Goal: Task Accomplishment & Management: Manage account settings

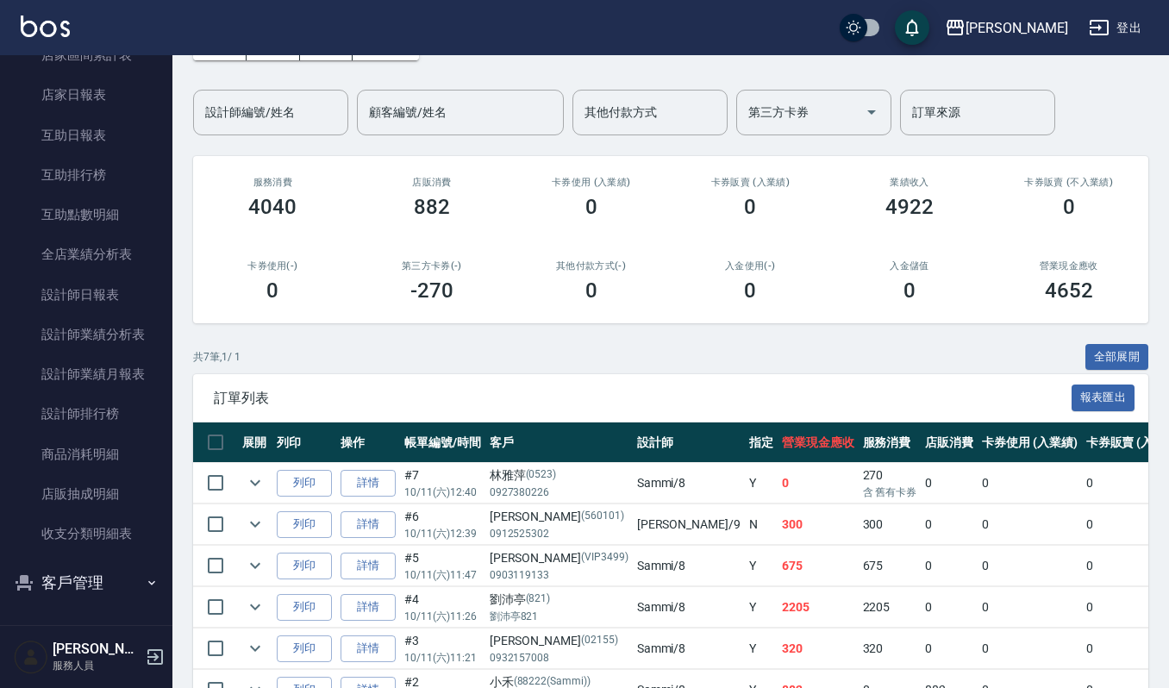
scroll to position [263, 0]
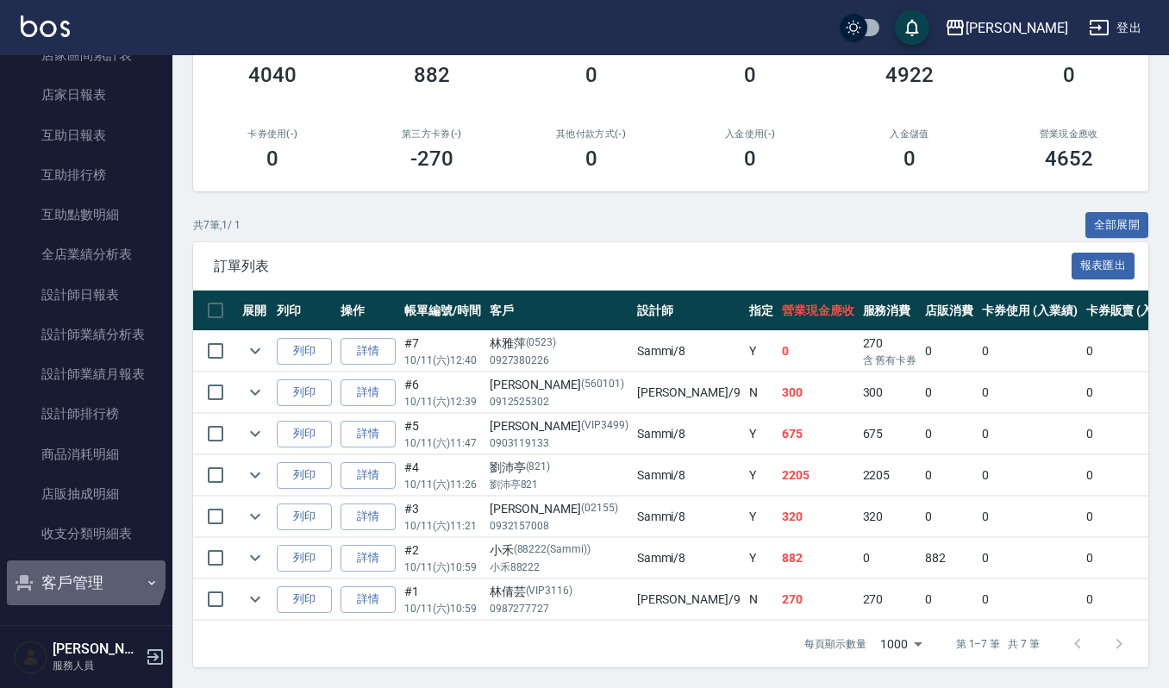
click at [74, 566] on button "客戶管理" at bounding box center [86, 582] width 159 height 45
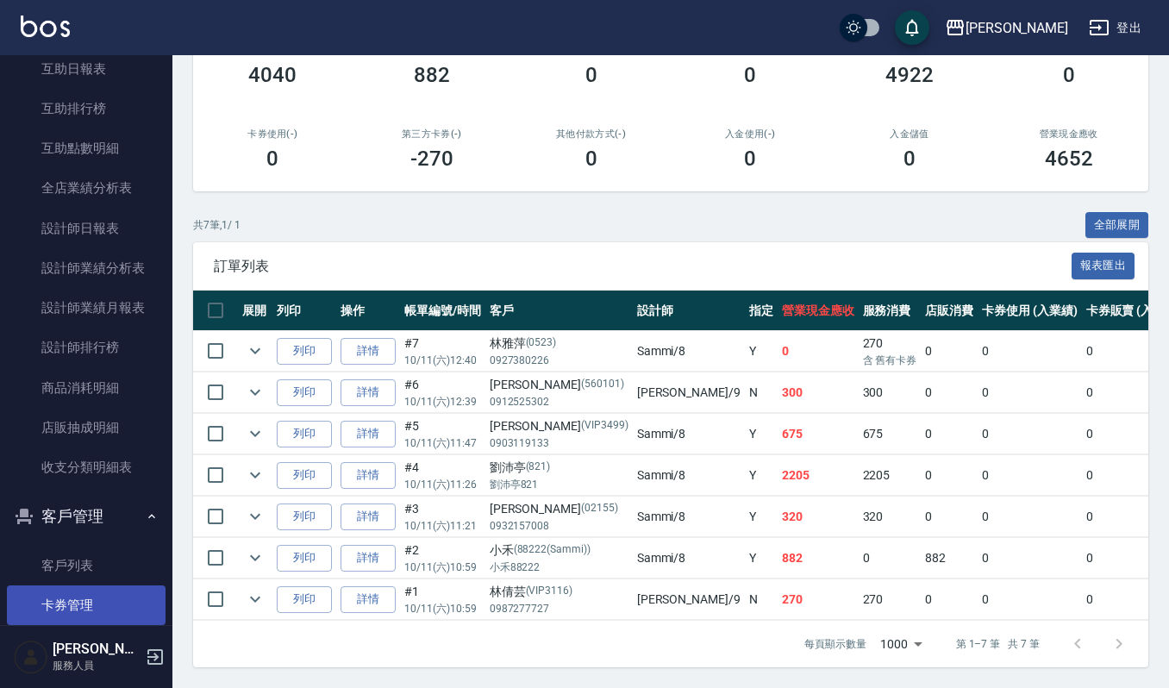
scroll to position [573, 0]
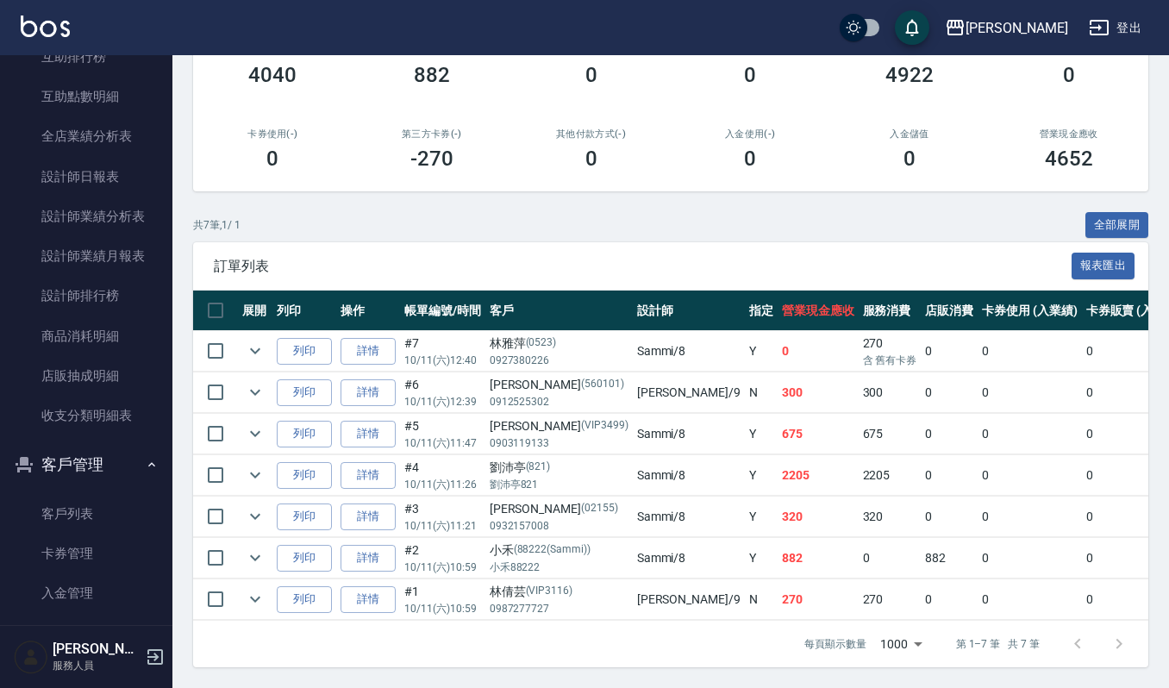
drag, startPoint x: 98, startPoint y: 510, endPoint x: 116, endPoint y: 477, distance: 37.8
click at [98, 512] on link "客戶列表" at bounding box center [86, 514] width 159 height 40
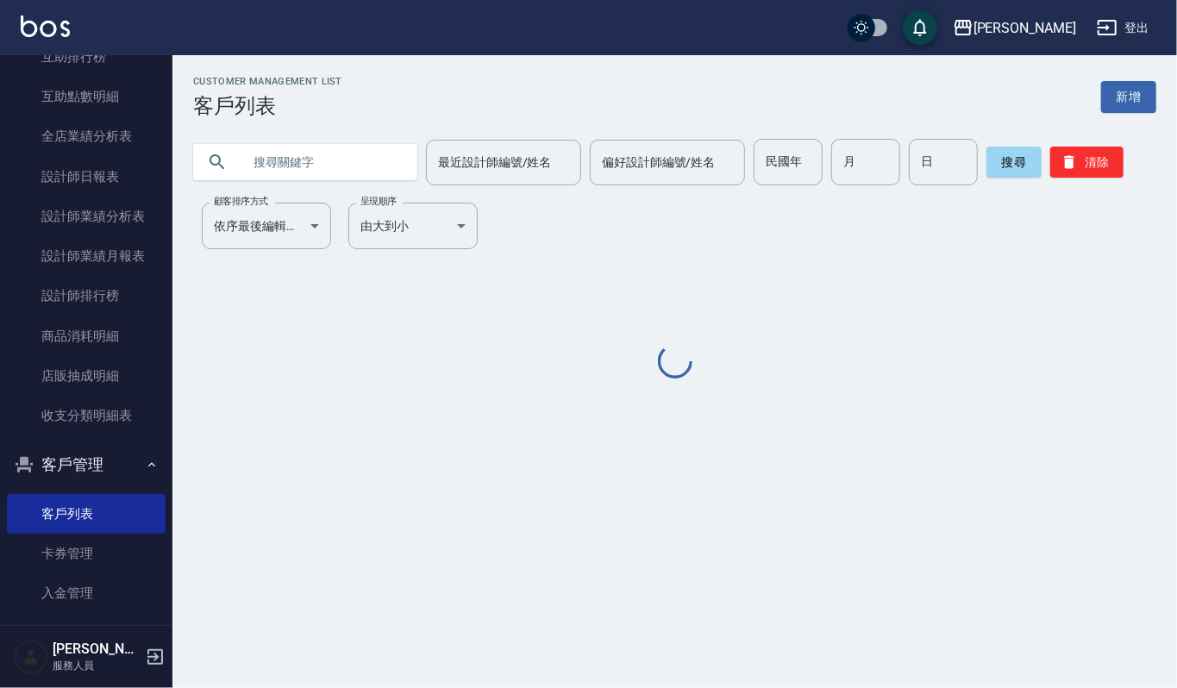
click at [363, 167] on input "text" at bounding box center [322, 162] width 162 height 47
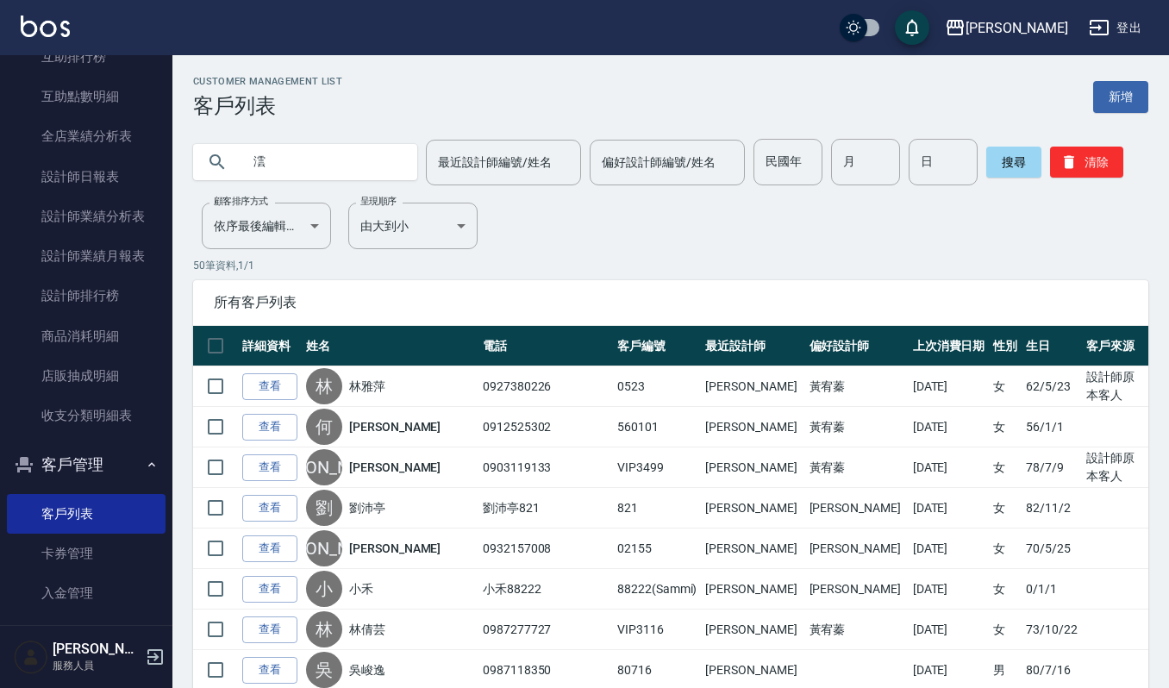
type input "澐"
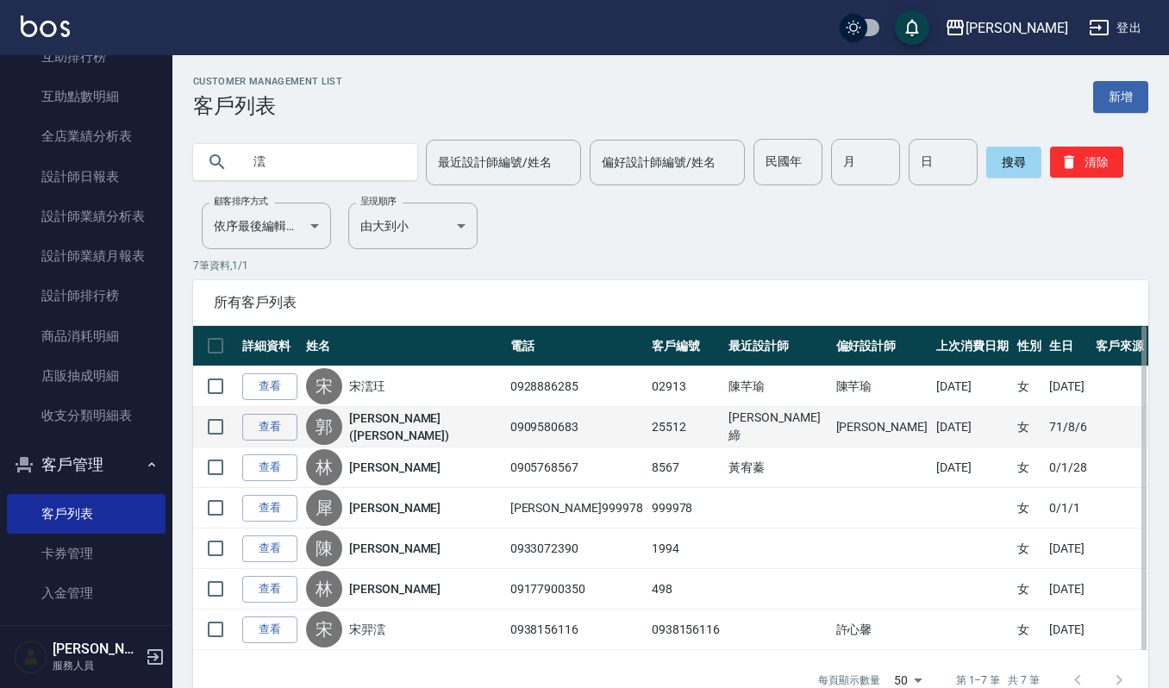
click at [266, 409] on td "查看" at bounding box center [270, 427] width 64 height 41
click at [269, 417] on link "查看" at bounding box center [269, 427] width 55 height 27
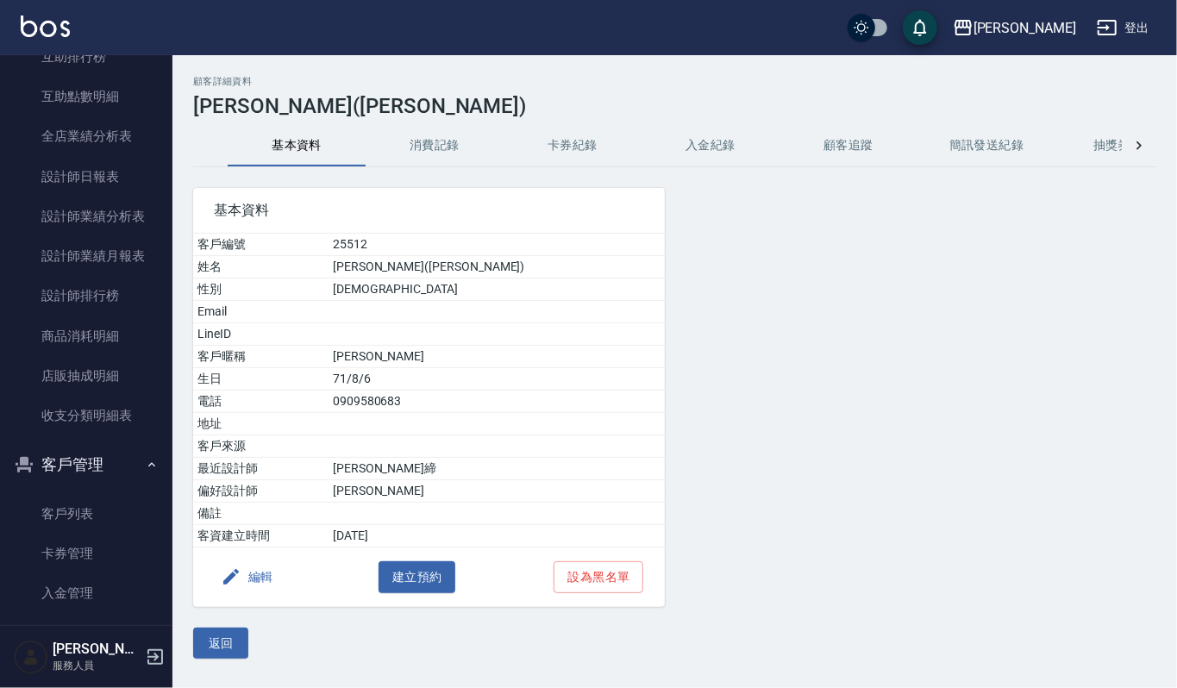
click at [429, 138] on button "消費記錄" at bounding box center [435, 145] width 138 height 41
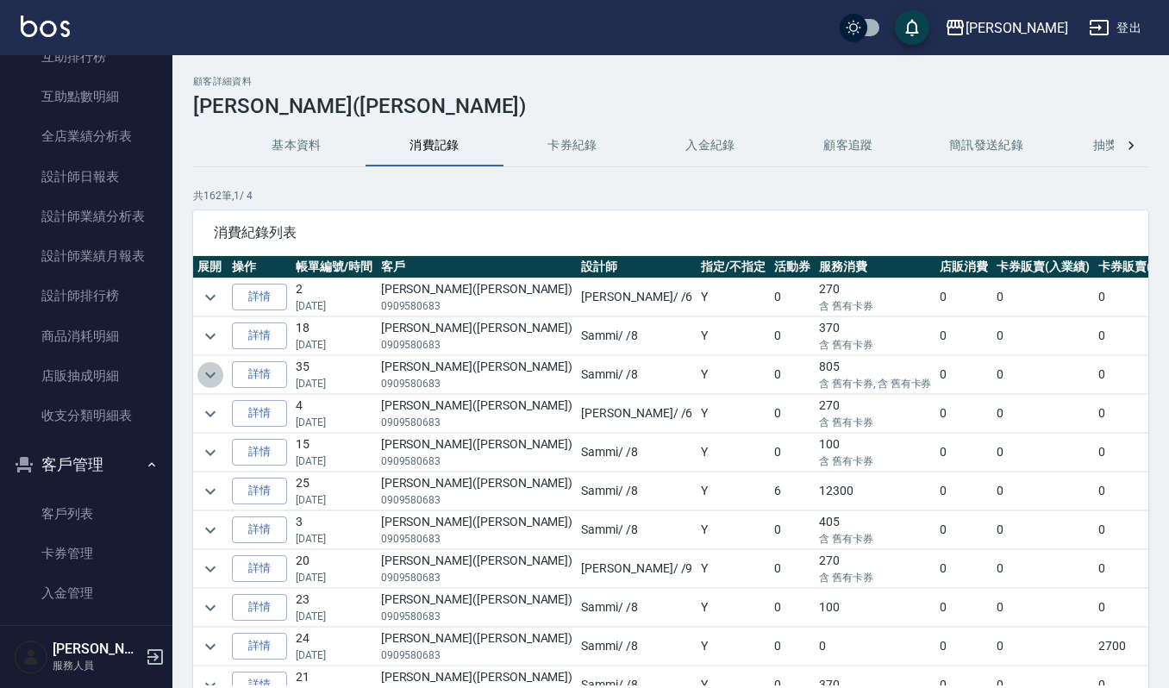
click at [214, 376] on icon "expand row" at bounding box center [210, 375] width 21 height 21
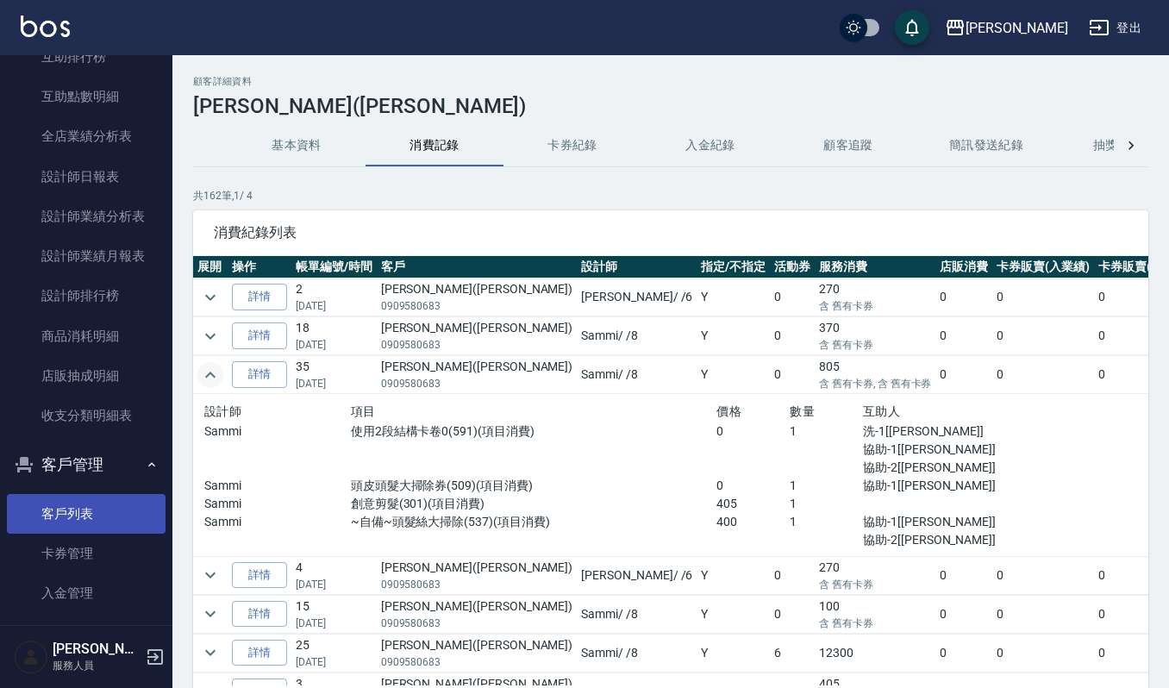
click at [102, 495] on link "客戶列表" at bounding box center [86, 514] width 159 height 40
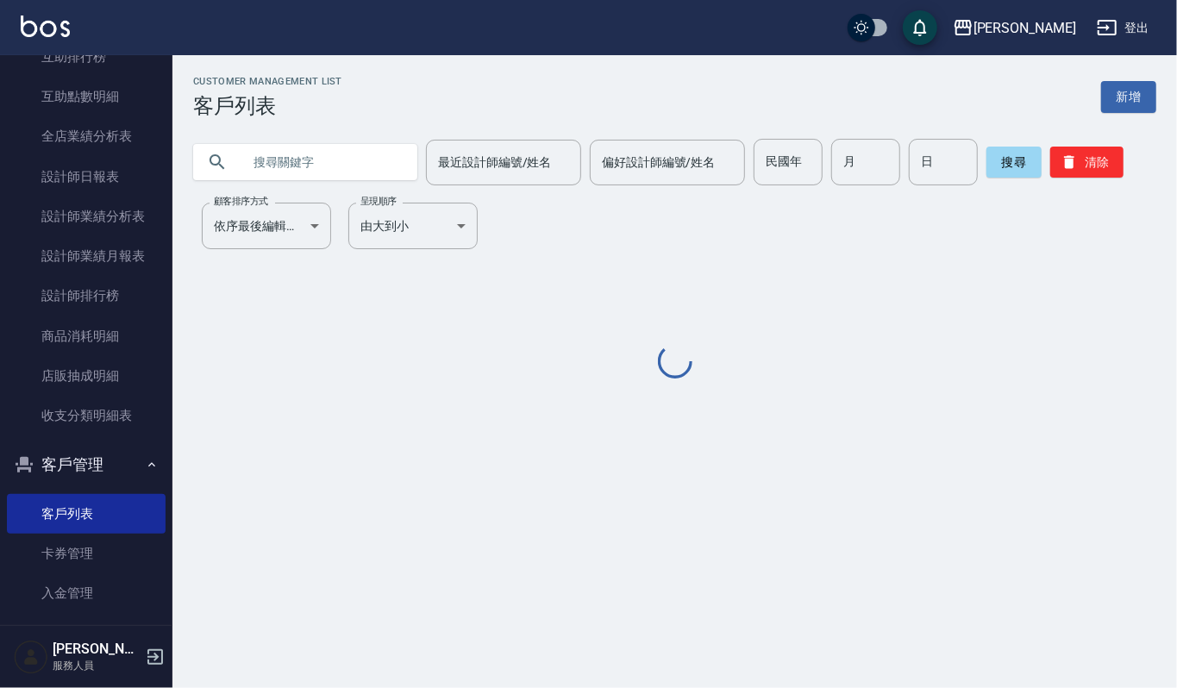
click at [325, 152] on input "text" at bounding box center [322, 162] width 162 height 47
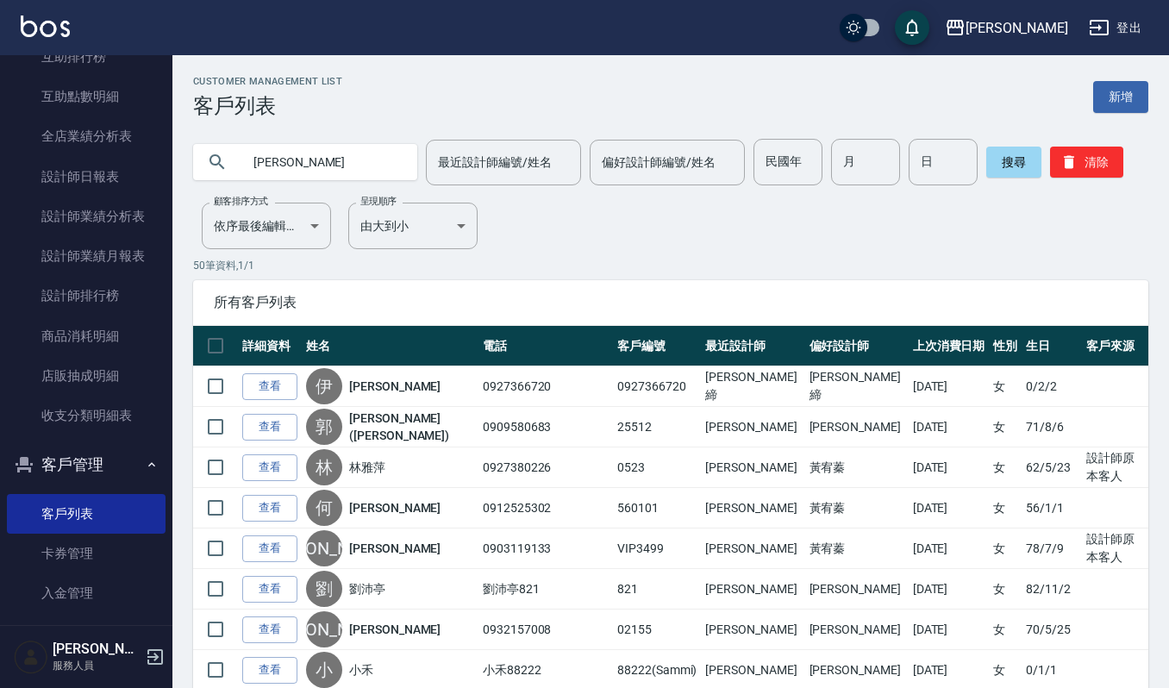
type input "黃靜"
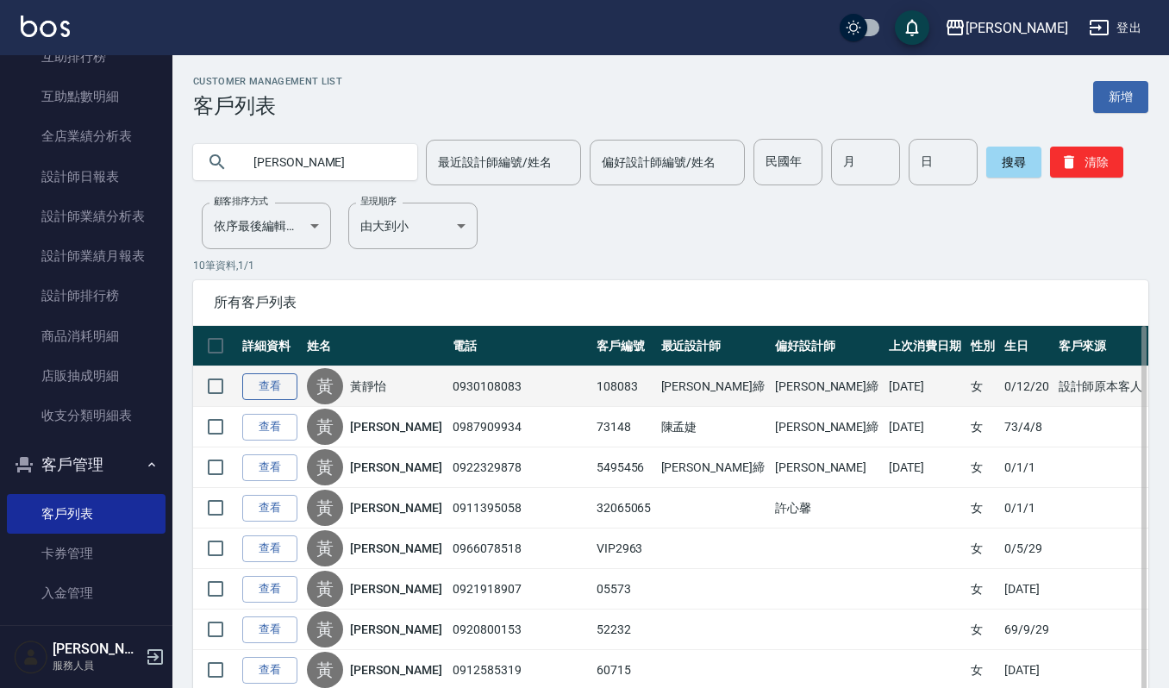
click at [247, 386] on link "查看" at bounding box center [269, 386] width 55 height 27
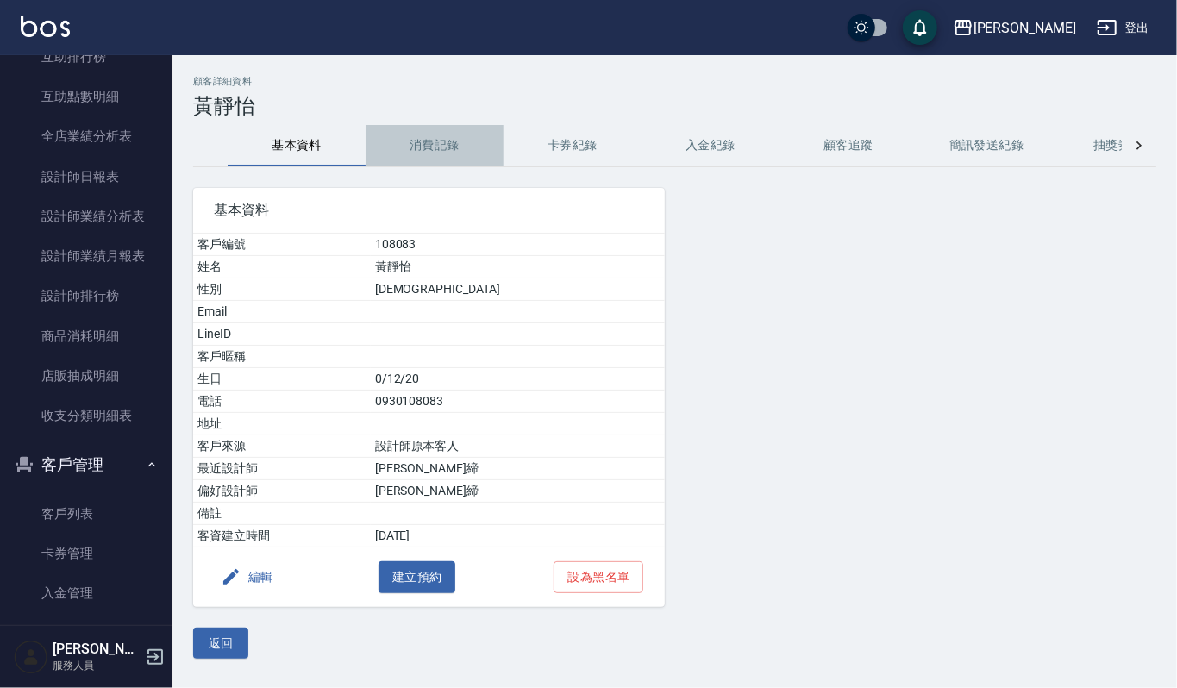
click at [431, 138] on button "消費記錄" at bounding box center [435, 145] width 138 height 41
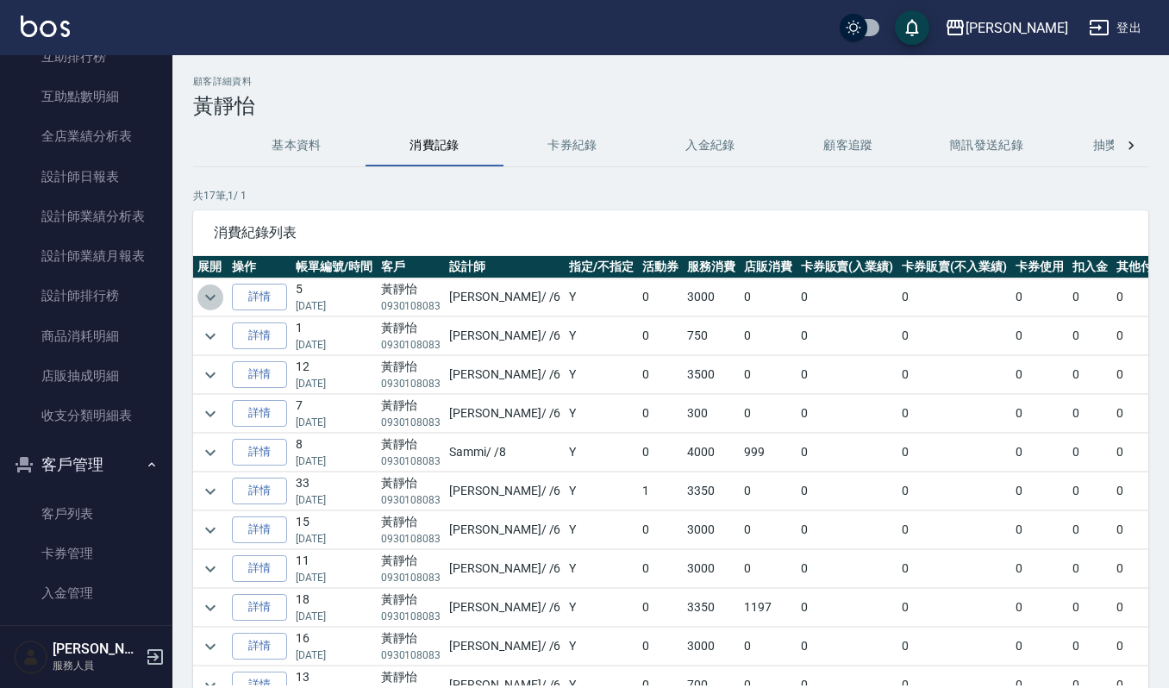
click at [216, 294] on icon "expand row" at bounding box center [210, 297] width 21 height 21
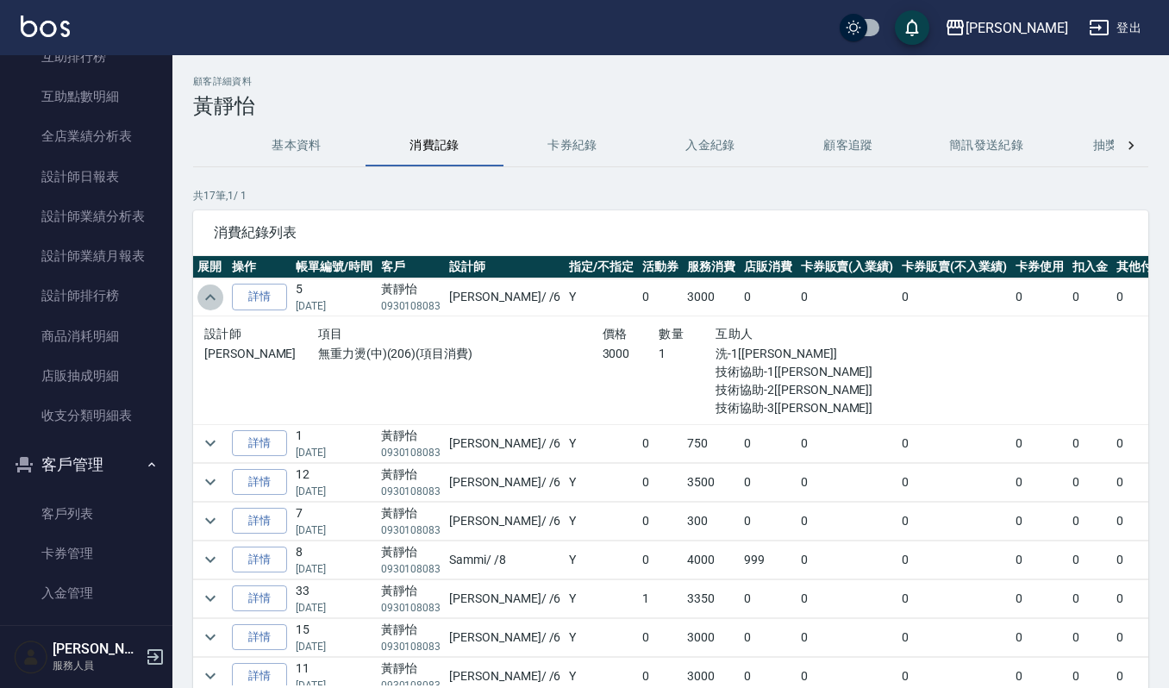
click at [216, 294] on icon "expand row" at bounding box center [210, 297] width 21 height 21
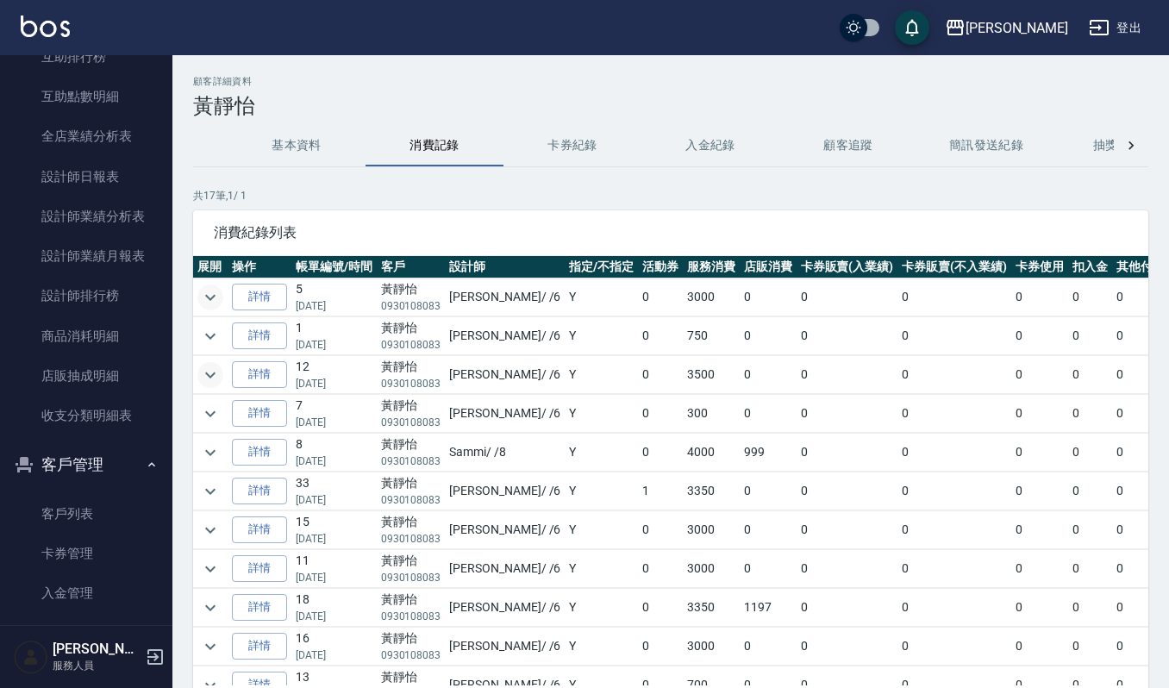
click at [200, 373] on icon "expand row" at bounding box center [210, 375] width 21 height 21
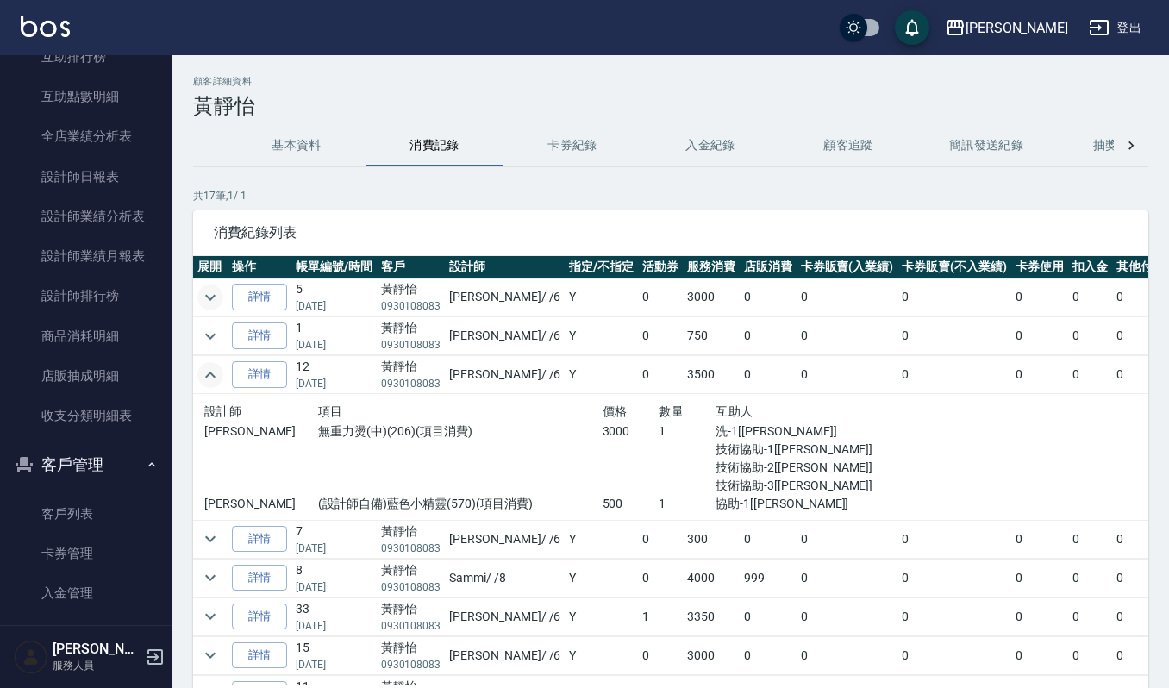
click at [200, 373] on icon "expand row" at bounding box center [210, 375] width 21 height 21
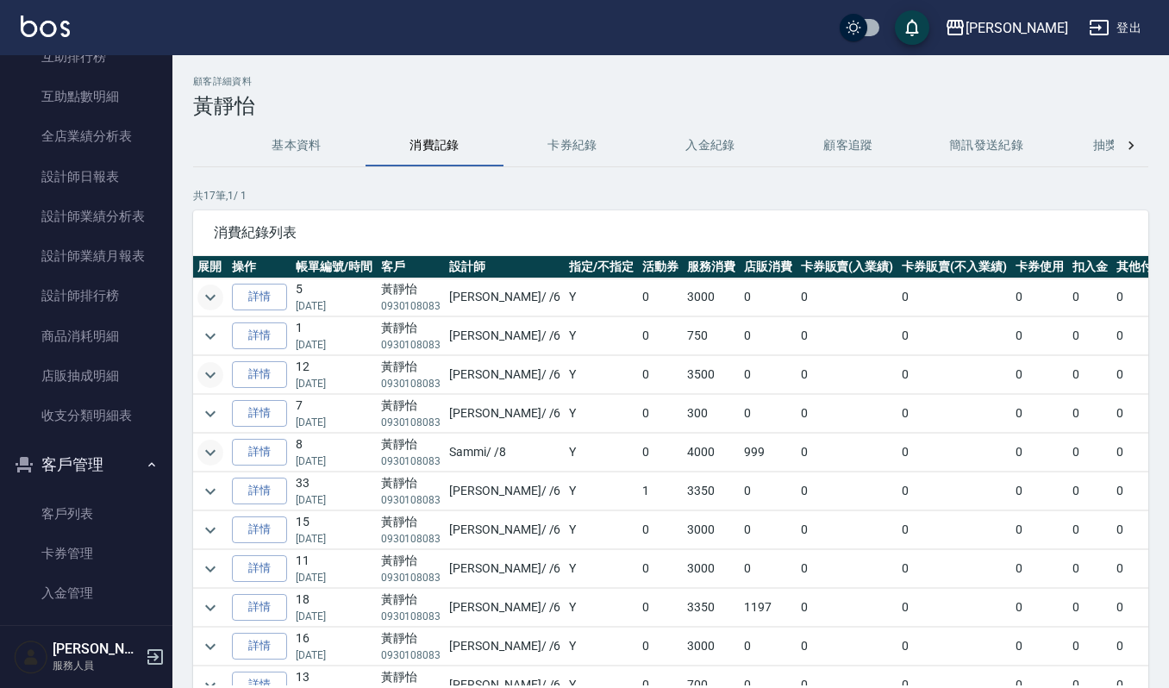
click at [207, 447] on icon "expand row" at bounding box center [210, 452] width 21 height 21
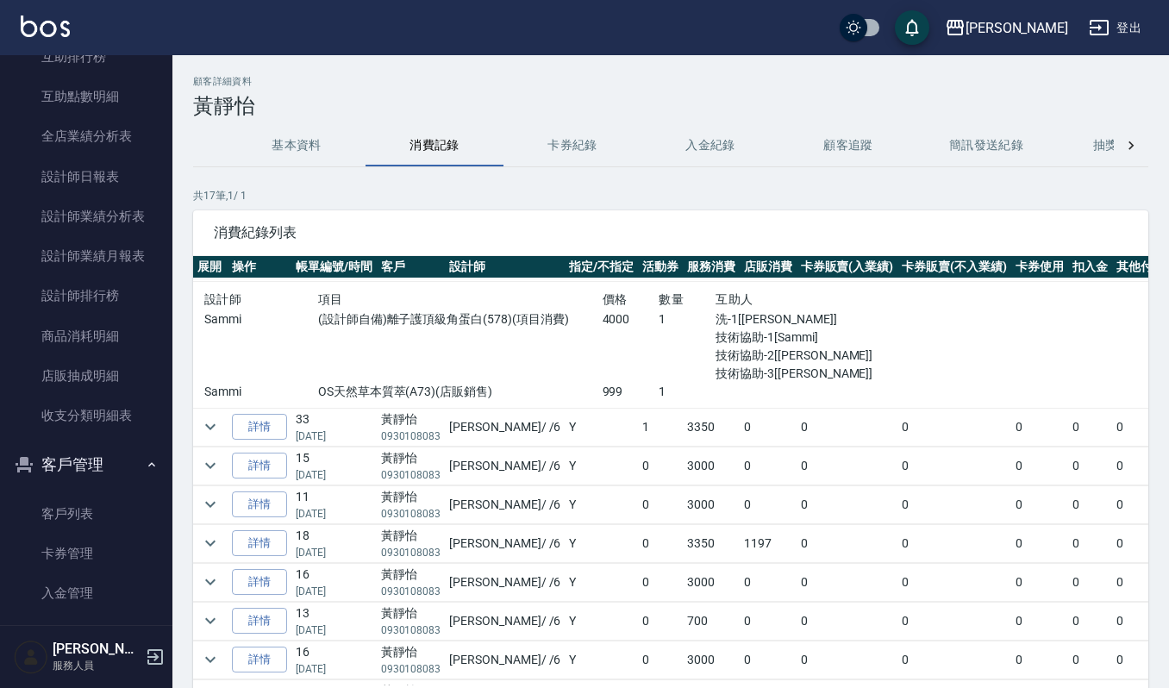
scroll to position [229, 0]
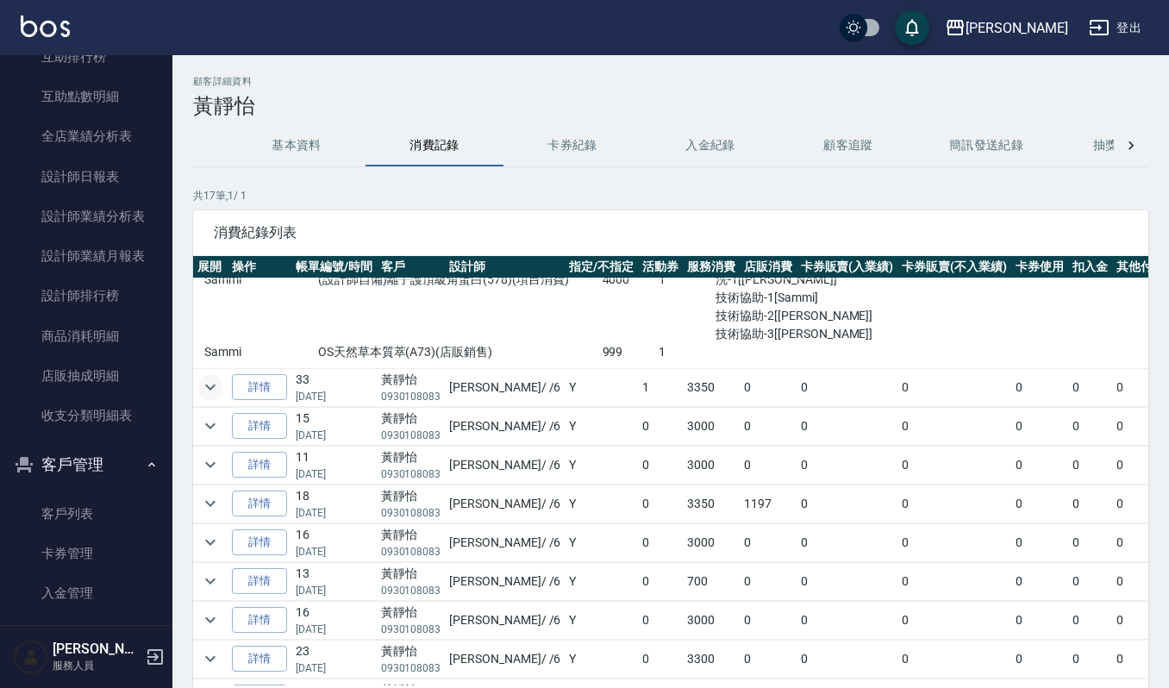
click at [208, 391] on icon "expand row" at bounding box center [210, 388] width 10 height 6
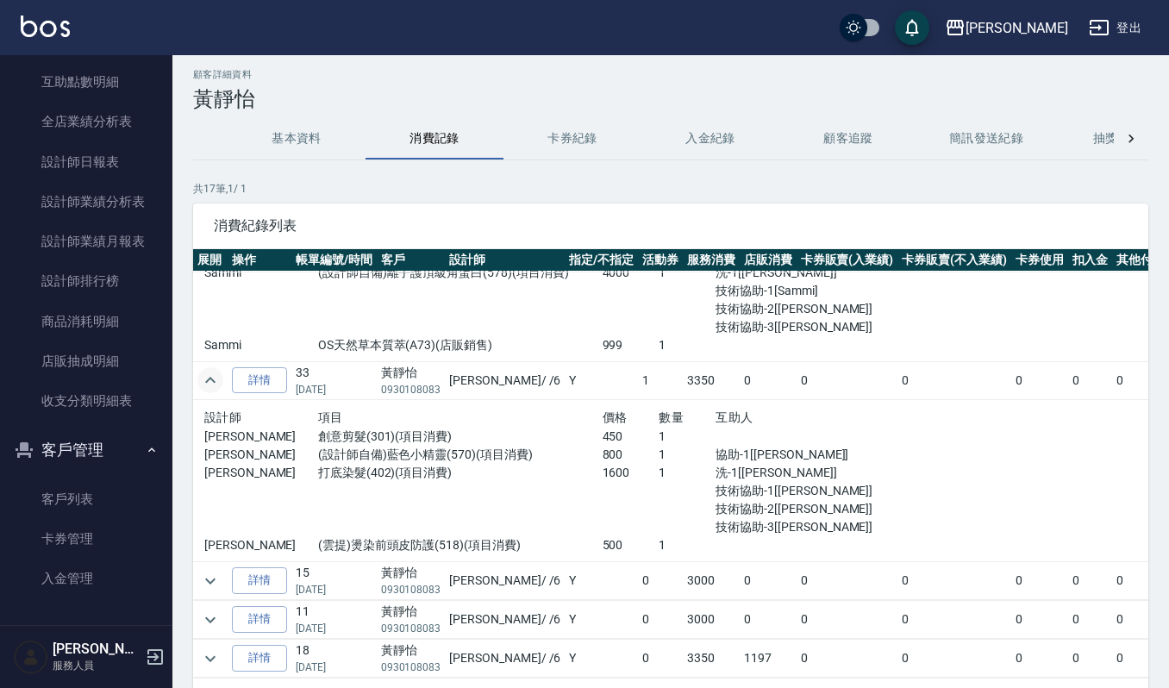
scroll to position [117, 0]
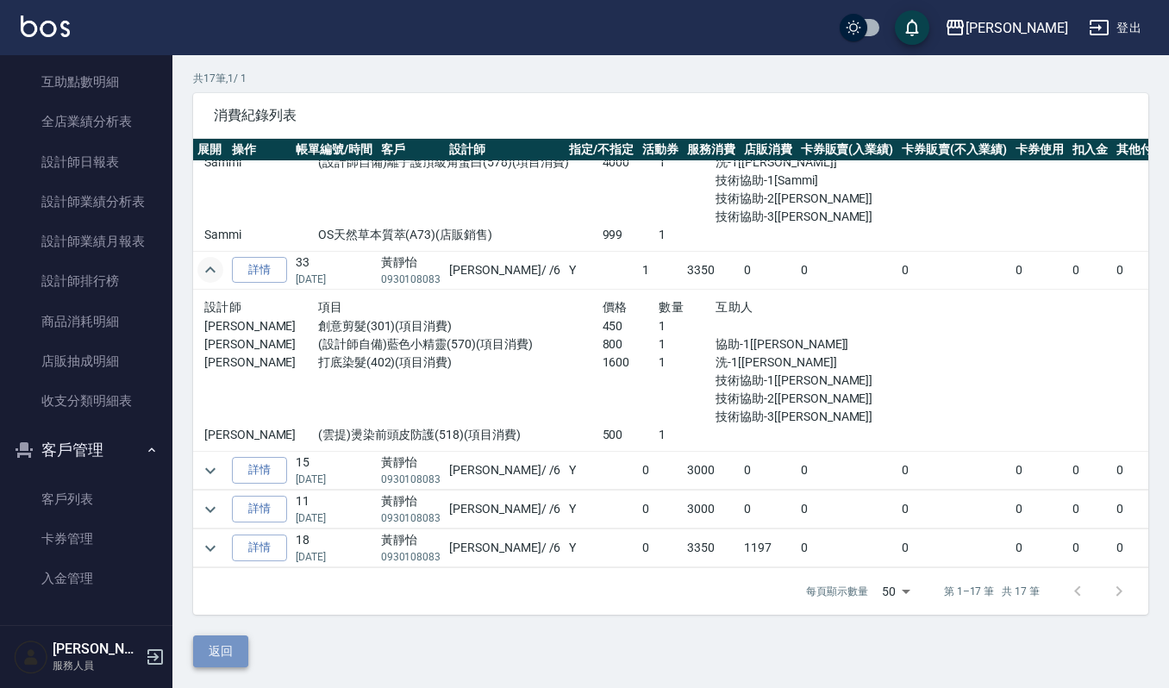
click at [245, 647] on button "返回" at bounding box center [220, 652] width 55 height 32
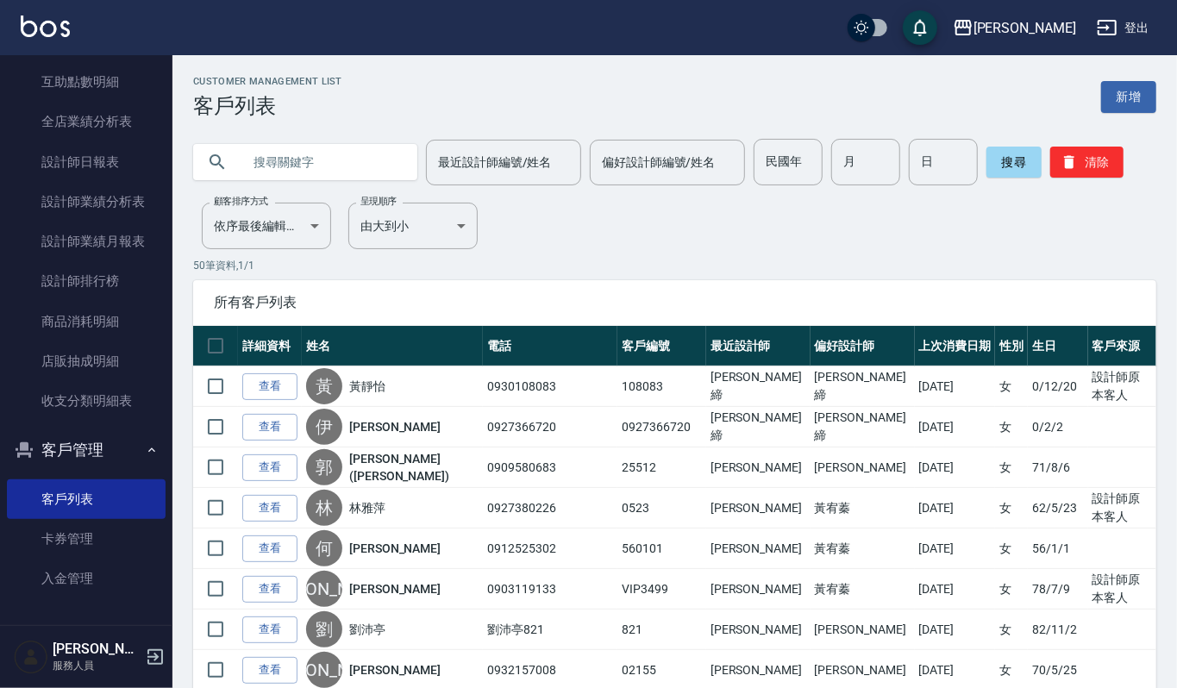
click at [348, 166] on input "text" at bounding box center [322, 162] width 162 height 47
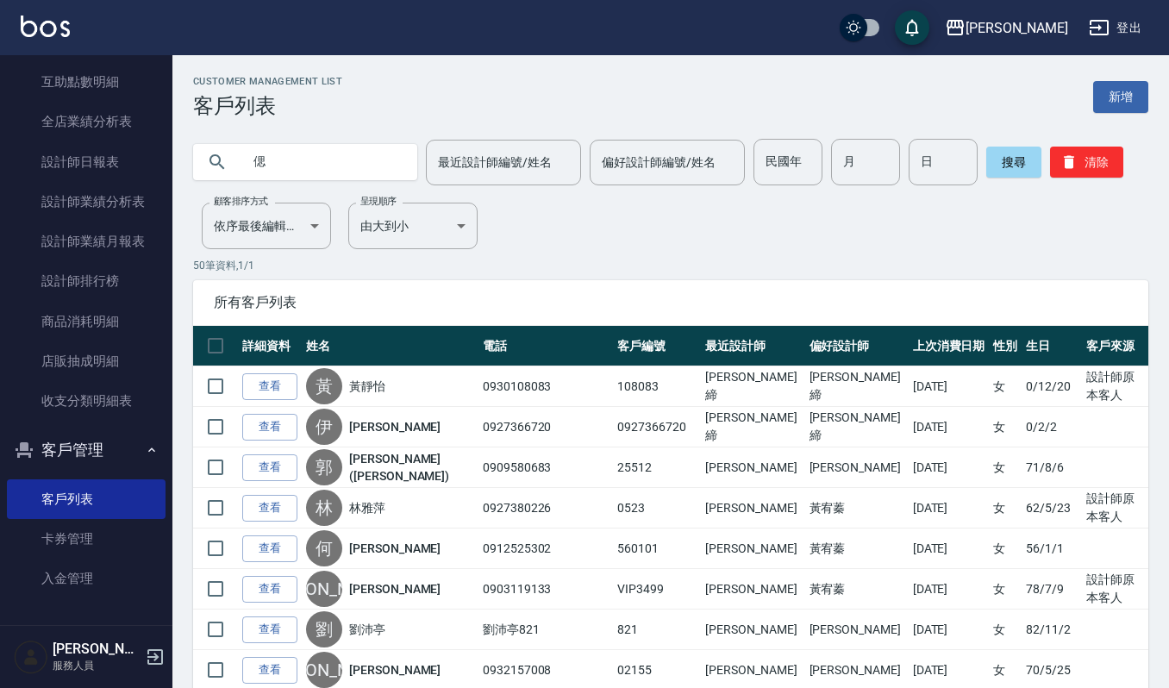
type input "偲"
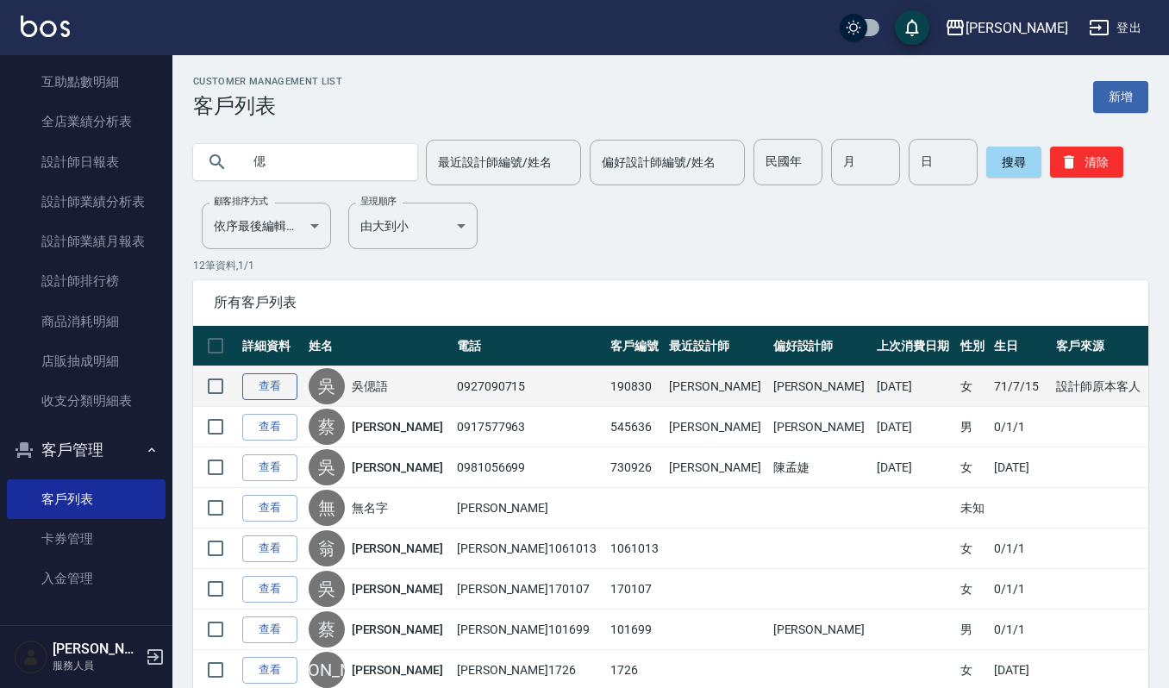
click at [280, 377] on link "查看" at bounding box center [269, 386] width 55 height 27
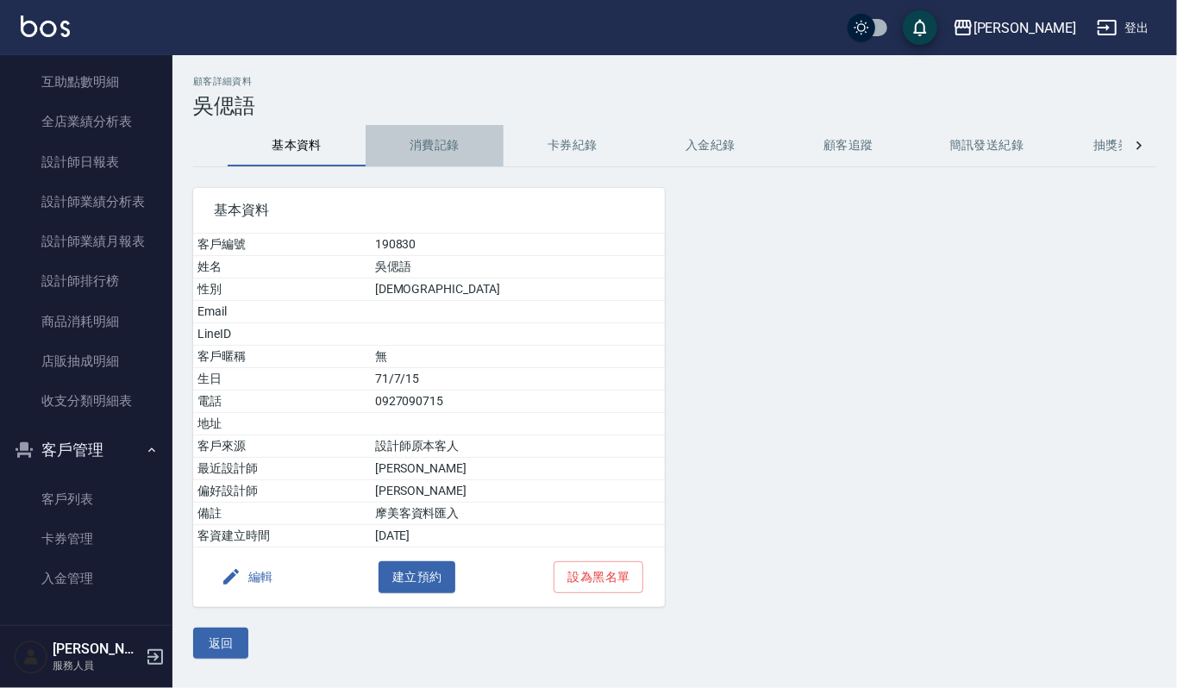
click at [453, 140] on button "消費記錄" at bounding box center [435, 145] width 138 height 41
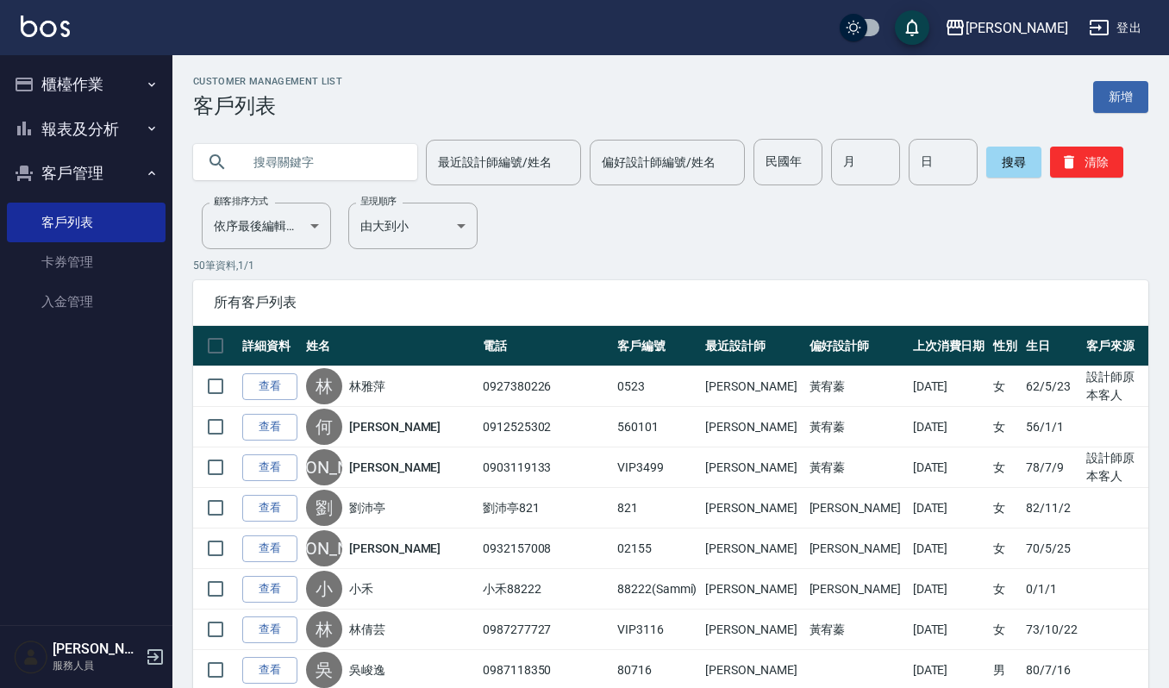
click at [316, 160] on input "text" at bounding box center [322, 162] width 162 height 47
type input "m"
type input "ㄙ"
type input "澐"
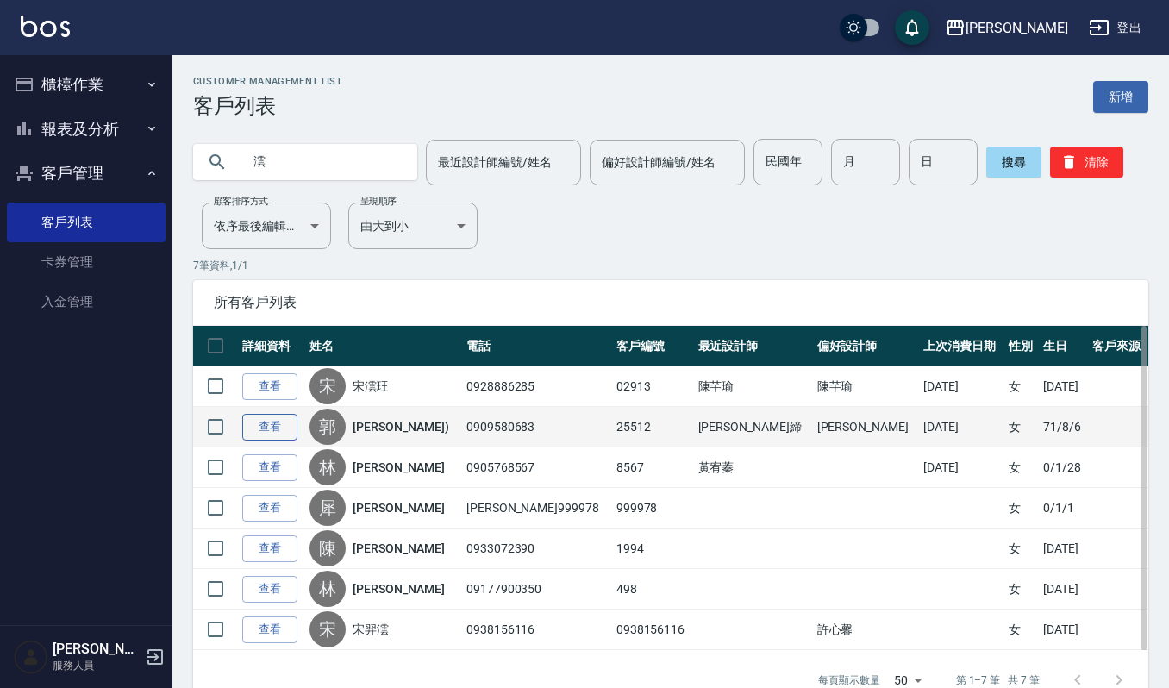
click at [283, 429] on link "查看" at bounding box center [269, 427] width 55 height 27
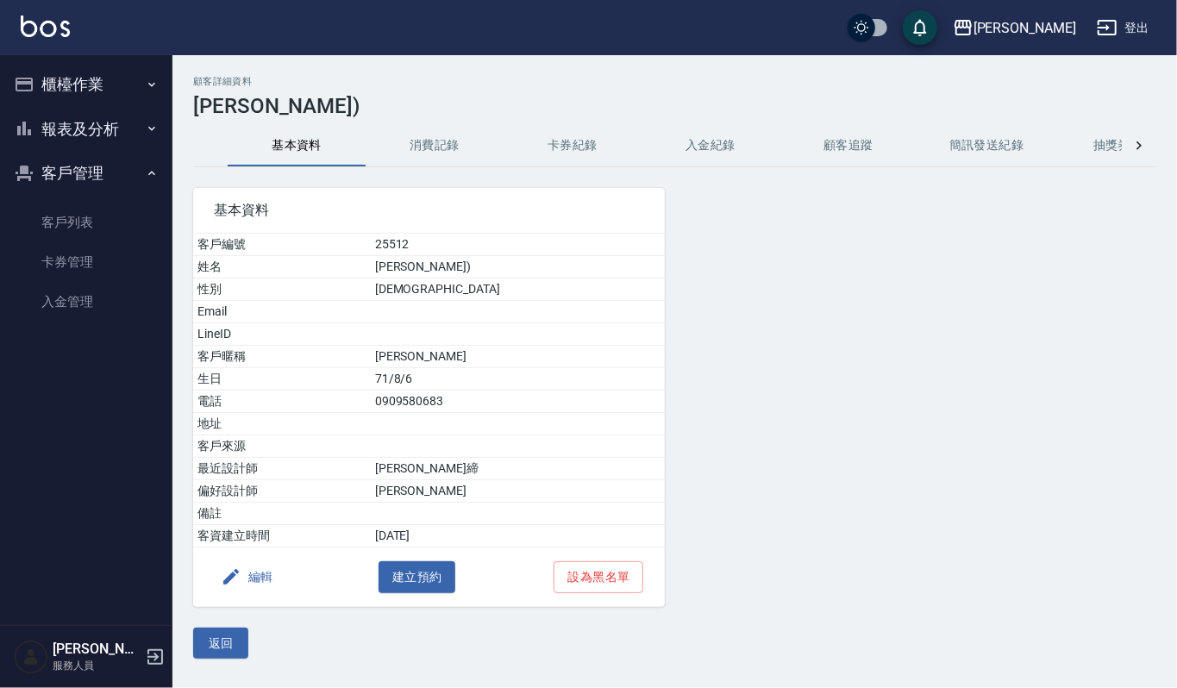
drag, startPoint x: 454, startPoint y: 142, endPoint x: 459, endPoint y: 150, distance: 9.3
click at [453, 146] on button "消費記錄" at bounding box center [435, 145] width 138 height 41
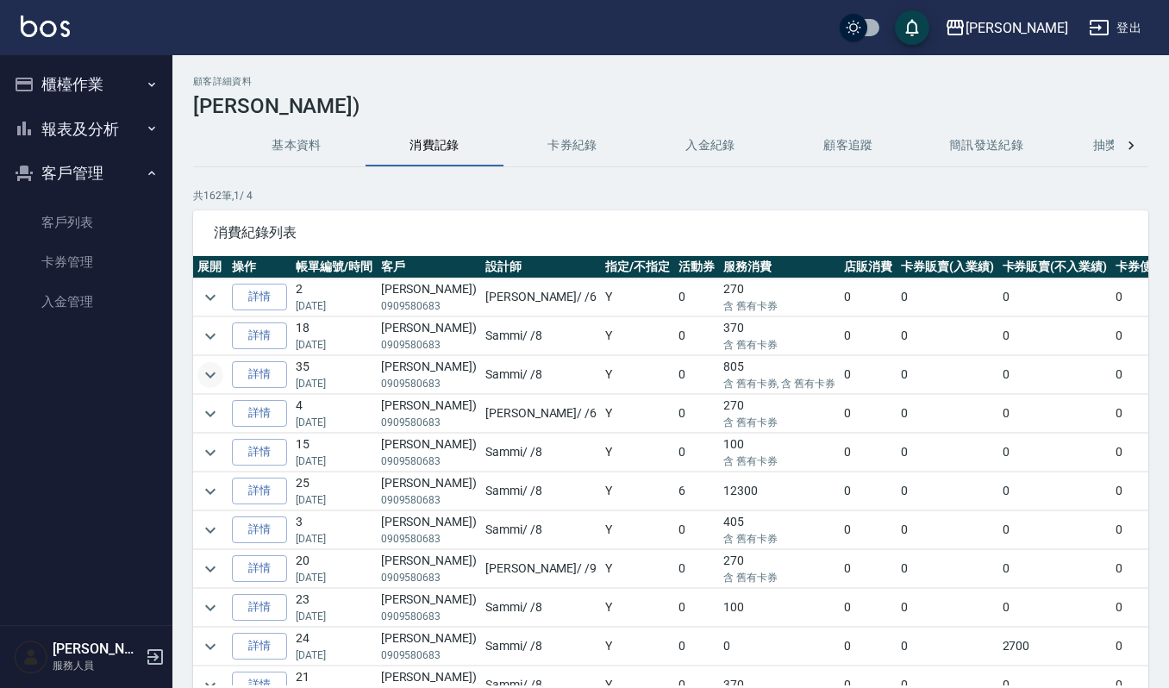
click at [202, 371] on icon "expand row" at bounding box center [210, 375] width 21 height 21
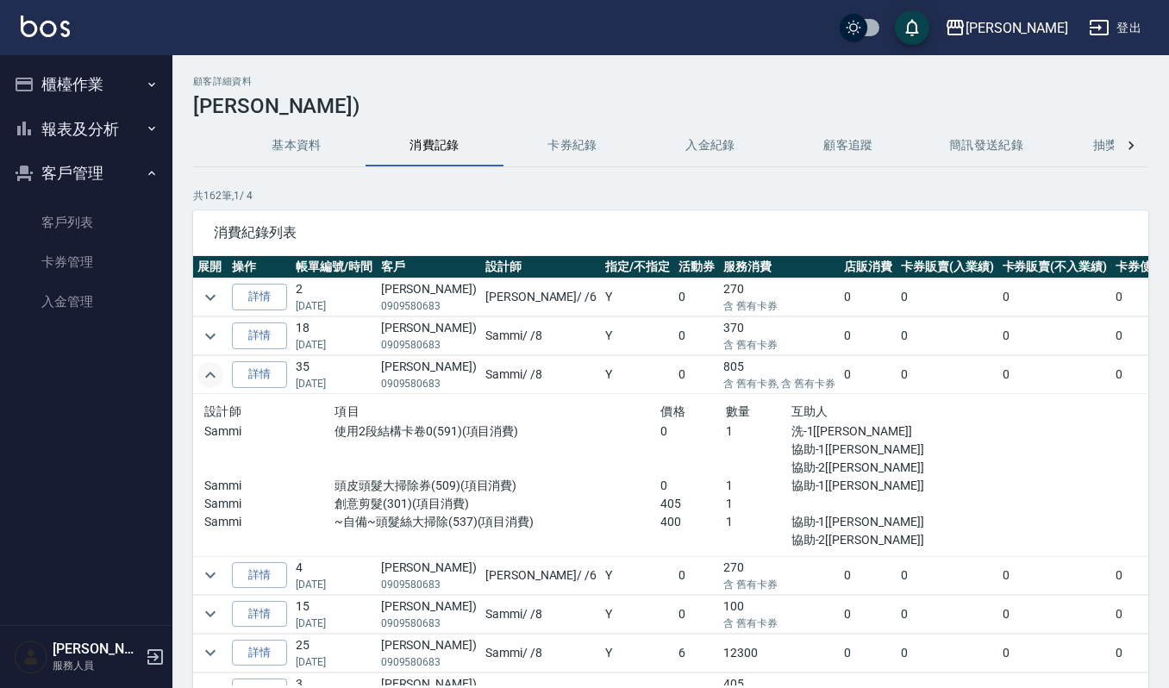
click at [34, 33] on img at bounding box center [45, 27] width 49 height 22
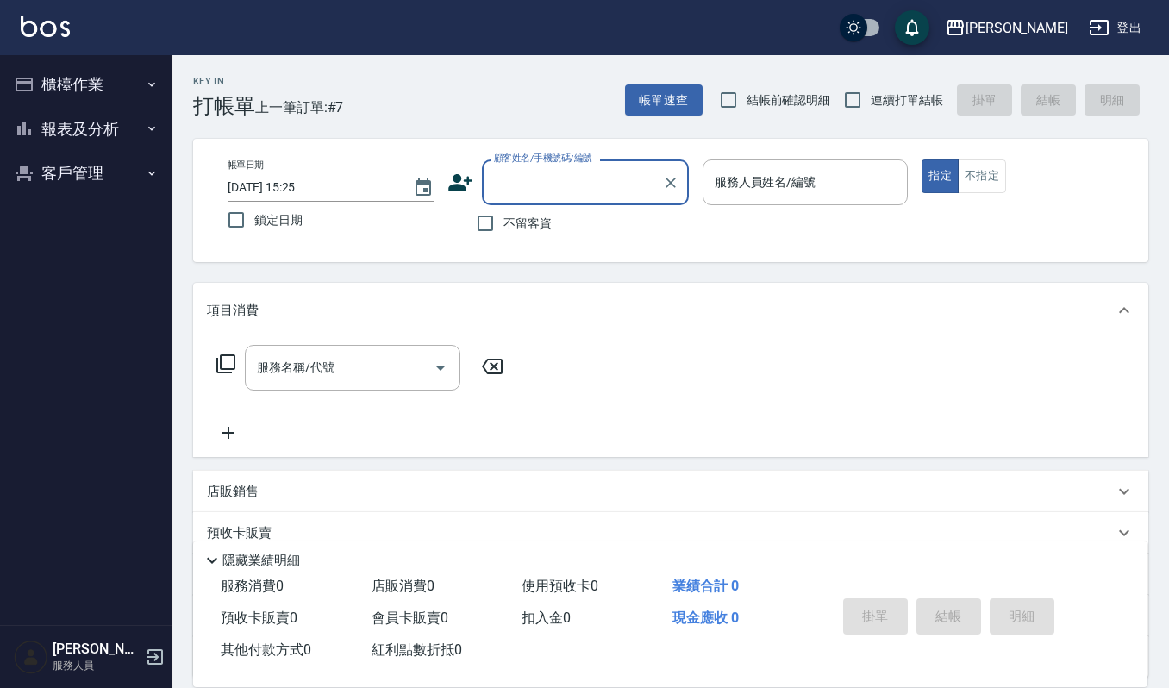
click at [573, 174] on input "顧客姓名/手機號碼/編號" at bounding box center [573, 182] width 166 height 30
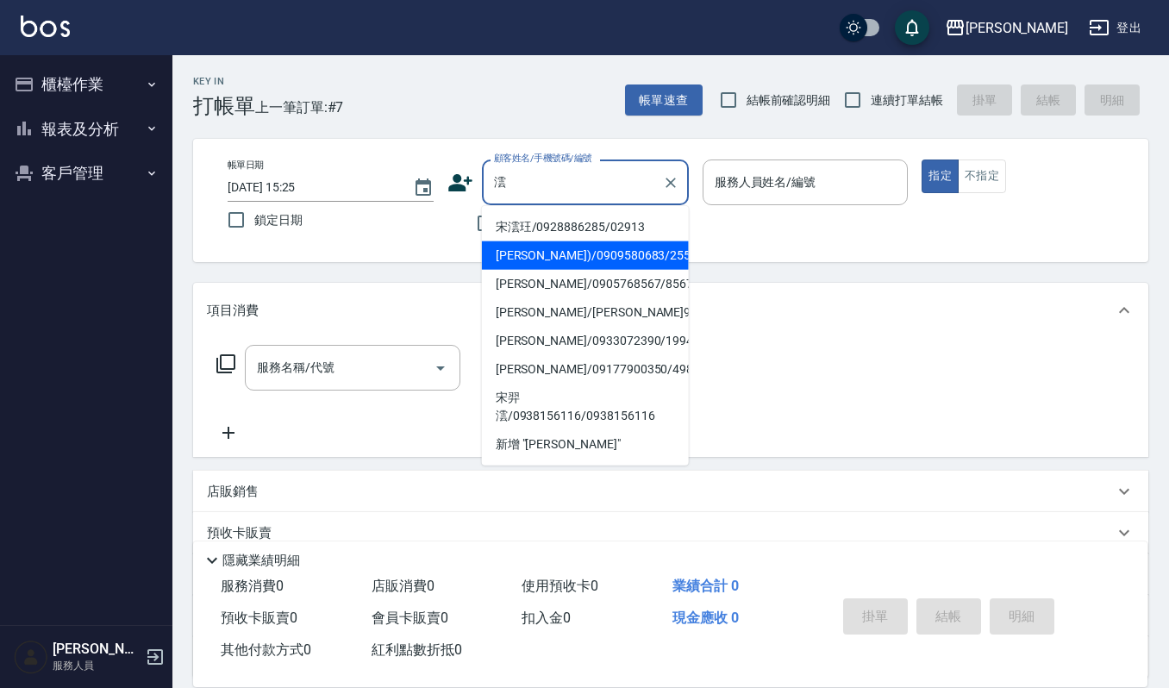
drag, startPoint x: 598, startPoint y: 254, endPoint x: 601, endPoint y: 262, distance: 9.0
click at [601, 262] on li "郭潓澐(蕙欣)/0909580683/25512" at bounding box center [585, 255] width 207 height 28
type input "郭潓澐(蕙欣)/0909580683/25512"
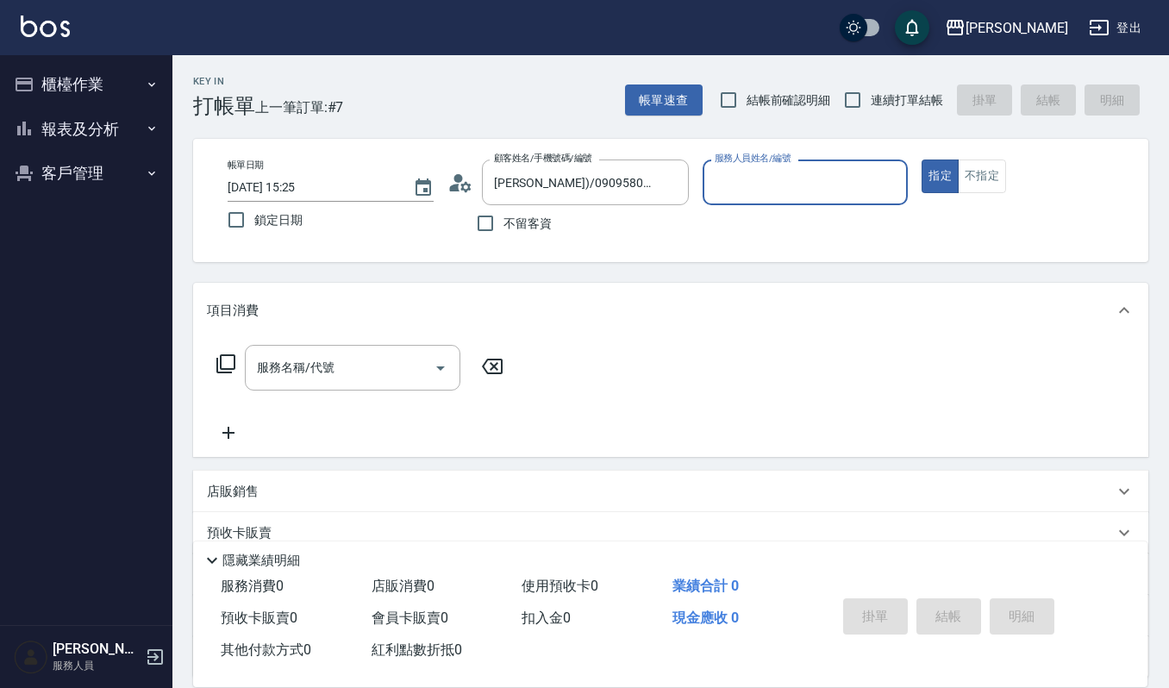
type input "Sammi-8"
click at [364, 374] on input "服務名稱/代號" at bounding box center [340, 368] width 174 height 30
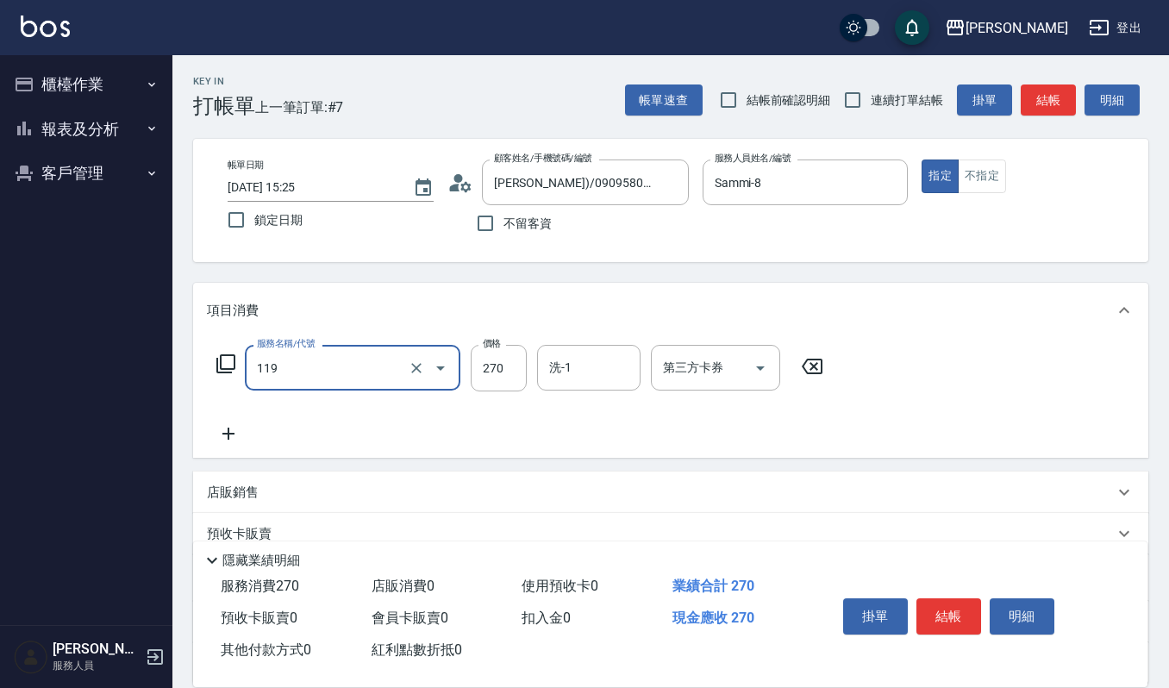
type input "使用一般洗髮卡(119)"
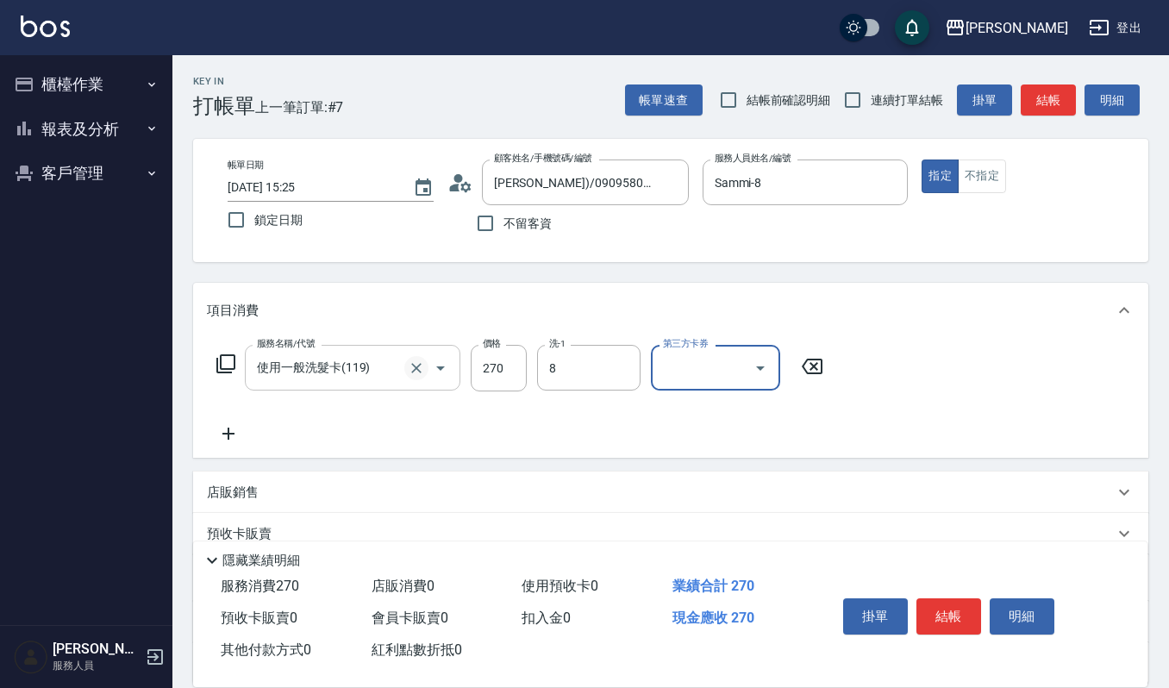
type input "Sammi-8"
type input "舊有卡券"
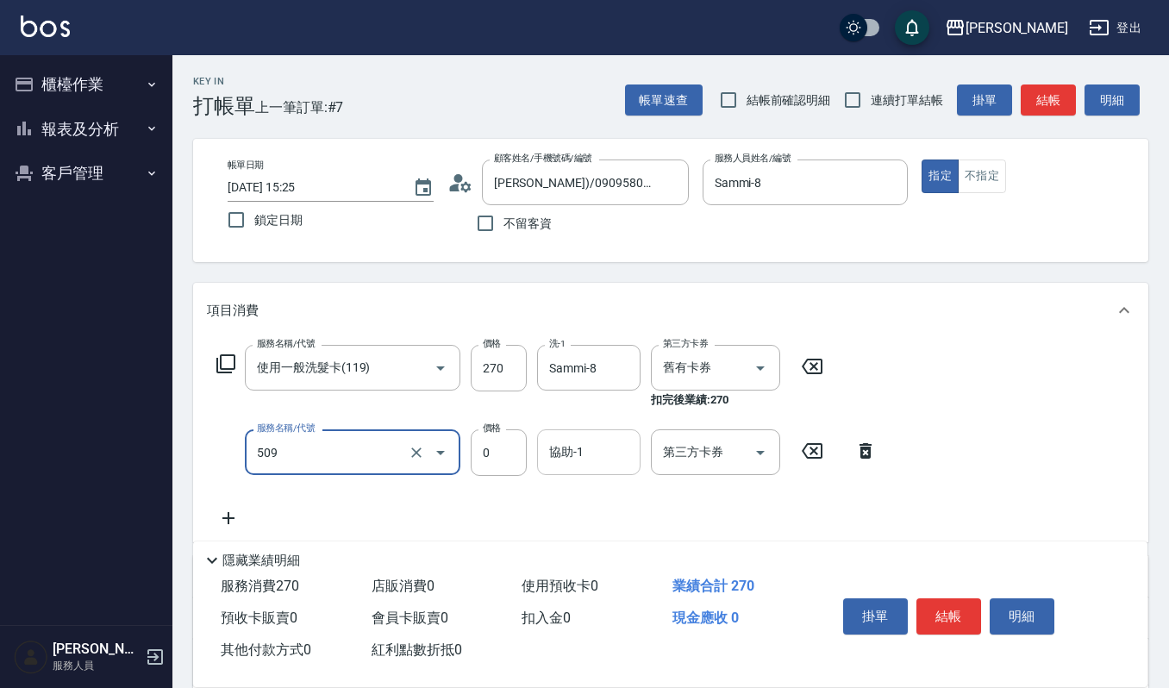
type input "頭皮頭髮大掃除券(509)"
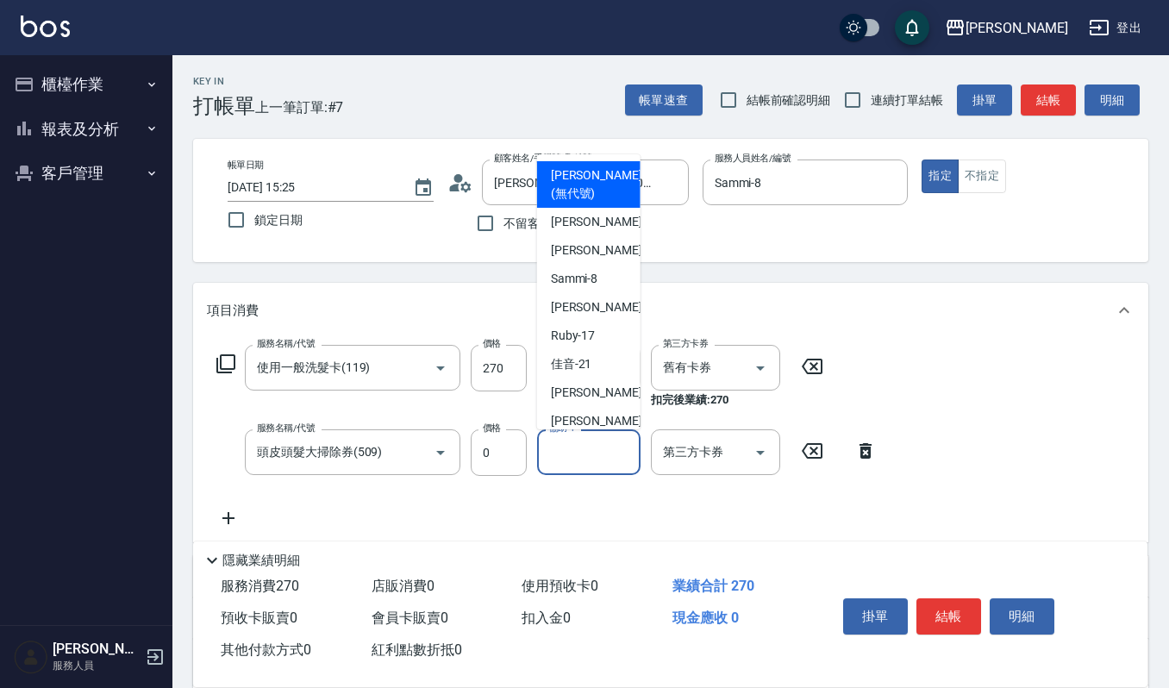
click at [576, 459] on input "協助-1" at bounding box center [589, 452] width 88 height 30
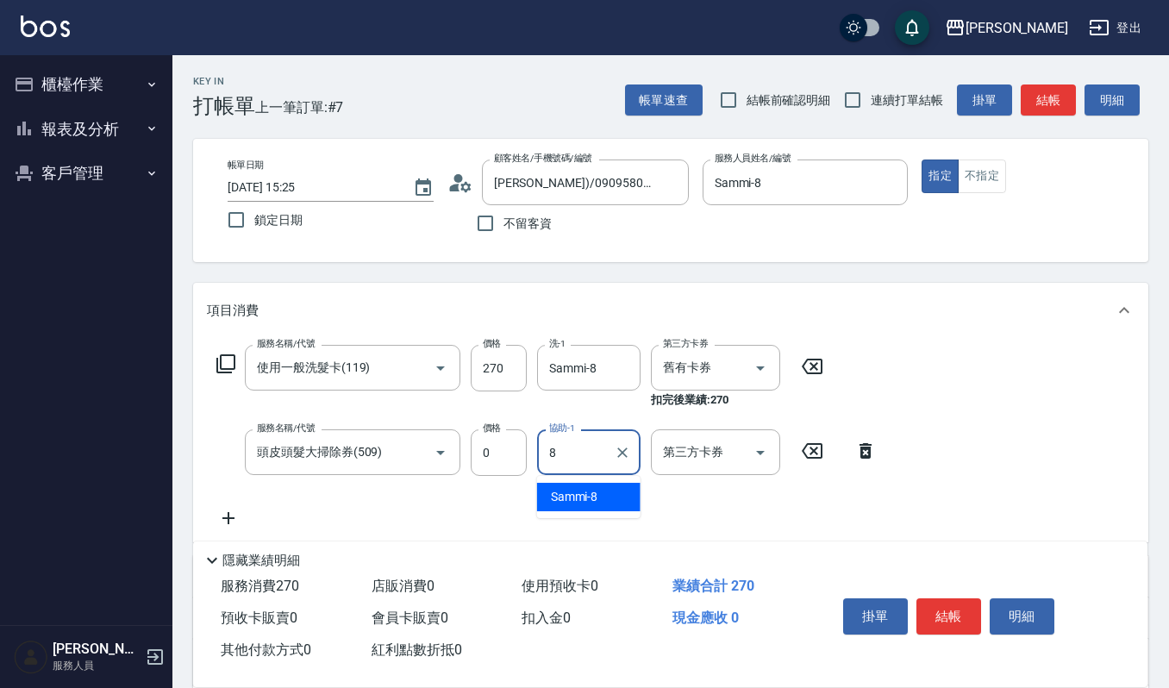
click at [614, 494] on div "Sammi -8" at bounding box center [588, 497] width 103 height 28
type input "Sammi-8"
click at [725, 446] on input "第三方卡券" at bounding box center [703, 452] width 88 height 30
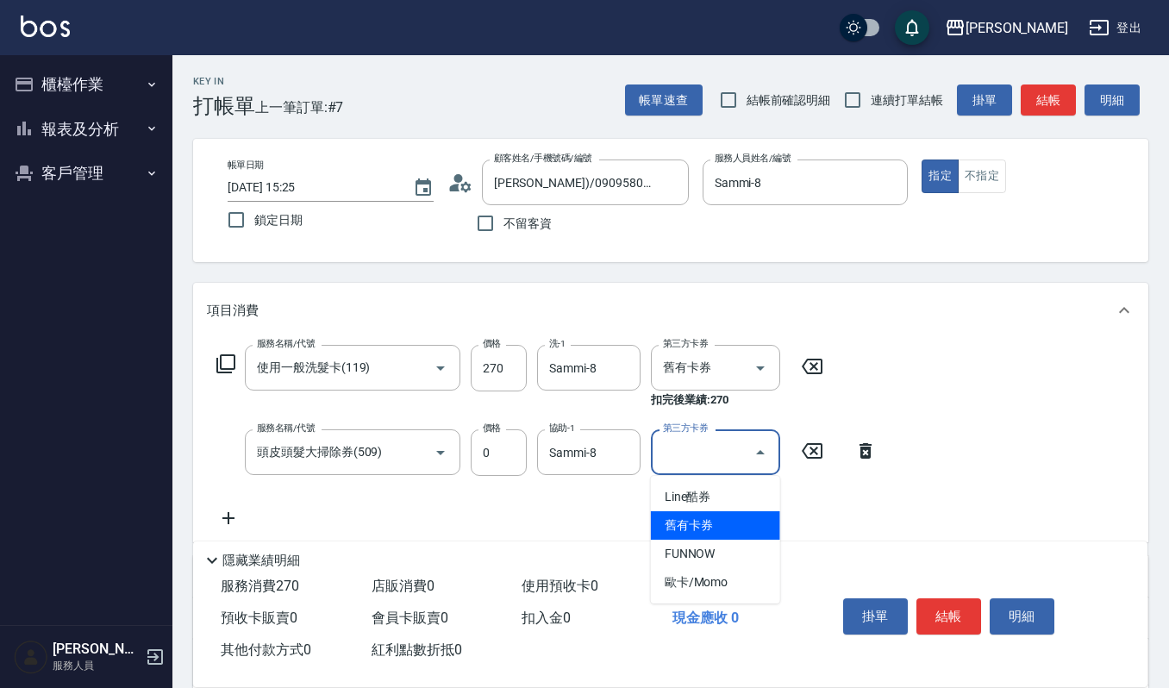
click at [702, 519] on span "舊有卡券" at bounding box center [715, 525] width 129 height 28
type input "舊有卡券"
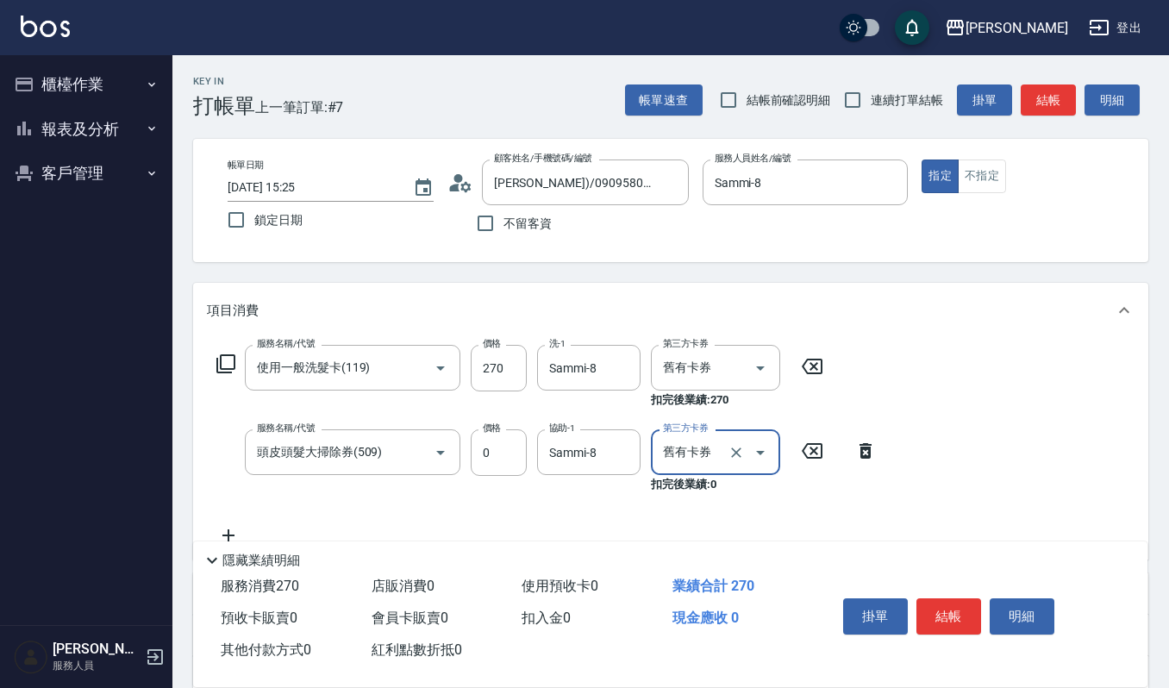
click at [228, 524] on div "服務名稱/代號 使用一般洗髮卡(119) 服務名稱/代號 價格 270 價格 洗-1 Sammi-8 洗-1 第三方卡券 舊有卡券 第三方卡券 扣完後業績: …" at bounding box center [547, 445] width 680 height 201
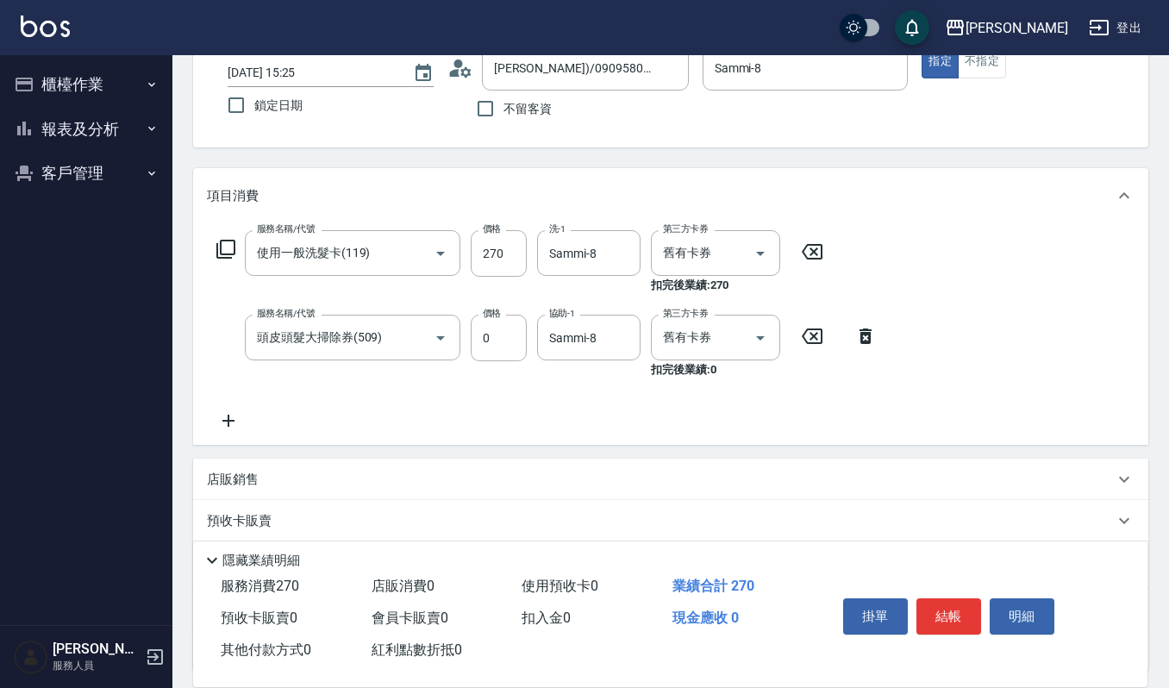
click at [229, 418] on icon at bounding box center [228, 421] width 12 height 12
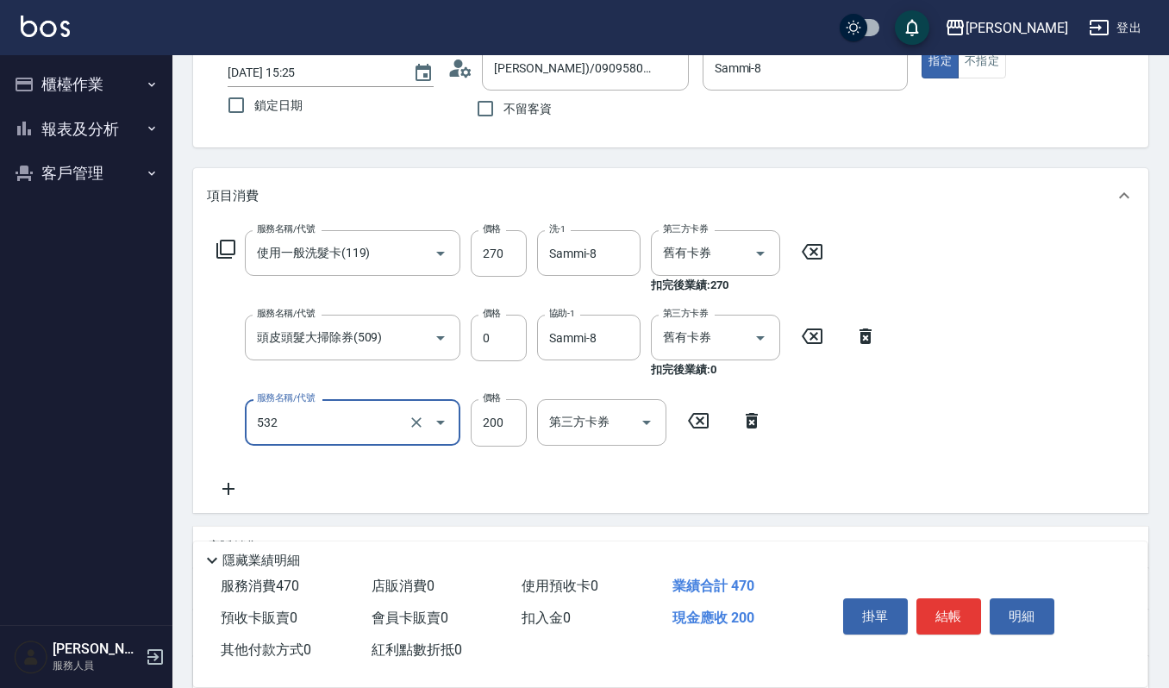
type input "自備複方.亞士(532)"
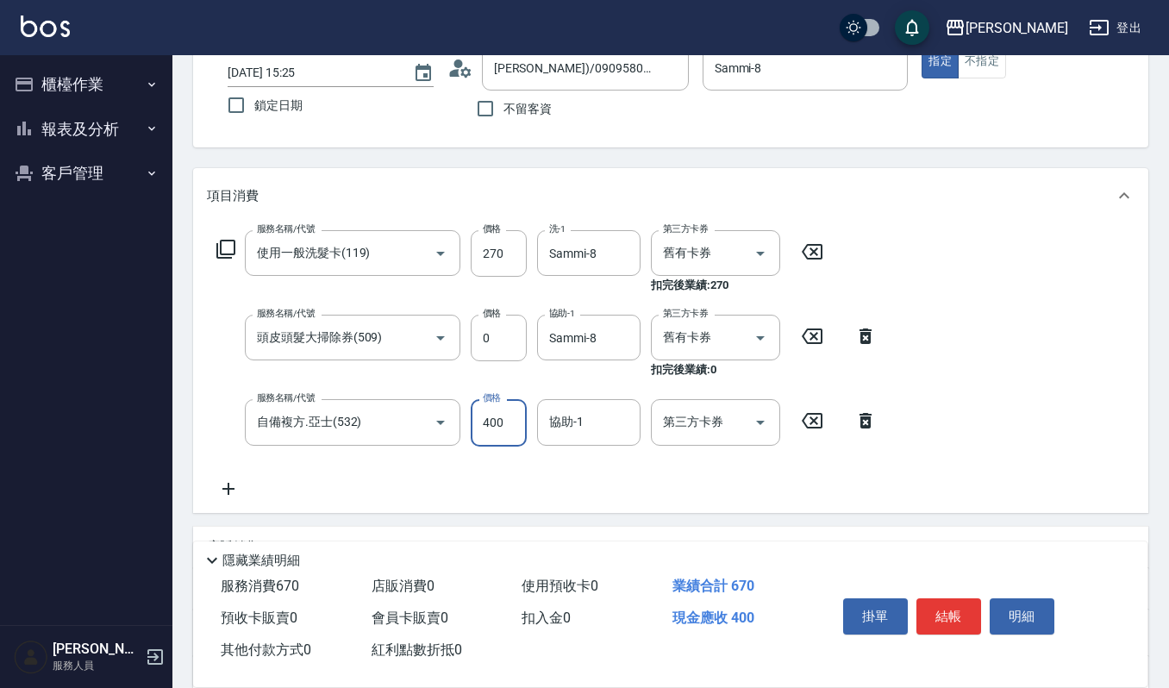
type input "400"
click at [1070, 385] on div "服務名稱/代號 使用一般洗髮卡(119) 服務名稱/代號 價格 270 價格 洗-1 Sammi-8 洗-1 第三方卡券 舊有卡券 第三方卡券 扣完後業績: …" at bounding box center [670, 367] width 955 height 289
click at [394, 416] on input "自備複方.亞士(532)" at bounding box center [329, 422] width 152 height 30
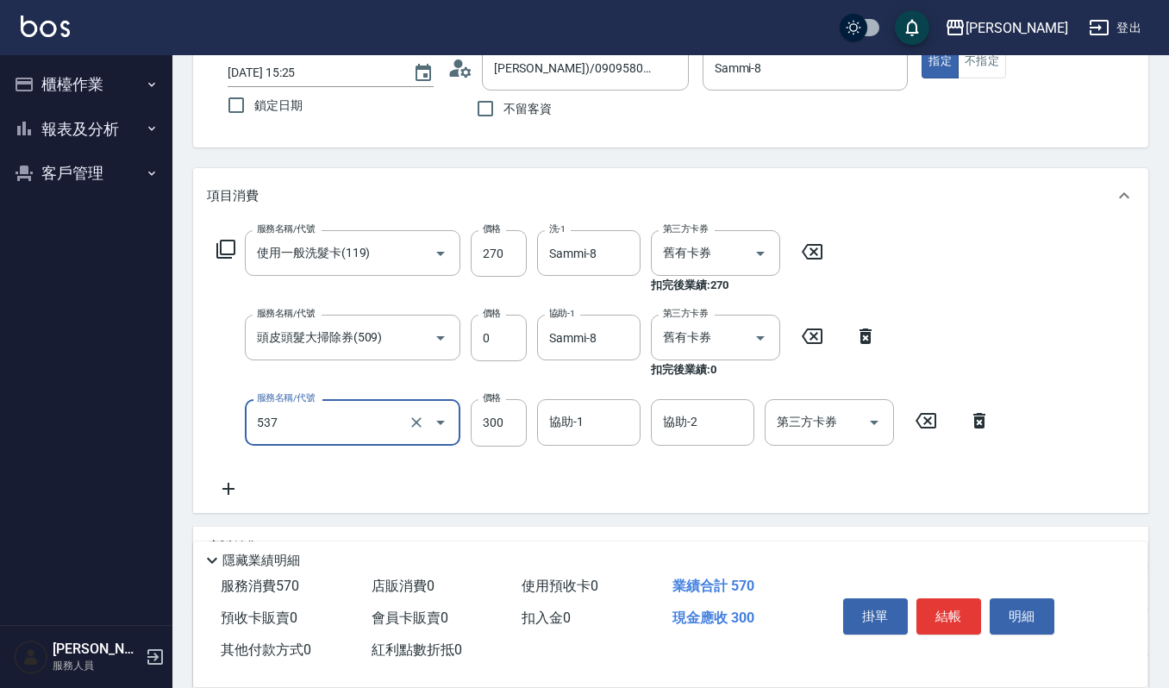
type input "~自備~頭髮絲大掃除(537)"
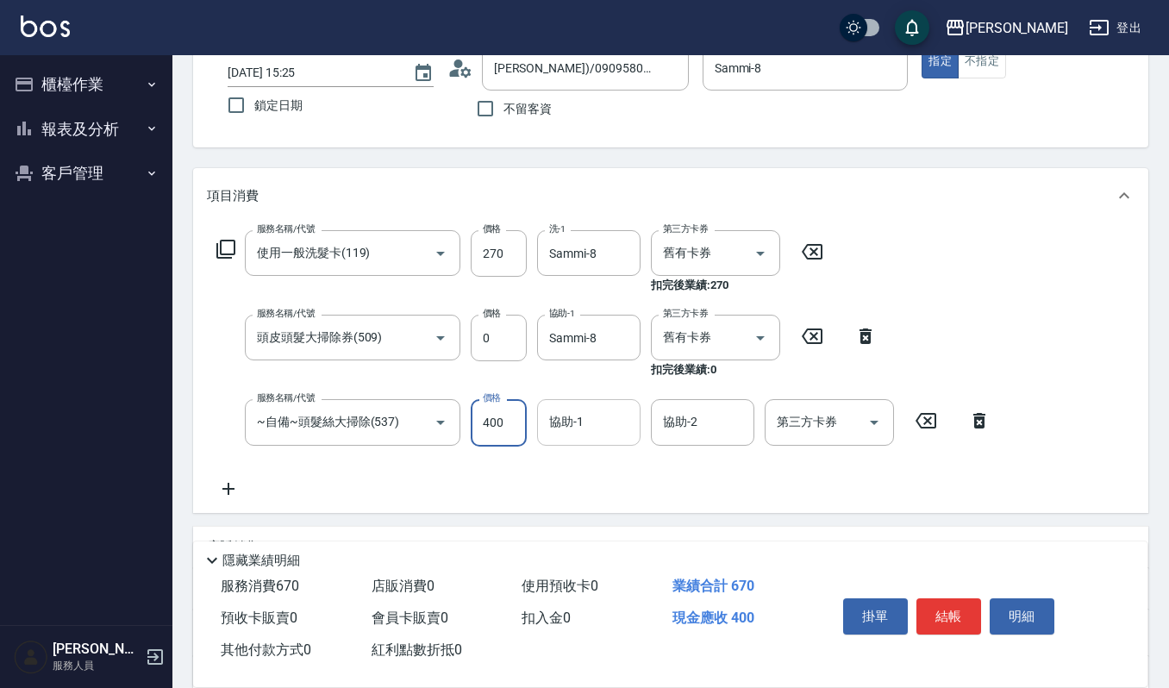
type input "400"
click at [590, 433] on input "協助-1" at bounding box center [589, 422] width 88 height 30
type input "8"
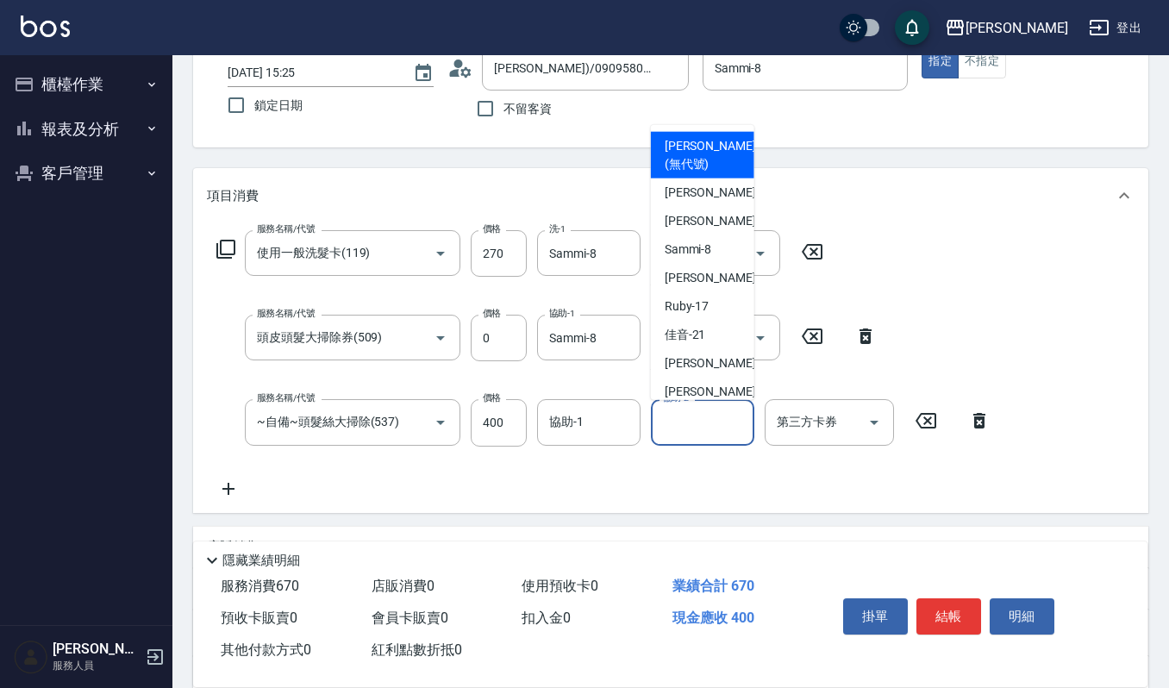
click at [723, 433] on input "協助-2" at bounding box center [703, 422] width 88 height 30
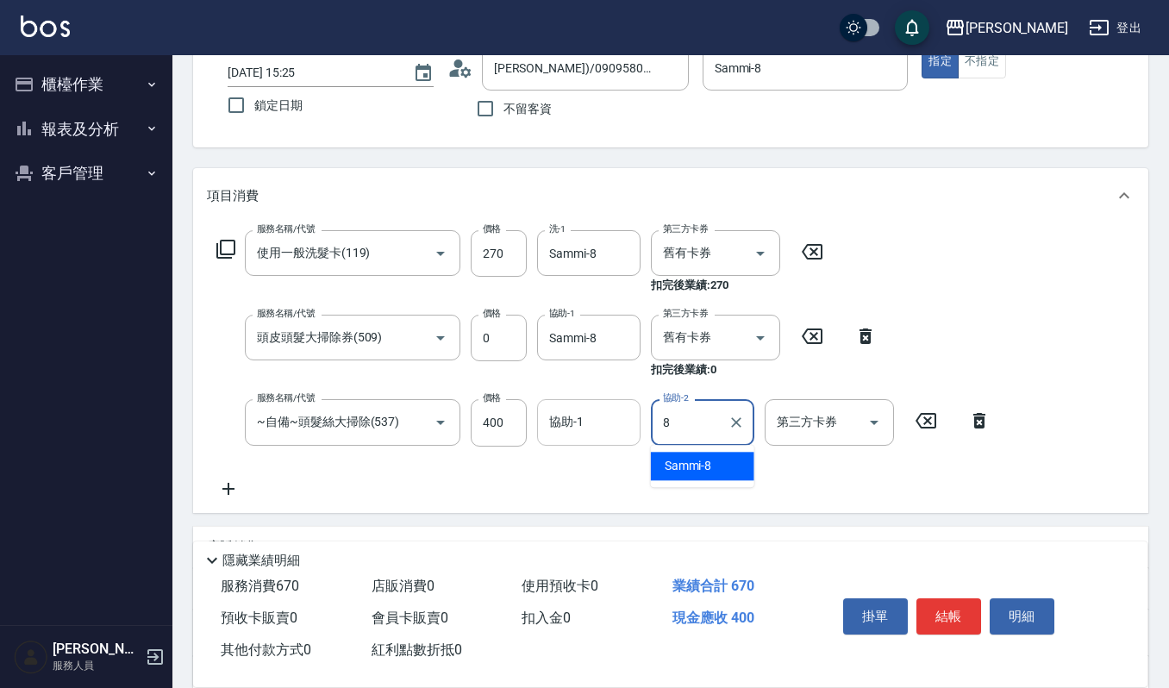
drag, startPoint x: 715, startPoint y: 466, endPoint x: 540, endPoint y: 435, distance: 177.8
click at [716, 466] on div "Sammi -8" at bounding box center [702, 466] width 103 height 28
click at [538, 423] on div "協助-1" at bounding box center [588, 422] width 103 height 46
type input "Sammi-8"
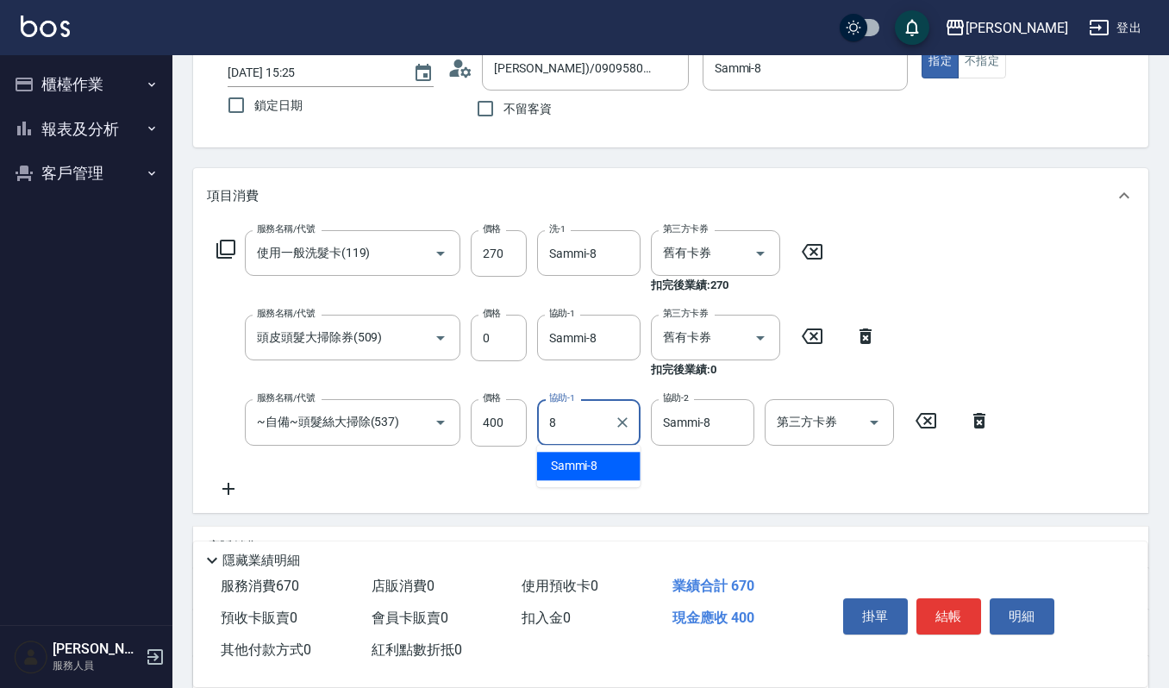
click at [614, 464] on div "Sammi -8" at bounding box center [588, 466] width 103 height 28
type input "Sammi-8"
click at [228, 486] on icon at bounding box center [228, 489] width 12 height 12
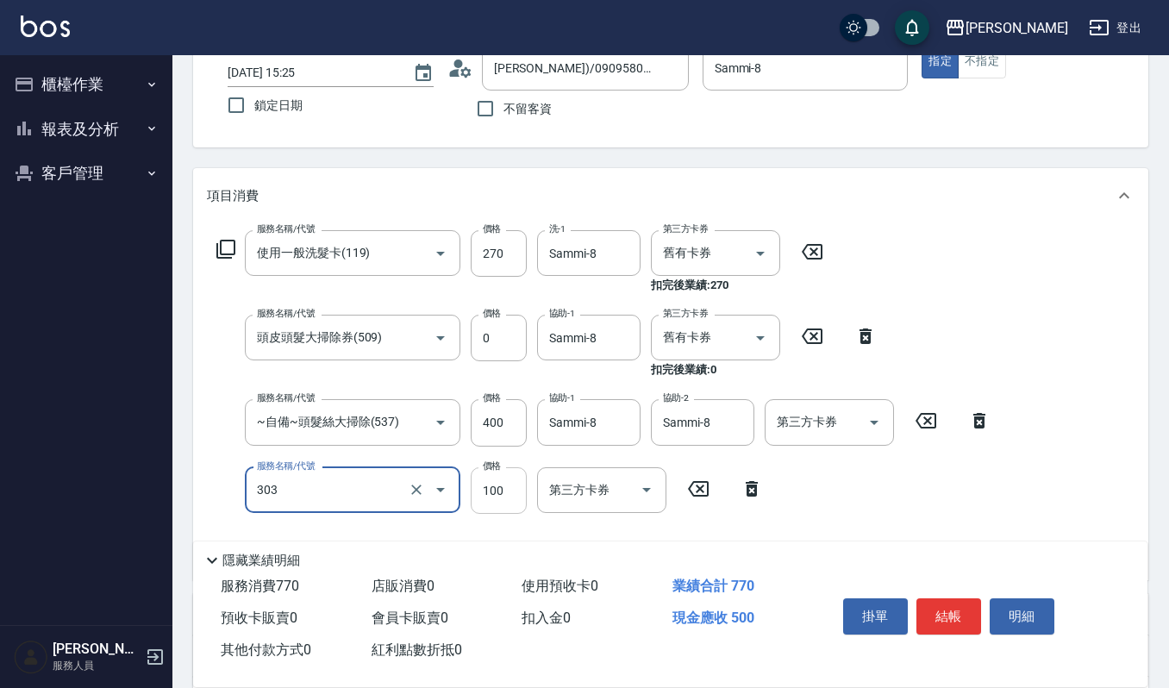
type input "修瀏海(303)"
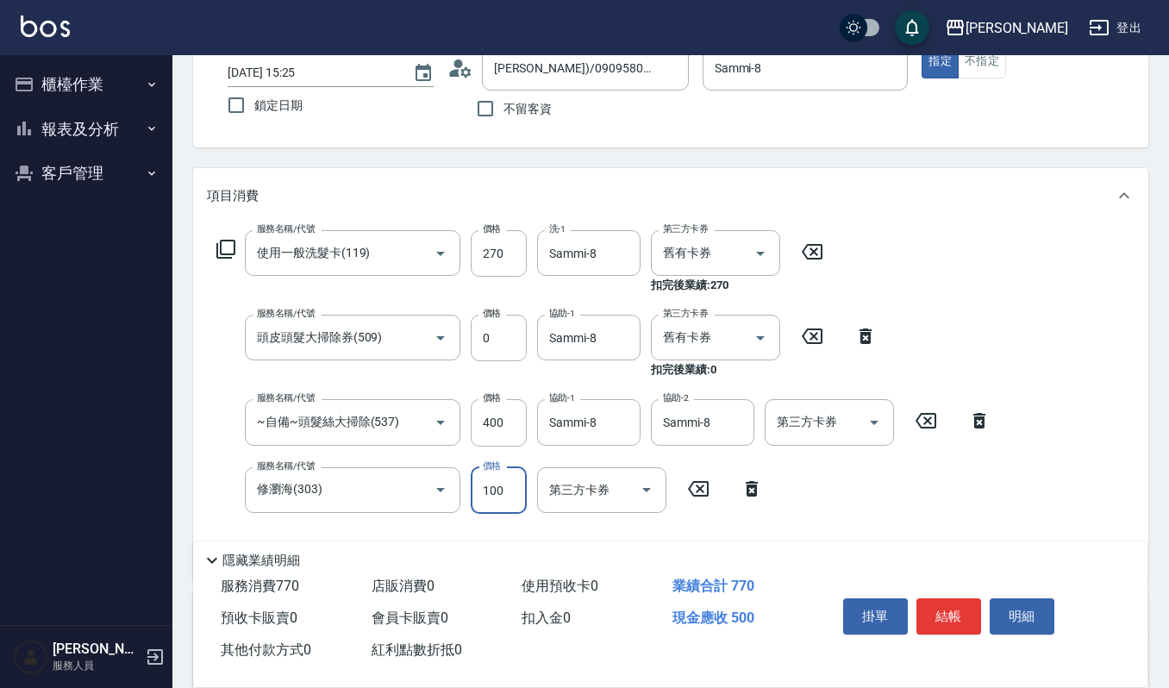
click at [516, 485] on input "100" at bounding box center [499, 490] width 56 height 47
click at [1054, 443] on div "服務名稱/代號 使用一般洗髮卡(119) 服務名稱/代號 價格 270 價格 洗-1 Sammi-8 洗-1 第三方卡券 舊有卡券 第三方卡券 扣完後業績: …" at bounding box center [670, 401] width 955 height 357
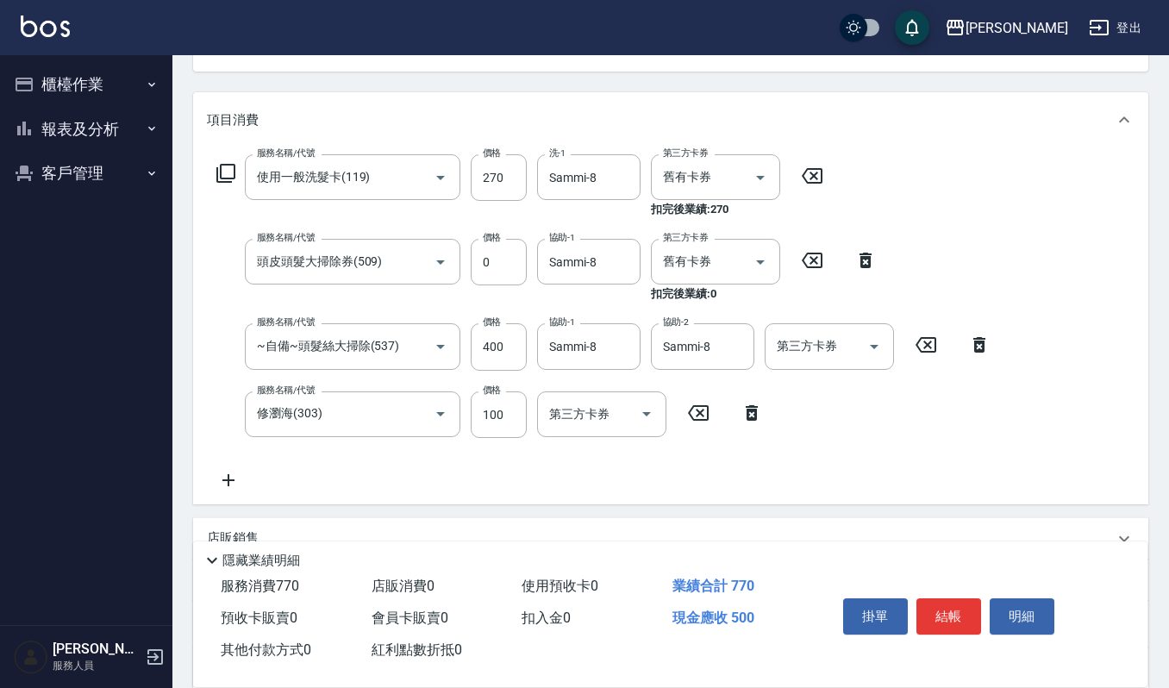
scroll to position [229, 0]
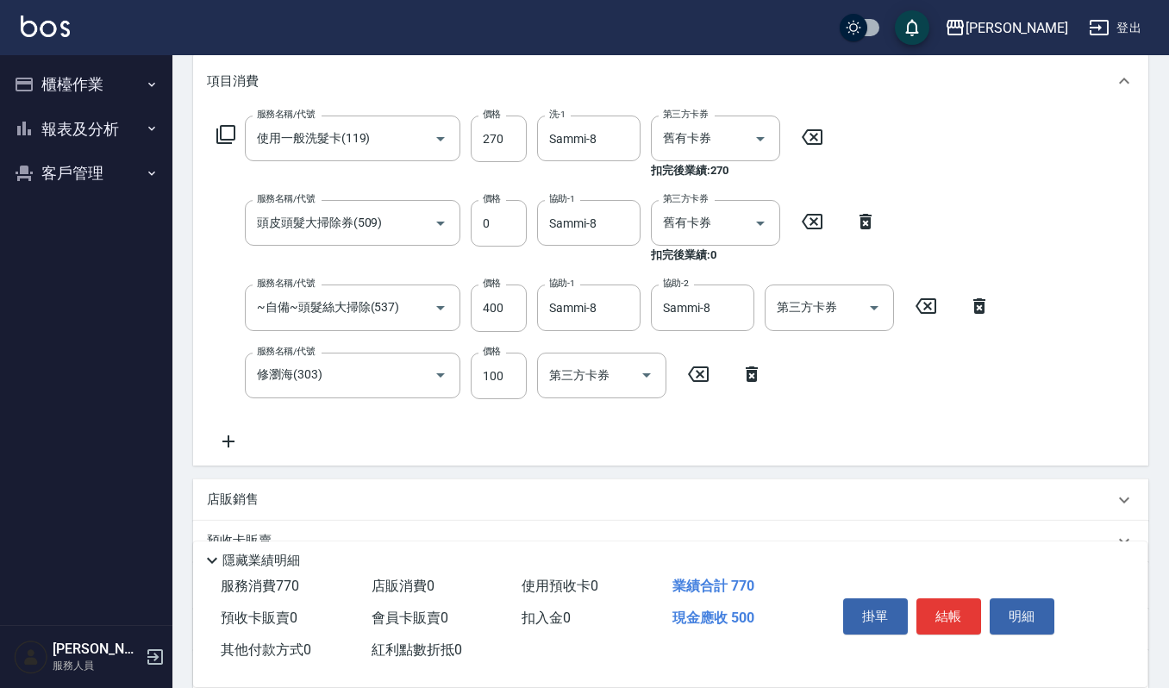
drag, startPoint x: 224, startPoint y: 421, endPoint x: 229, endPoint y: 440, distance: 19.7
click at [224, 425] on div "服務名稱/代號 使用一般洗髮卡(119) 服務名稱/代號 價格 270 價格 洗-1 Sammi-8 洗-1 第三方卡券 舊有卡券 第三方卡券 扣完後業績: …" at bounding box center [604, 284] width 794 height 336
click at [229, 443] on icon at bounding box center [228, 441] width 43 height 21
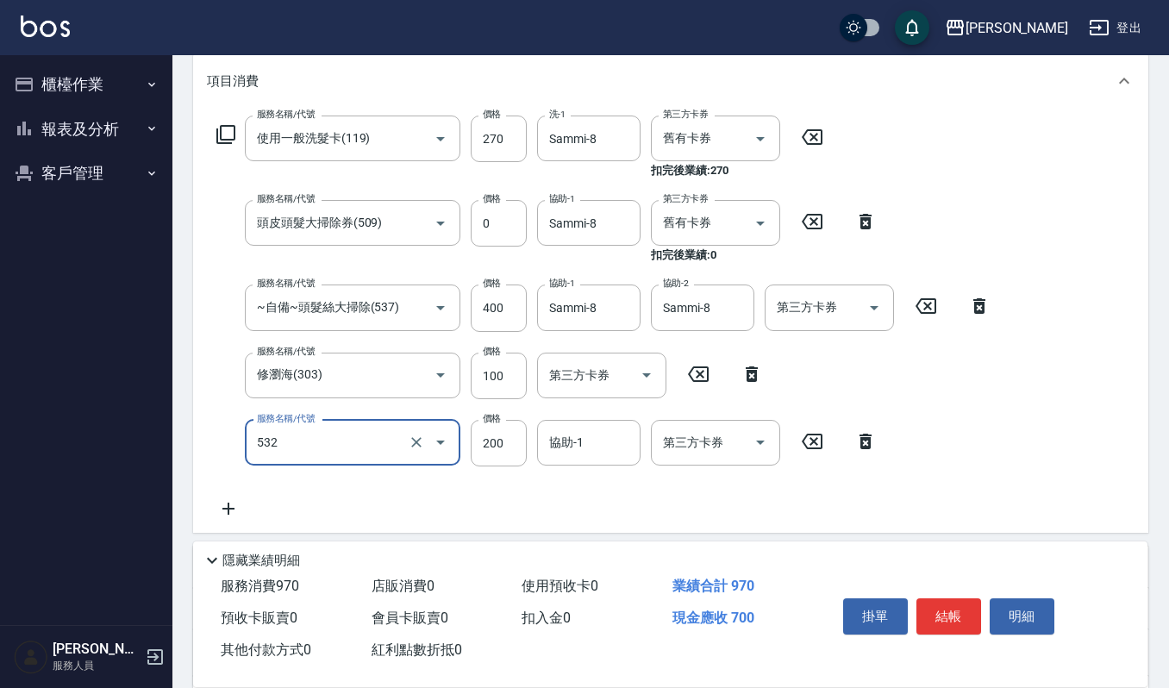
type input "自備複方.亞士(532)"
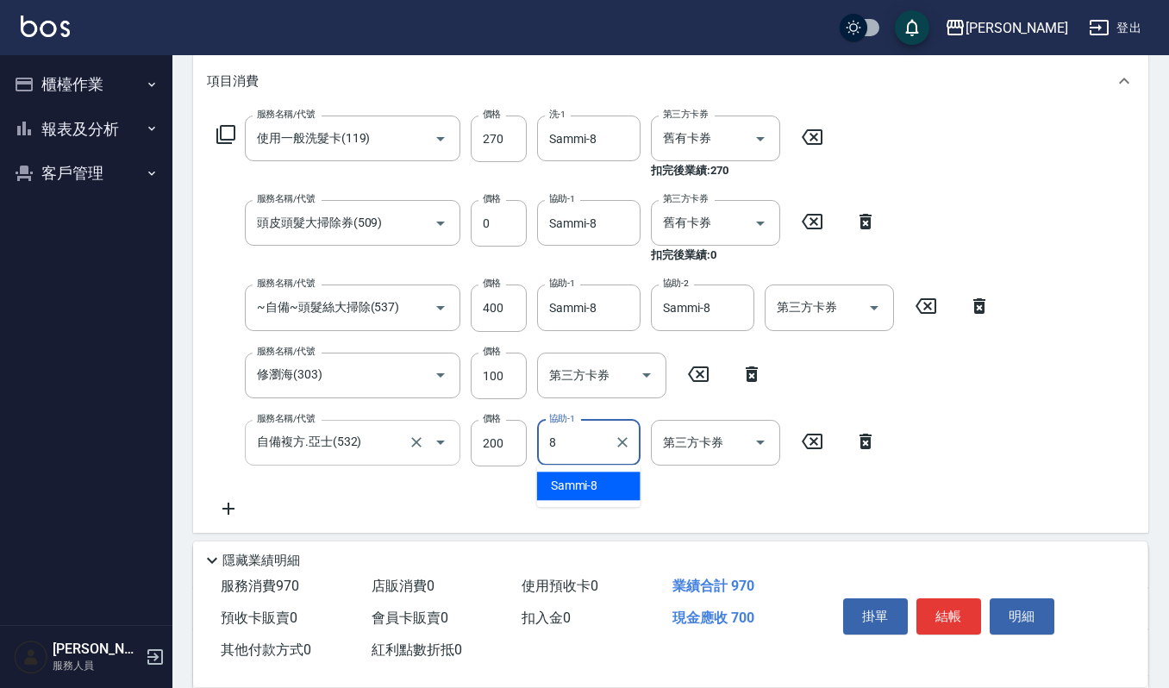
type input "Sammi-8"
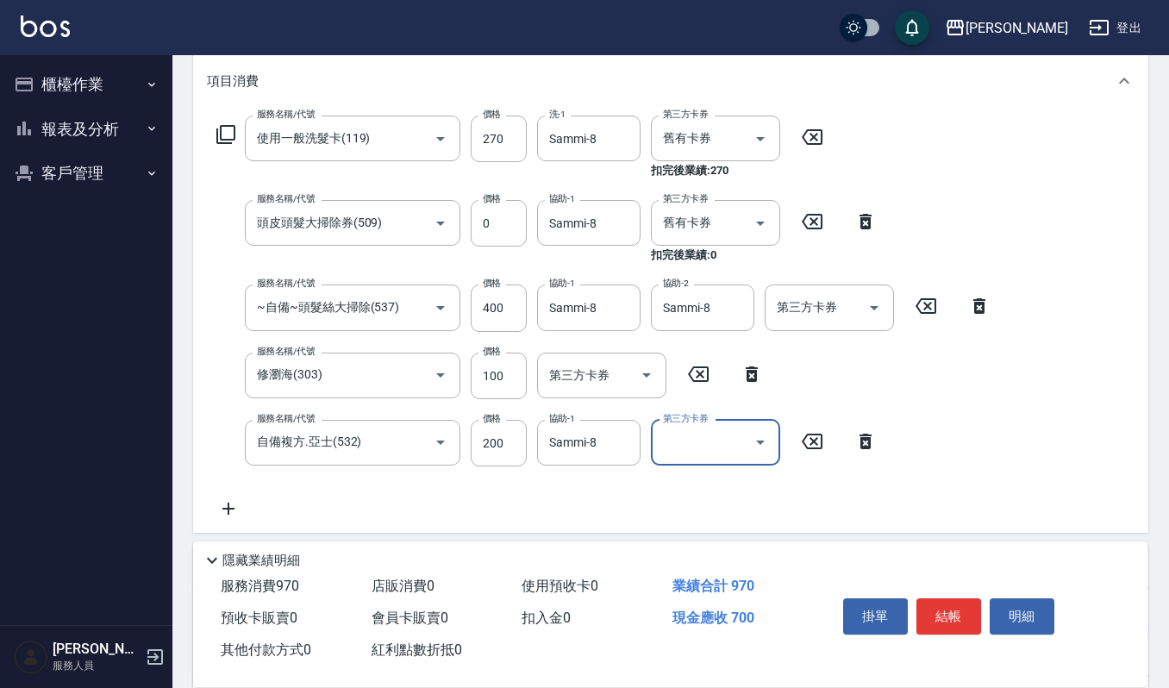
click at [877, 219] on icon at bounding box center [865, 221] width 43 height 21
type input "~自備~頭髮絲大掃除(537)"
type input "400"
type input "修瀏海(303)"
type input "100"
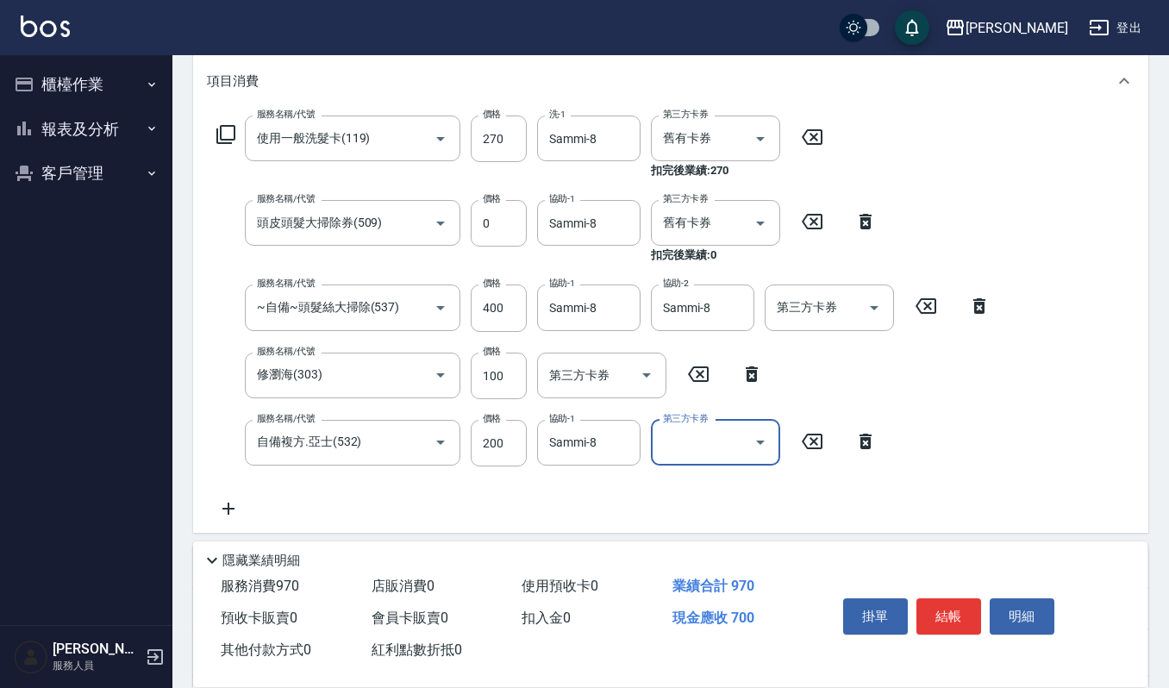
type input "自備複方.亞士(532)"
type input "200"
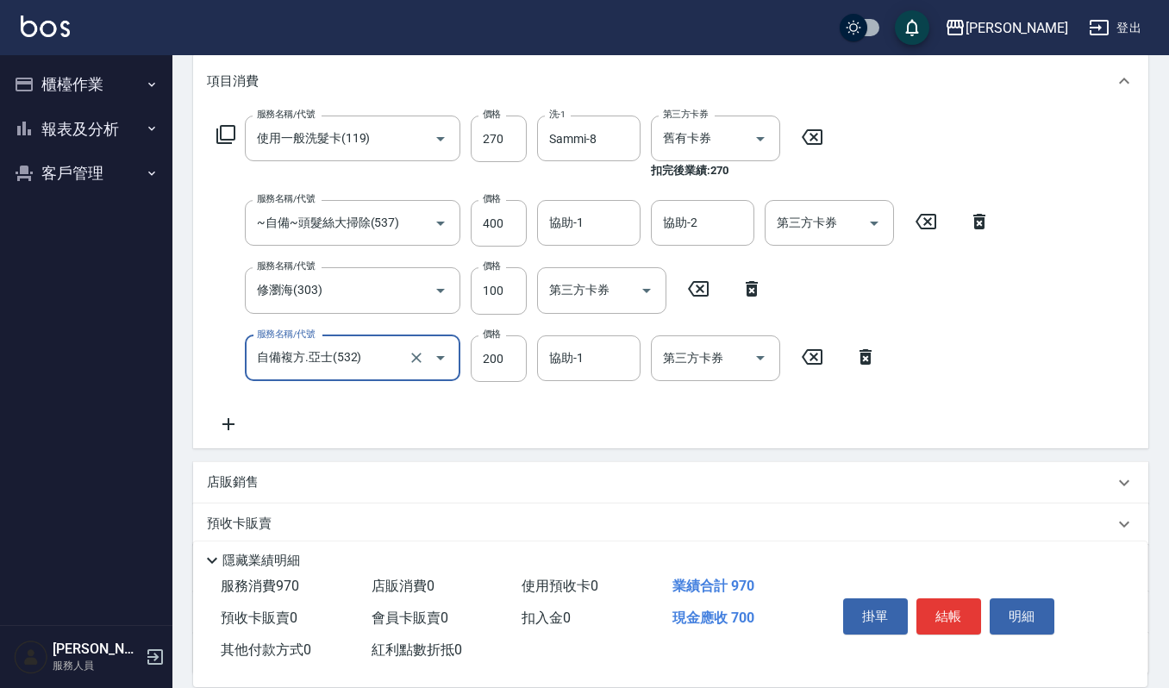
click at [398, 414] on div "服務名稱/代號 使用一般洗髮卡(119) 服務名稱/代號 價格 270 價格 洗-1 Sammi-8 洗-1 第三方卡券 舊有卡券 第三方卡券 扣完後業績: …" at bounding box center [604, 275] width 794 height 319
click at [593, 235] on input "協助-1" at bounding box center [589, 223] width 88 height 30
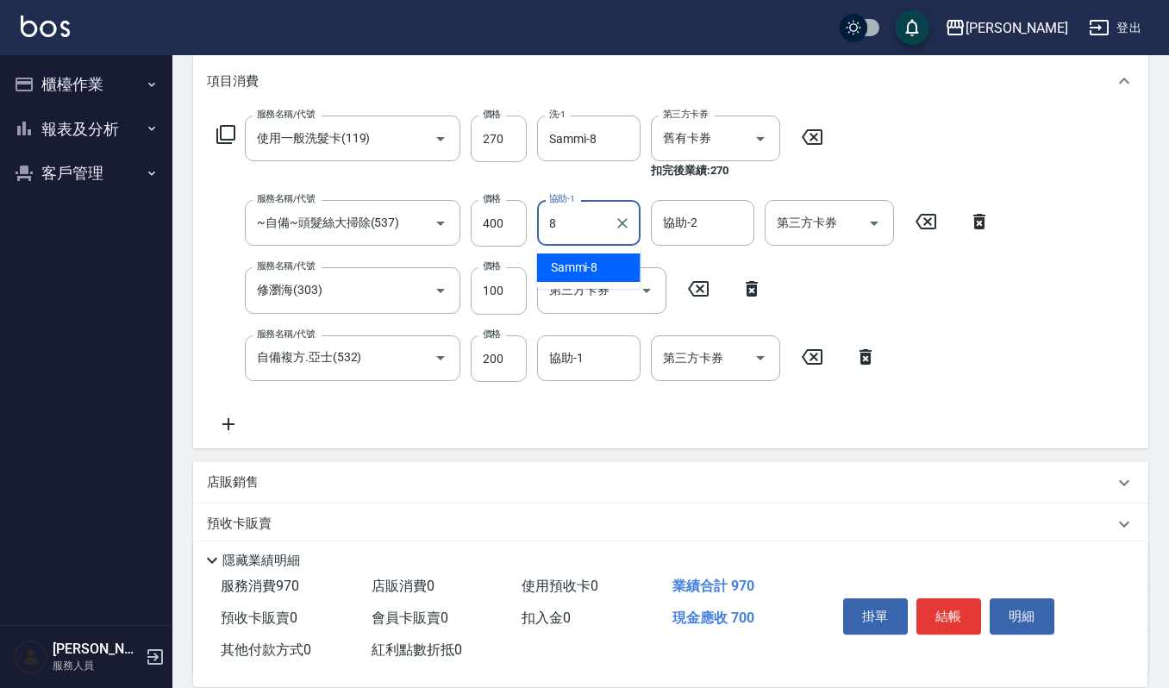
type input "Sammi-8"
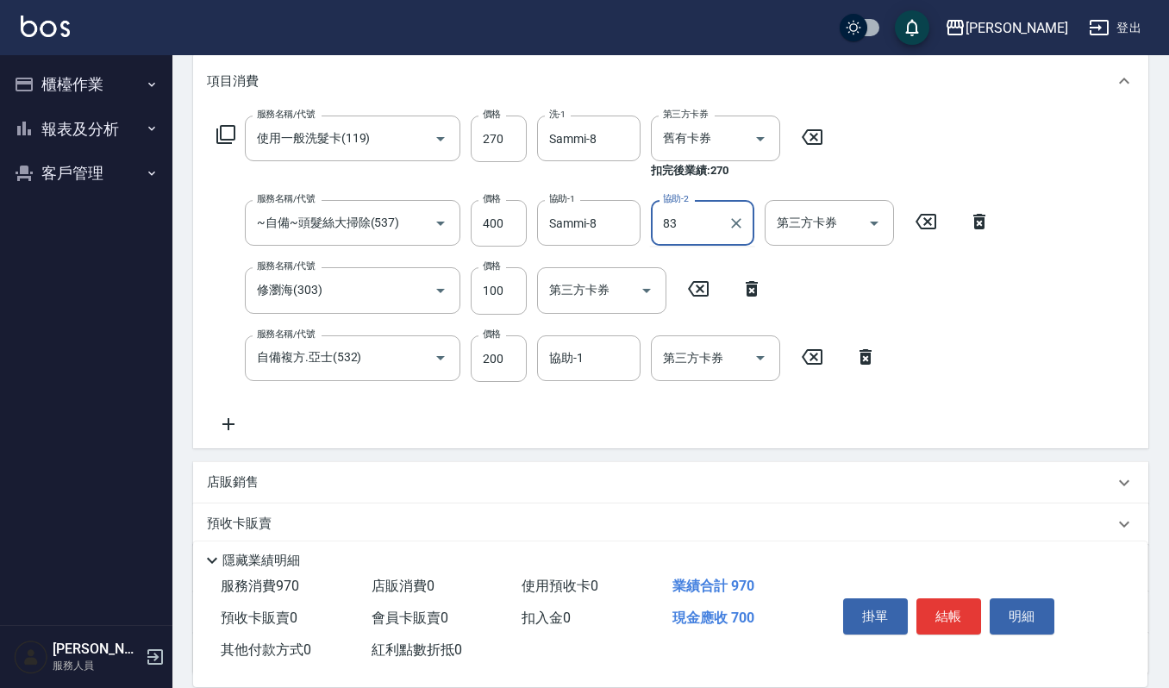
click at [716, 219] on input "83" at bounding box center [690, 223] width 62 height 30
click at [705, 238] on div "8 協助-2" at bounding box center [702, 223] width 103 height 46
click at [705, 259] on span "Sammi -8" at bounding box center [688, 268] width 47 height 18
type input "Sammi-8"
click at [235, 422] on div "服務名稱/代號 使用一般洗髮卡(119) 服務名稱/代號 價格 270 價格 洗-1 Sammi-8 洗-1 第三方卡券 舊有卡券 第三方卡券 扣完後業績: …" at bounding box center [604, 275] width 794 height 319
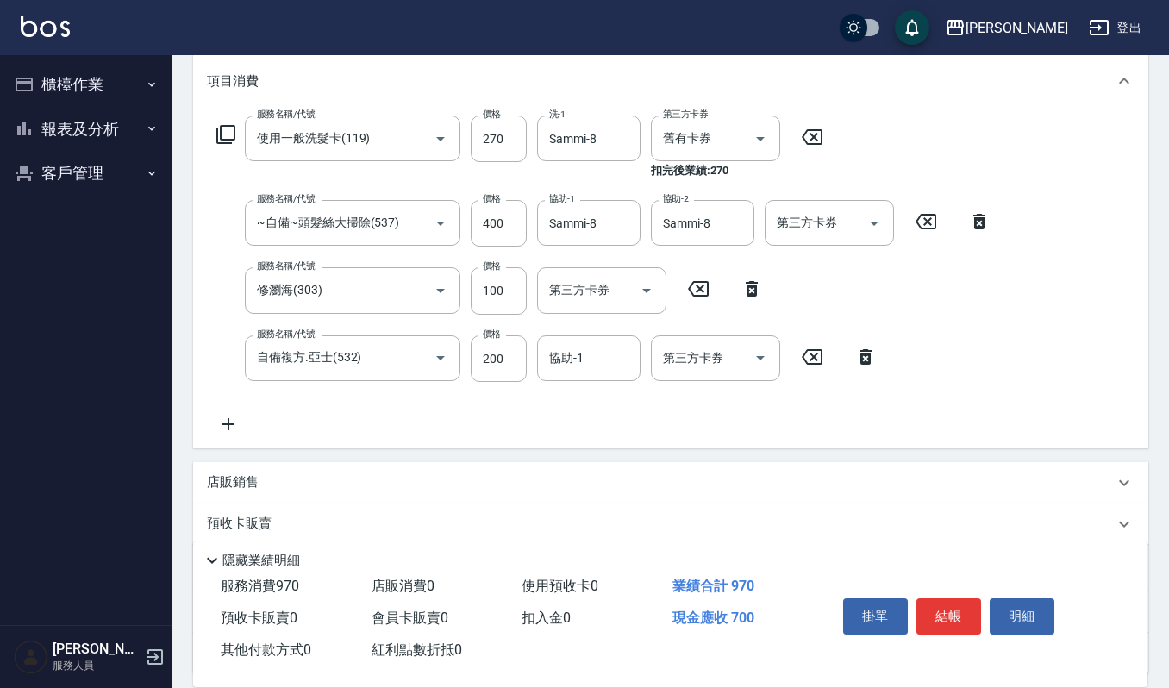
click at [235, 422] on icon at bounding box center [228, 424] width 43 height 21
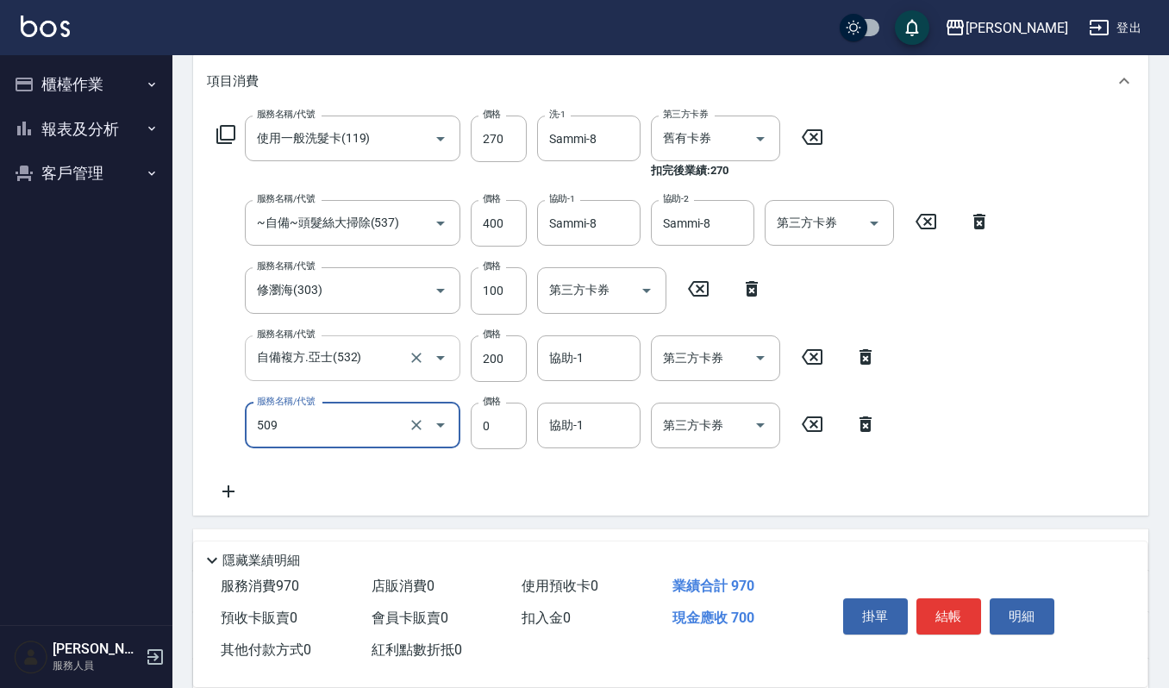
type input "頭皮頭髮大掃除券(509)"
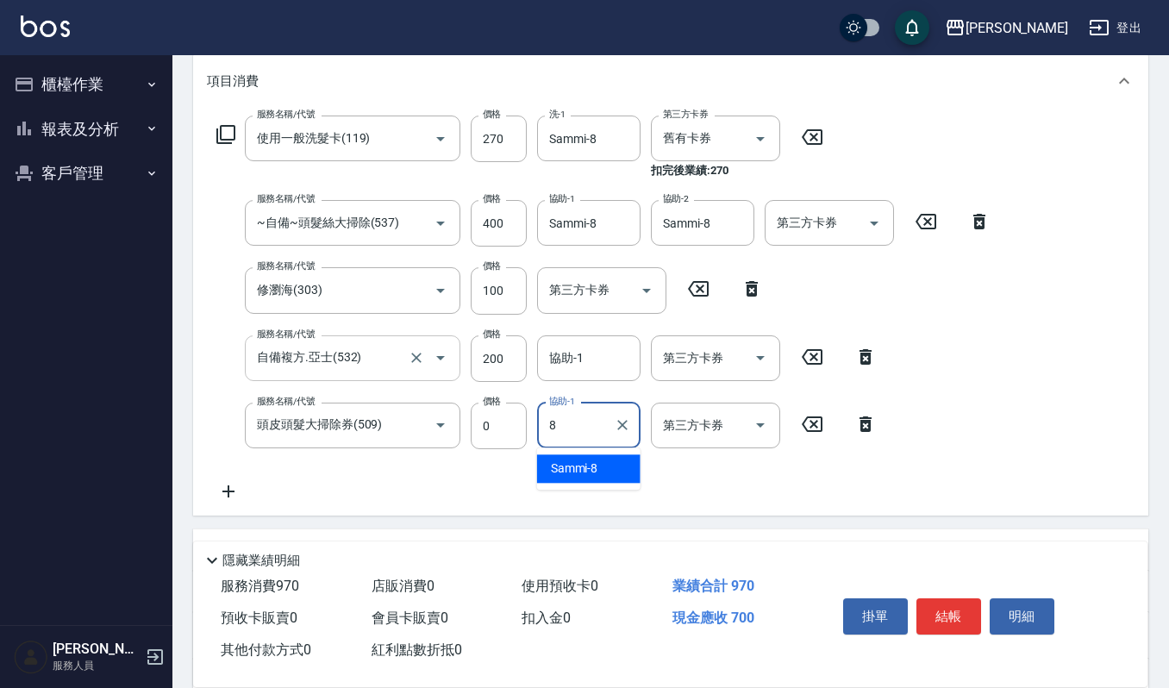
type input "Sammi-8"
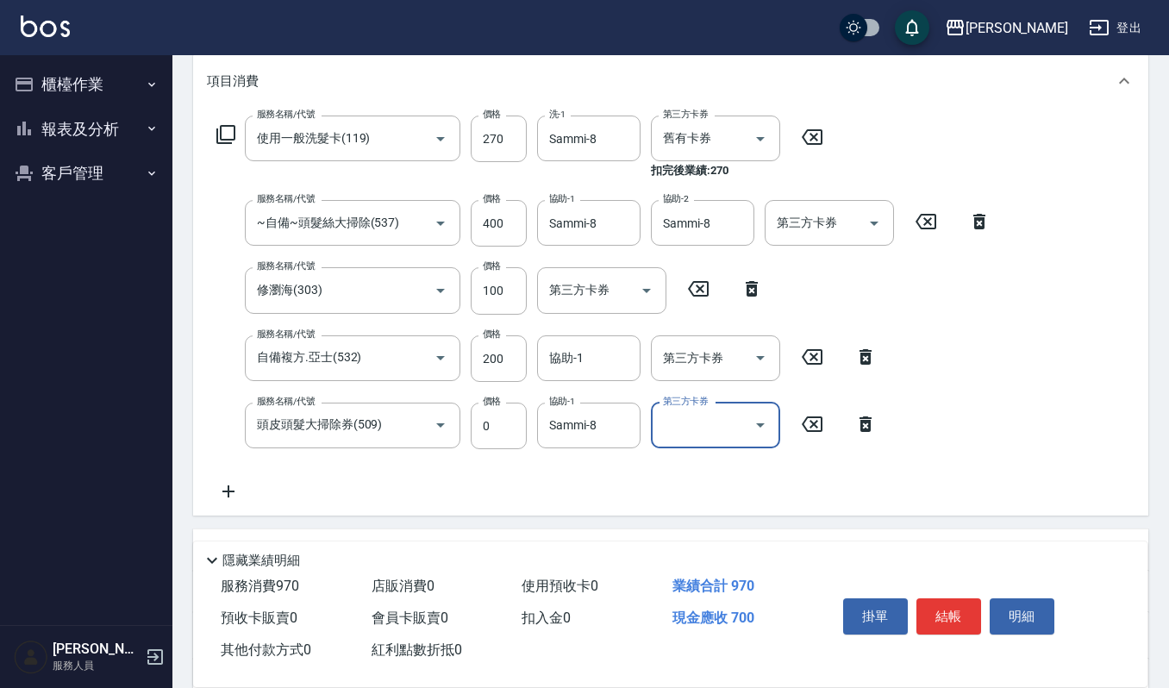
click at [697, 432] on input "第三方卡券" at bounding box center [703, 425] width 88 height 30
click at [766, 498] on span "舊有卡券" at bounding box center [715, 497] width 129 height 28
type input "舊有卡券"
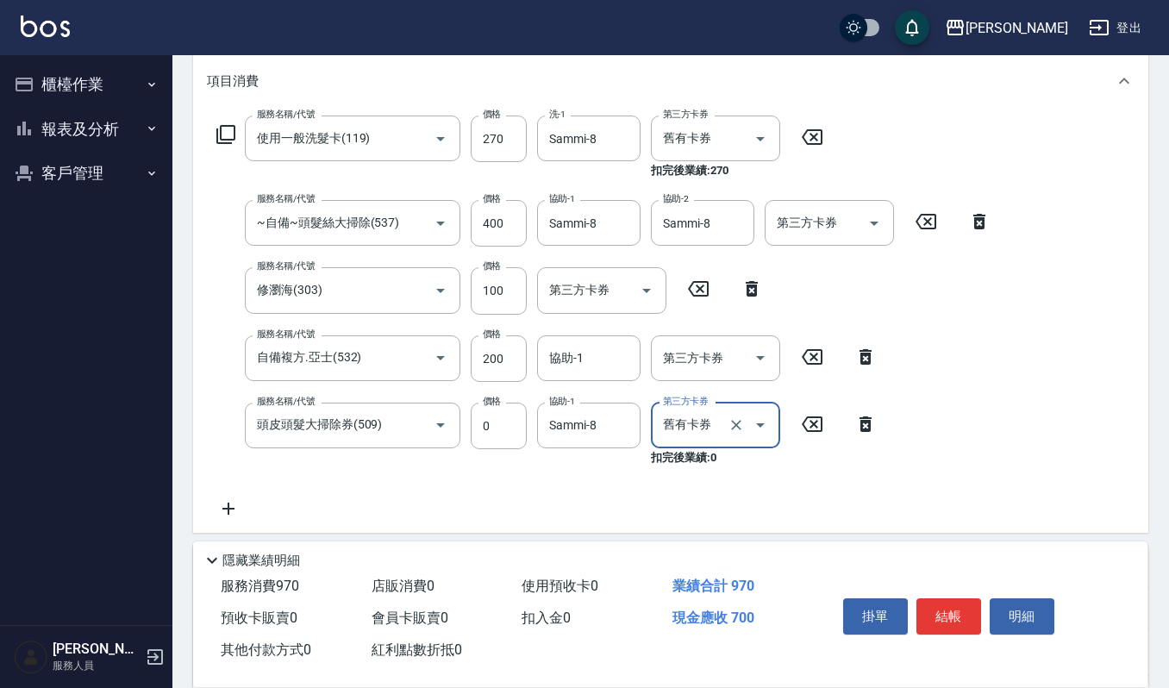
click at [967, 616] on button "結帳" at bounding box center [949, 616] width 65 height 36
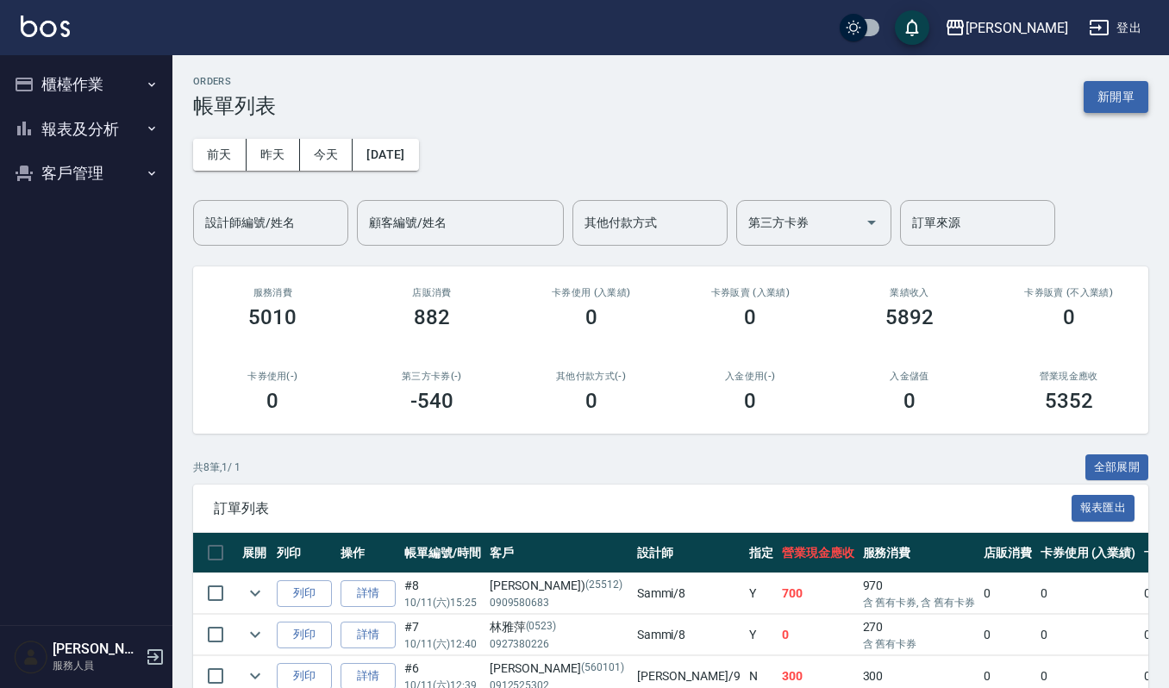
click at [1105, 97] on button "新開單" at bounding box center [1116, 97] width 65 height 32
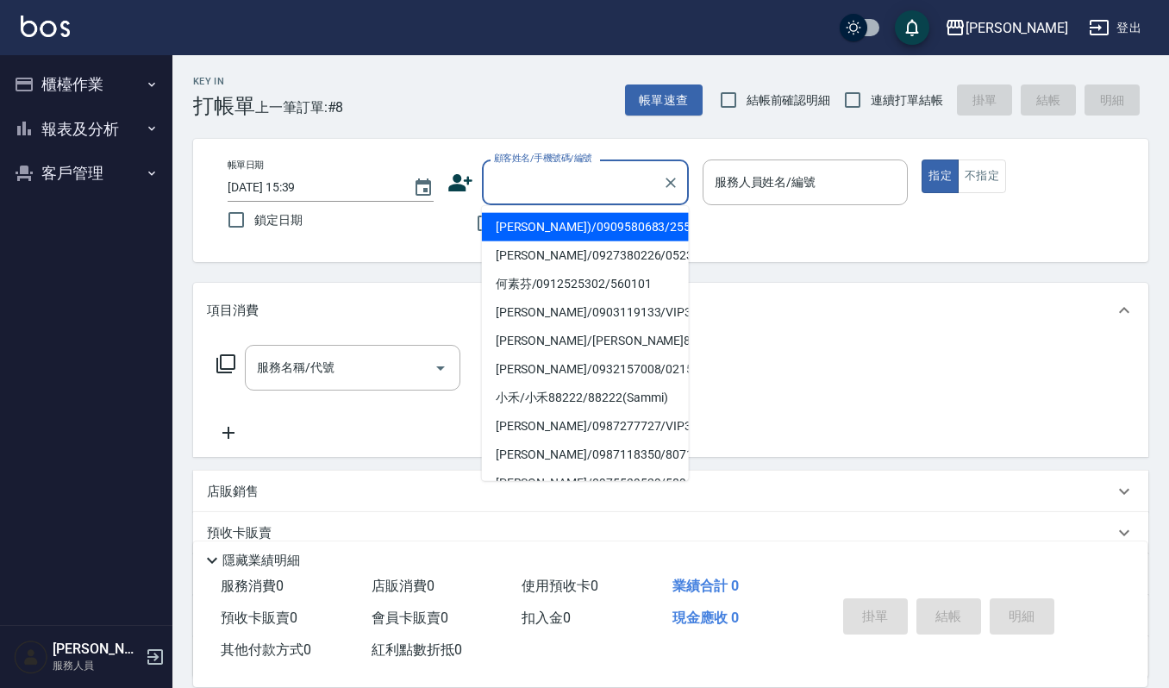
click at [563, 187] on input "顧客姓名/手機號碼/編號" at bounding box center [573, 182] width 166 height 30
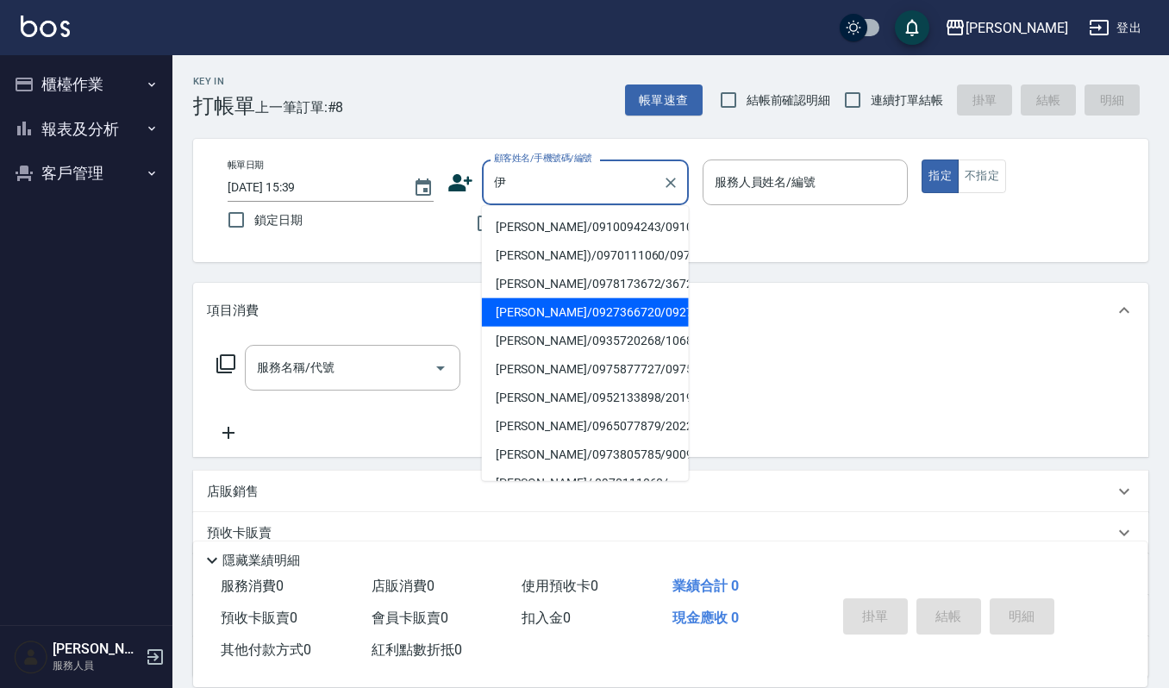
click at [548, 327] on li "伊美娟/0927366720/0927366720" at bounding box center [585, 312] width 207 height 28
type input "伊美娟/0927366720/0927366720"
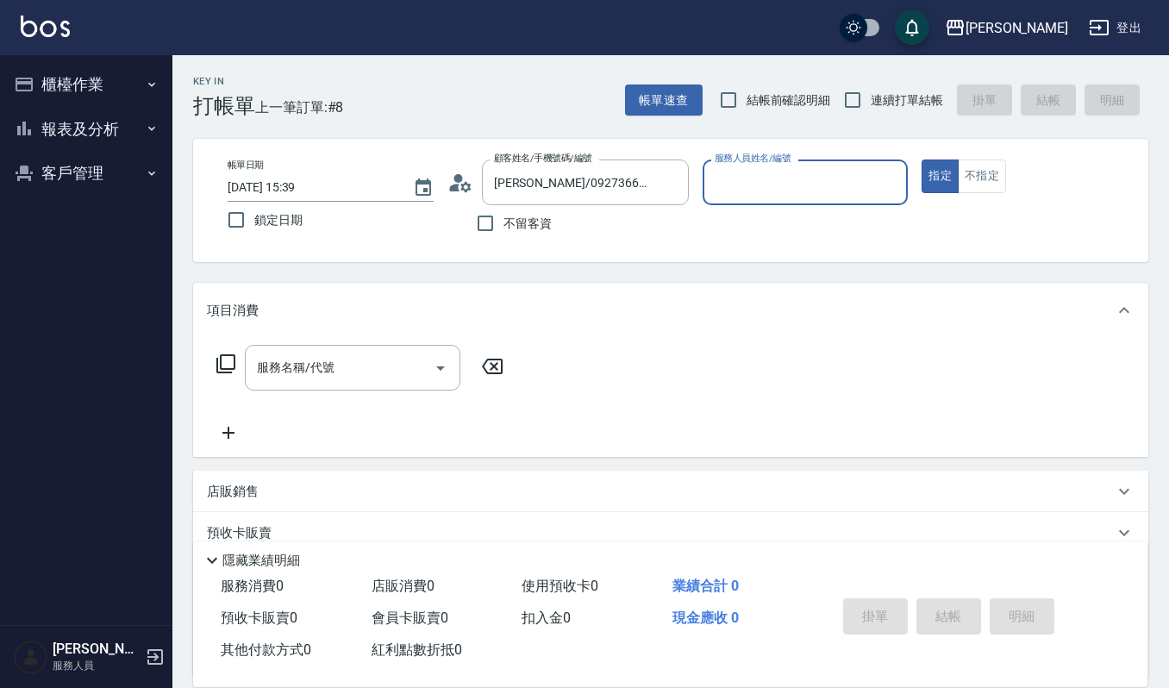
type input "Joalin-6"
click at [377, 355] on input "服務名稱/代號" at bounding box center [340, 368] width 174 height 30
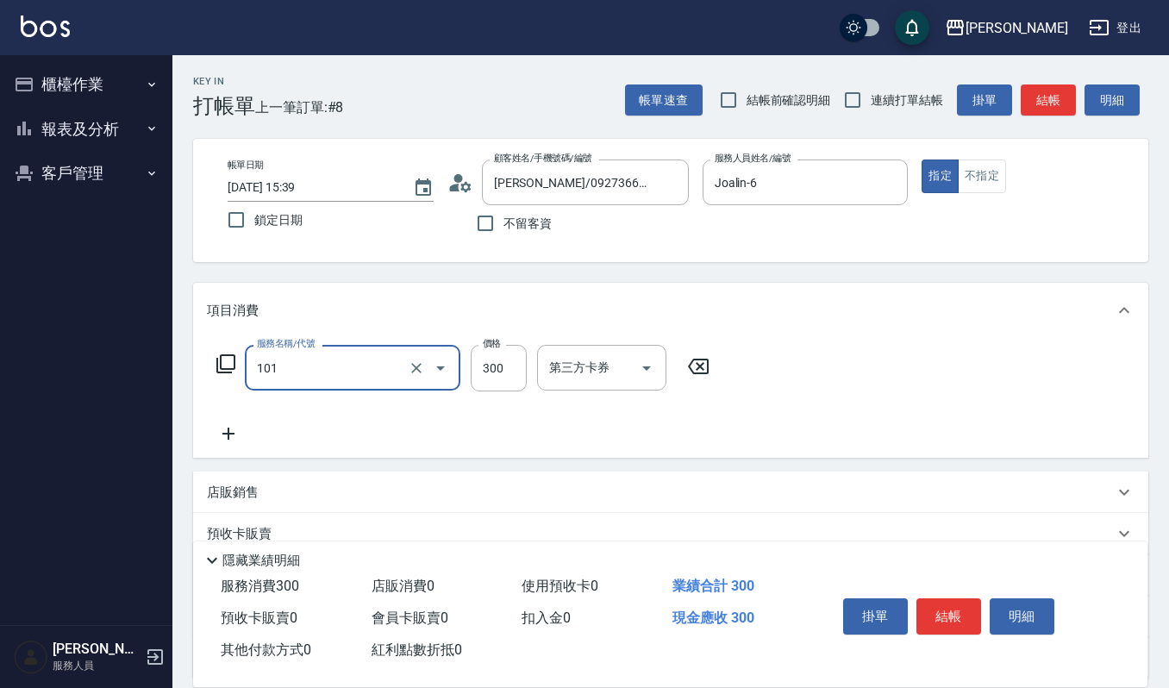
type input "一般洗髮(101)"
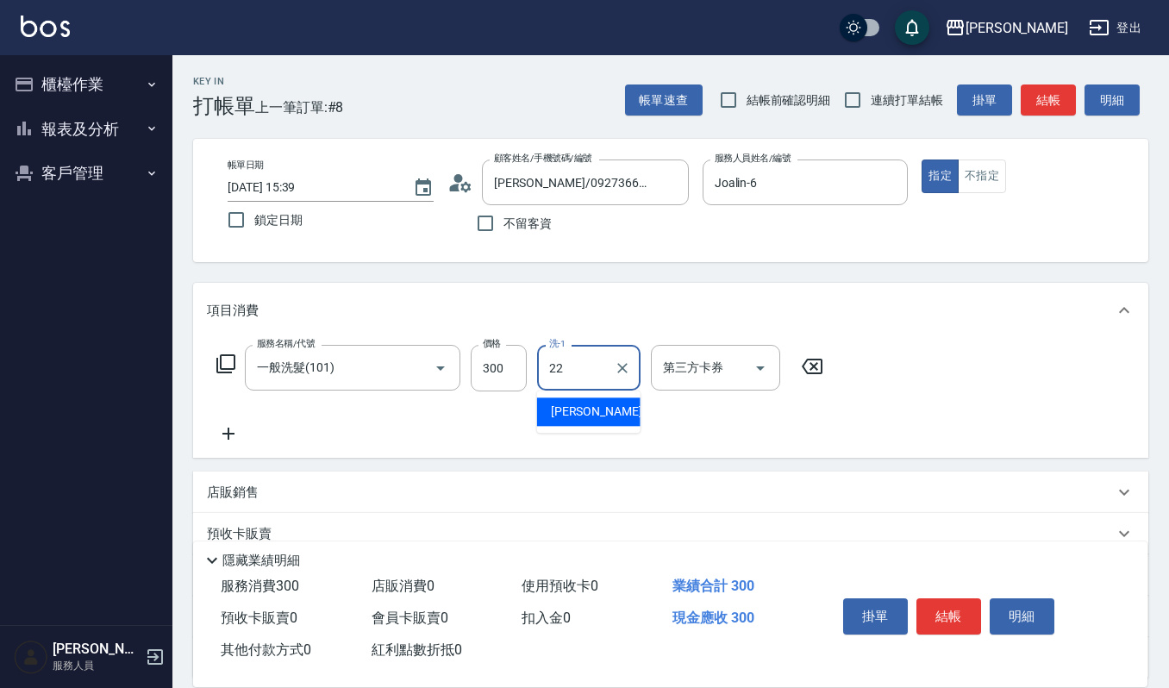
type input "宜芳-22"
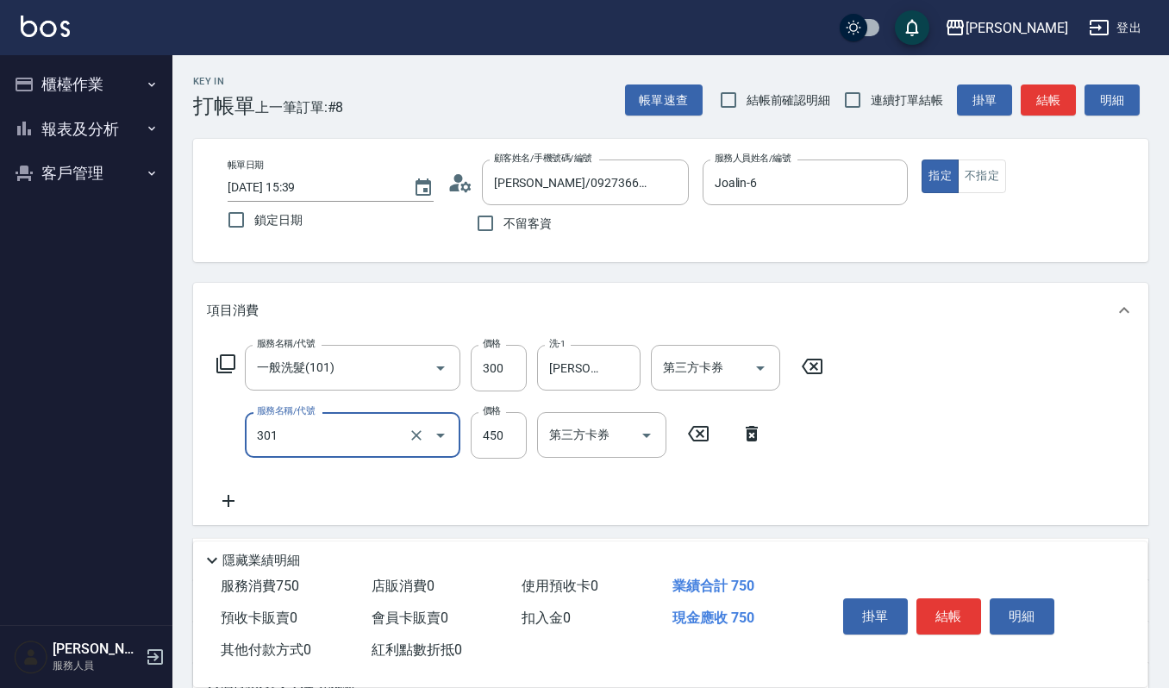
type input "創意剪髮(301)"
type input "360"
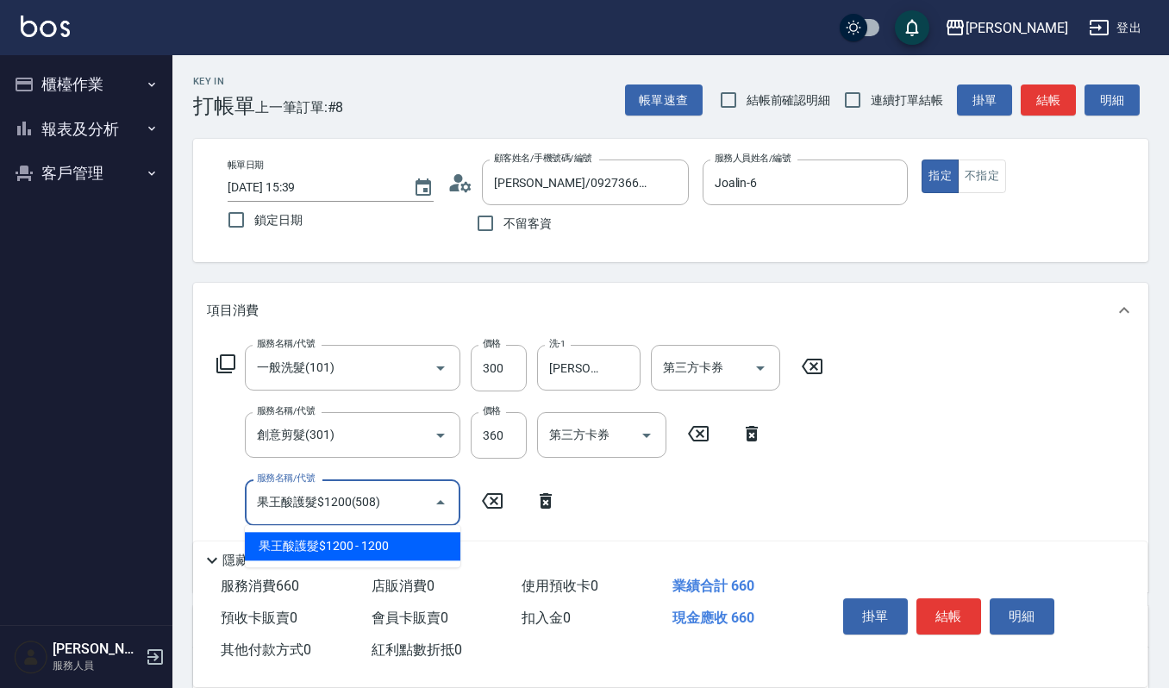
type input "果王酸護髮$1200(508)"
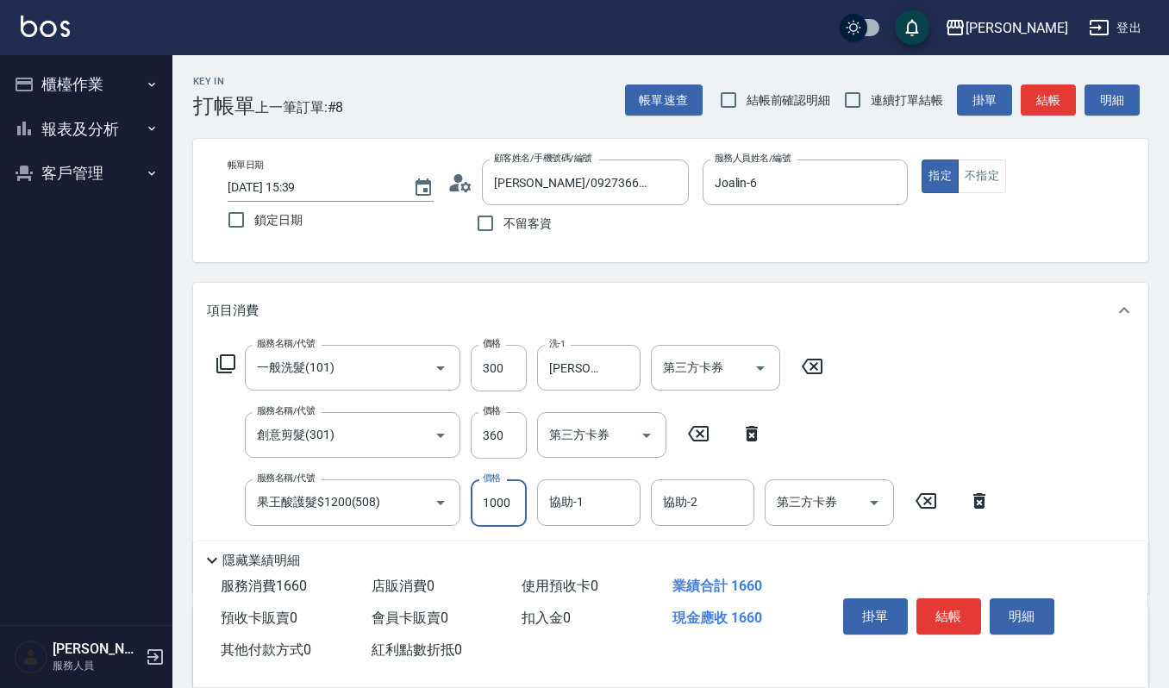
type input "1000"
type input "宜芳-22"
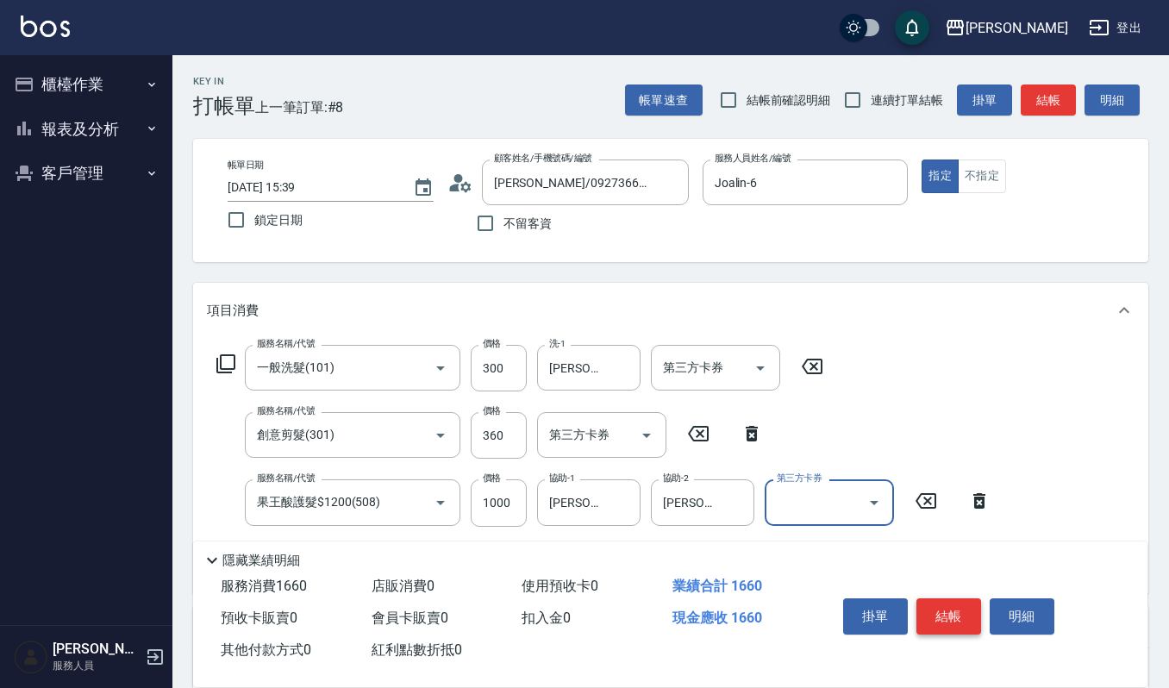
click at [949, 611] on button "結帳" at bounding box center [949, 616] width 65 height 36
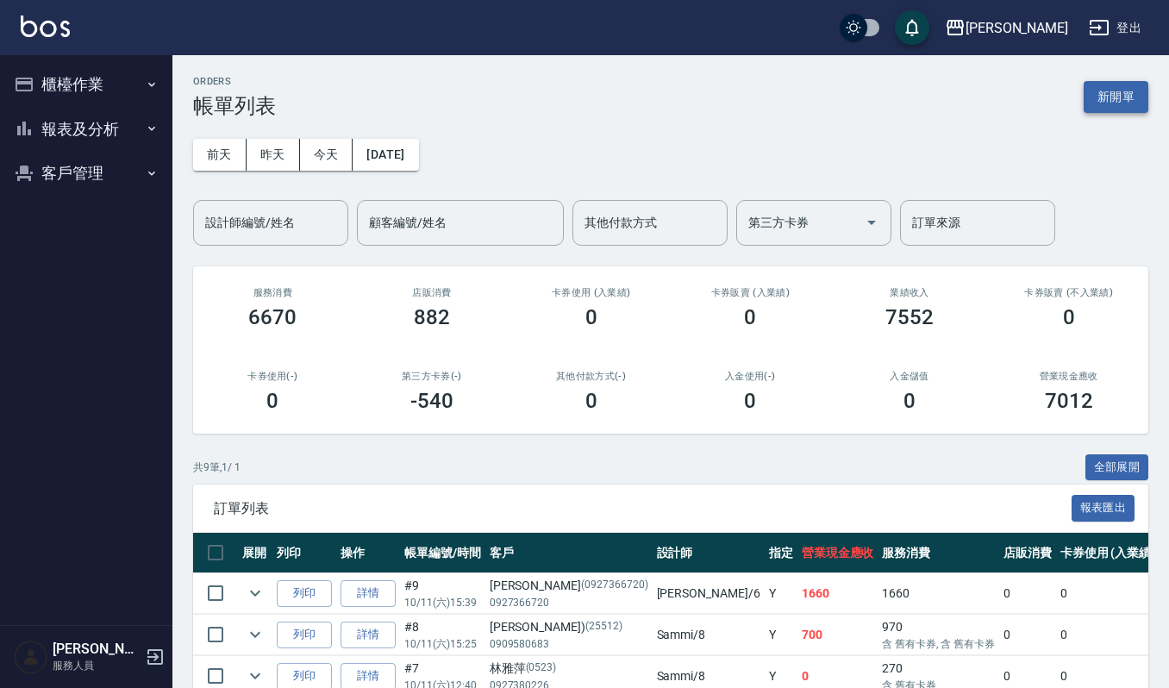
click at [1128, 95] on button "新開單" at bounding box center [1116, 97] width 65 height 32
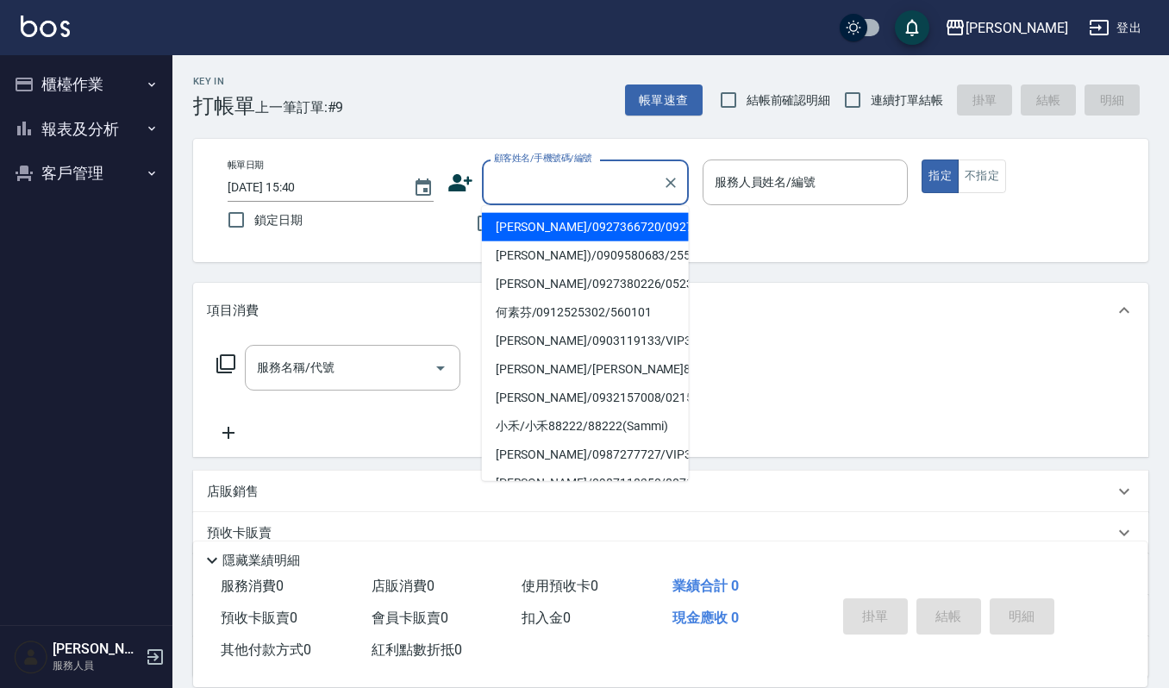
click at [554, 178] on input "顧客姓名/手機號碼/編號" at bounding box center [573, 182] width 166 height 30
click at [632, 229] on li "伊美娟/0927366720/0927366720" at bounding box center [585, 227] width 207 height 28
type input "伊美娟/0927366720/0927366720"
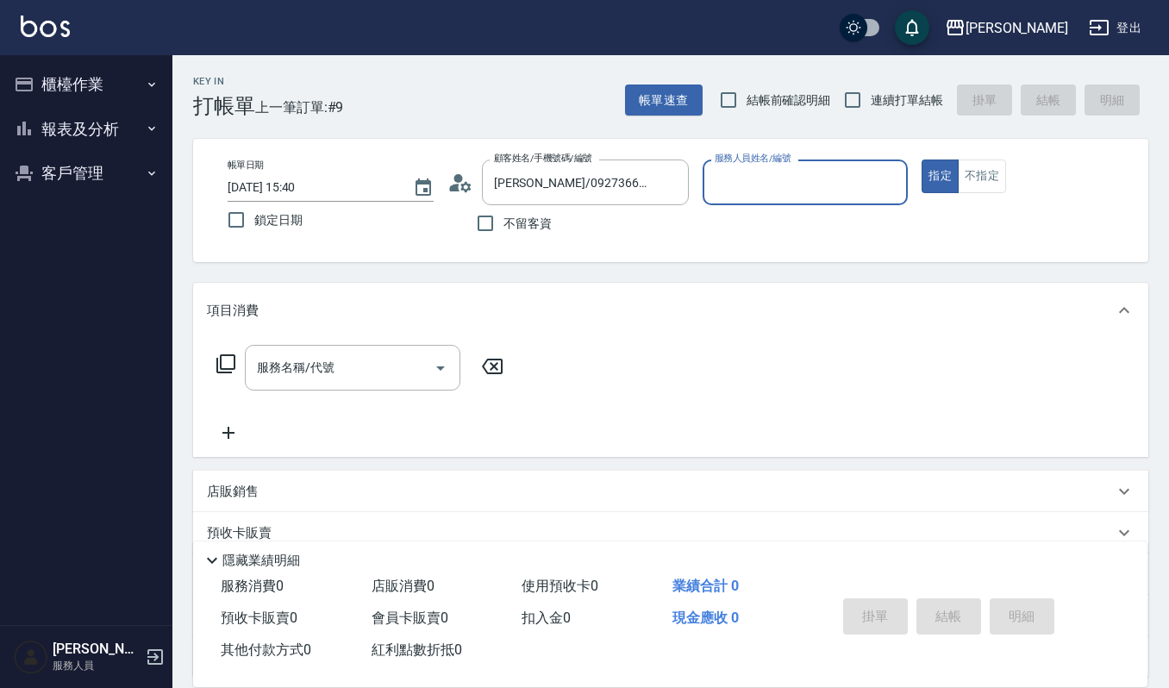
type input "Joalin-6"
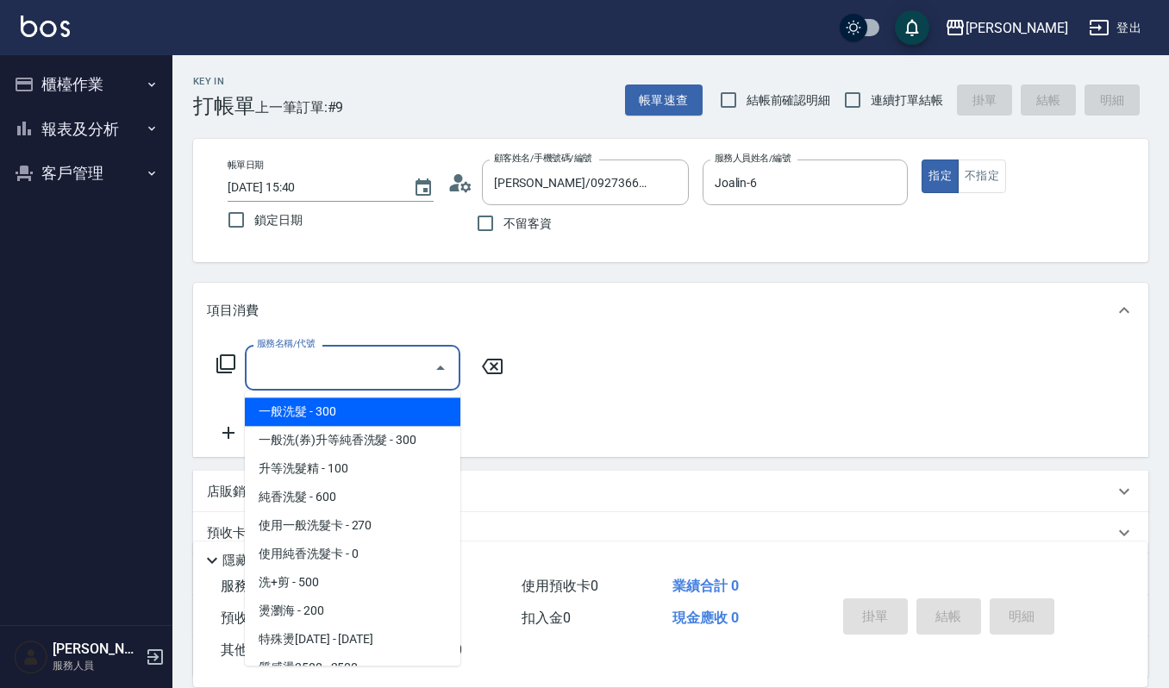
click at [347, 370] on input "服務名稱/代號" at bounding box center [340, 368] width 174 height 30
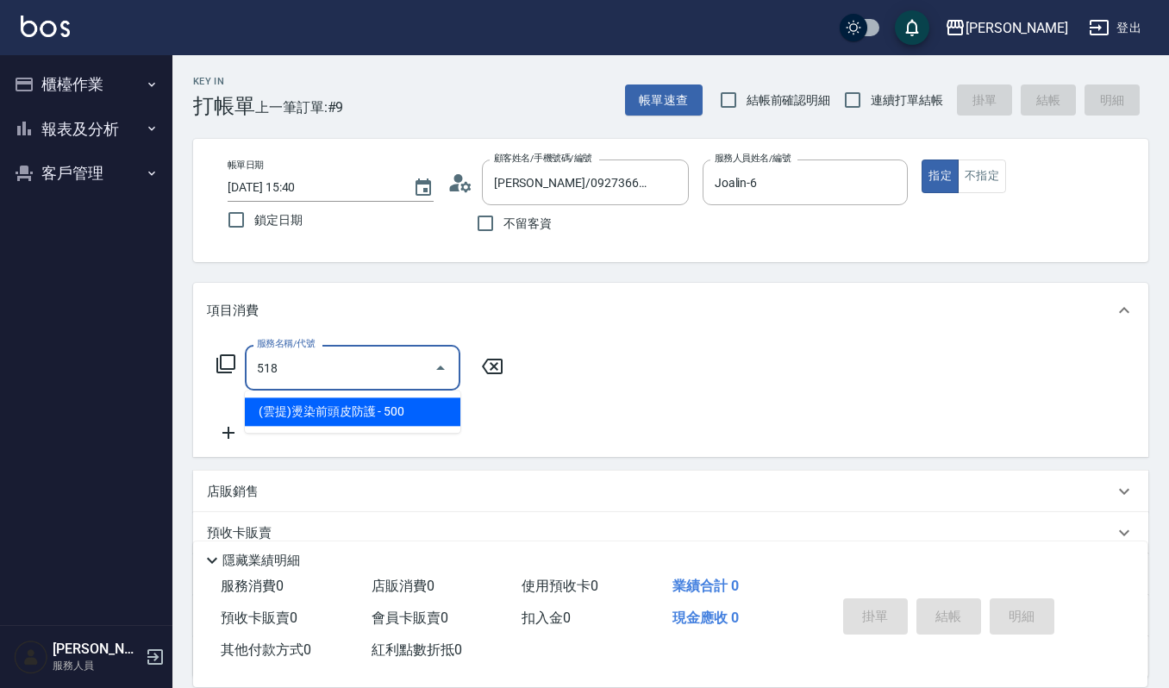
type input "(雲提)燙染前頭皮防護(518)"
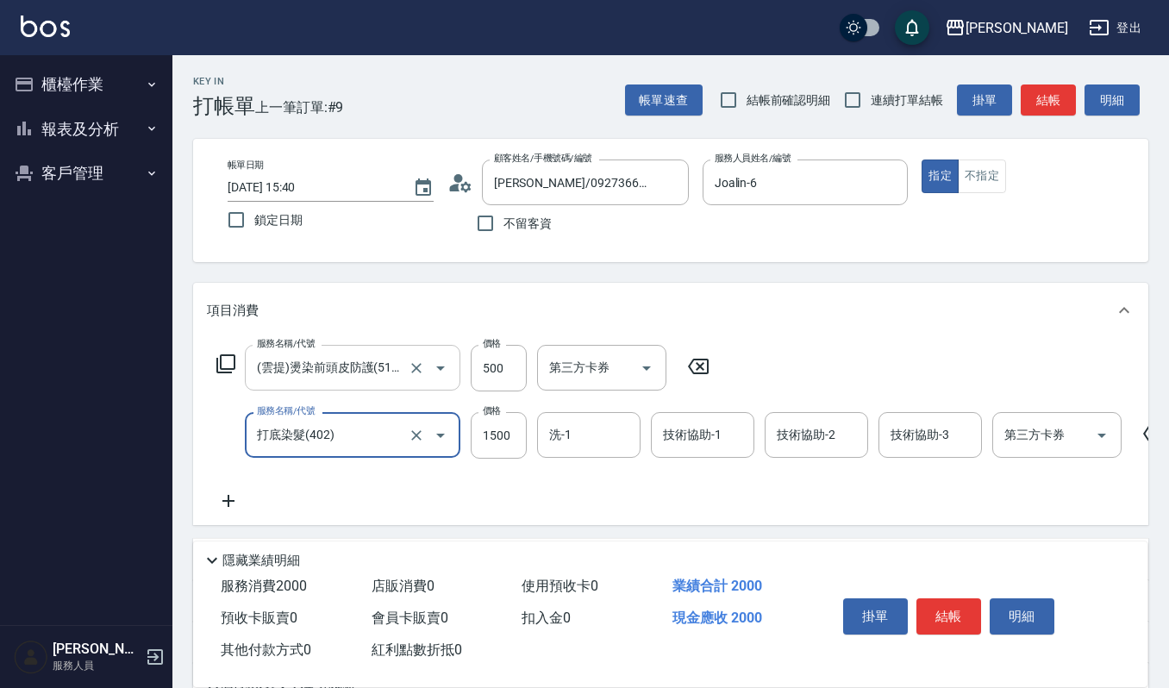
type input "打底染髮(402)"
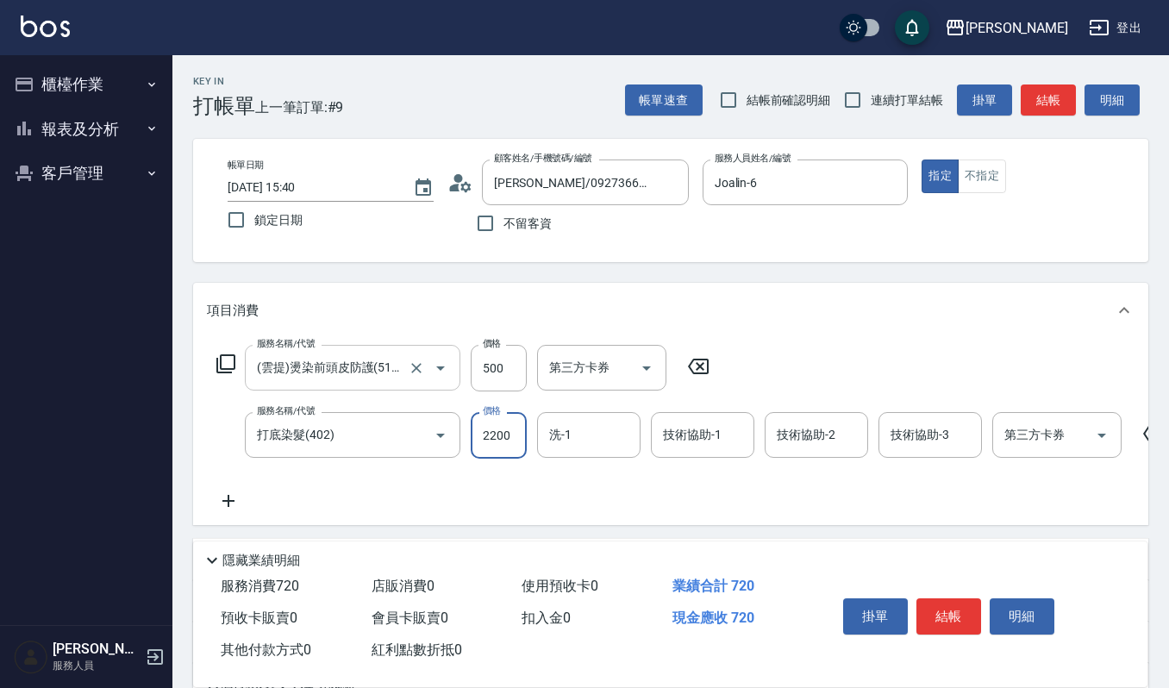
type input "2200"
type input "2"
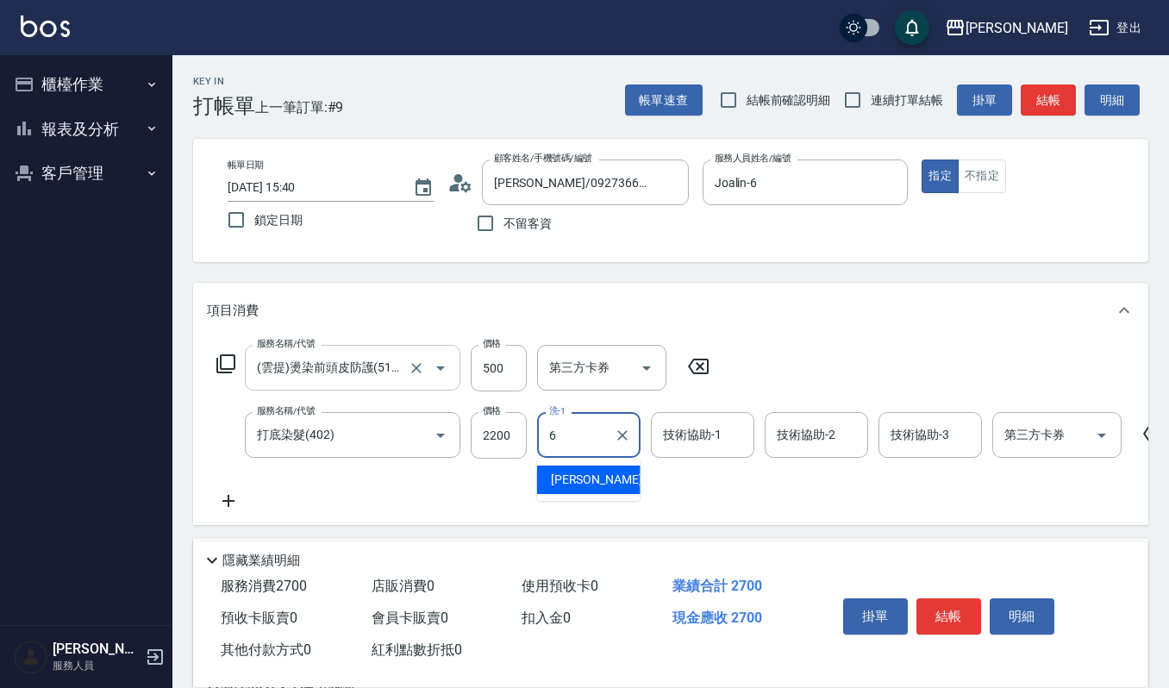
type input "Joalin-6"
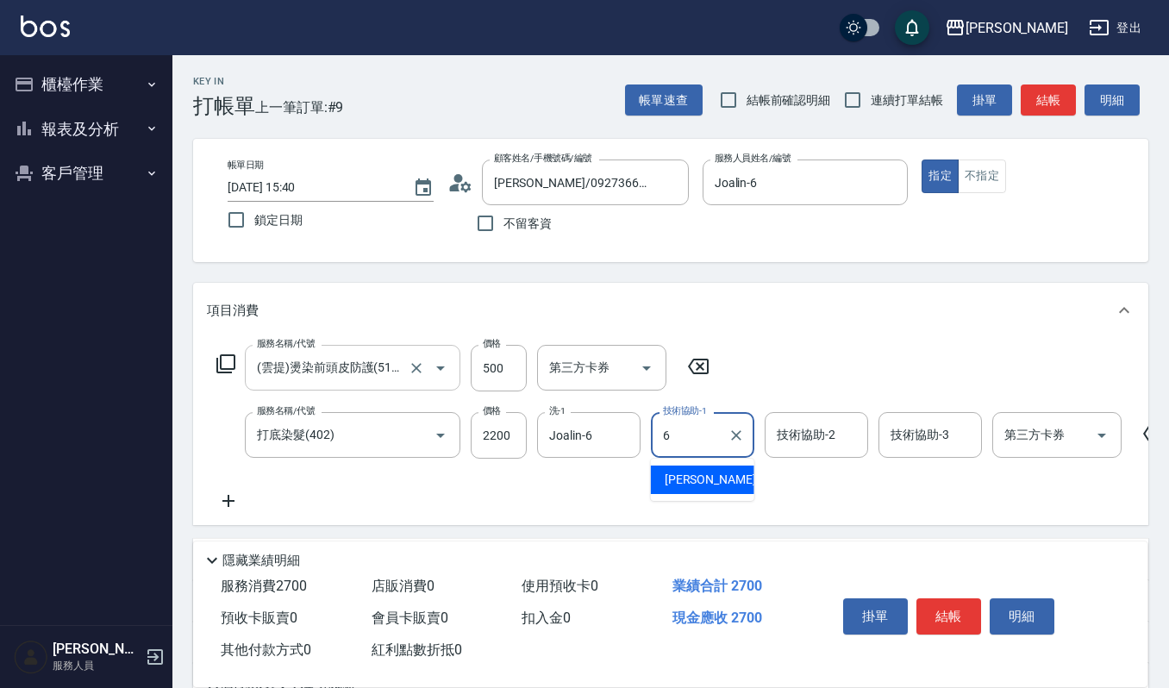
type input "Joalin-6"
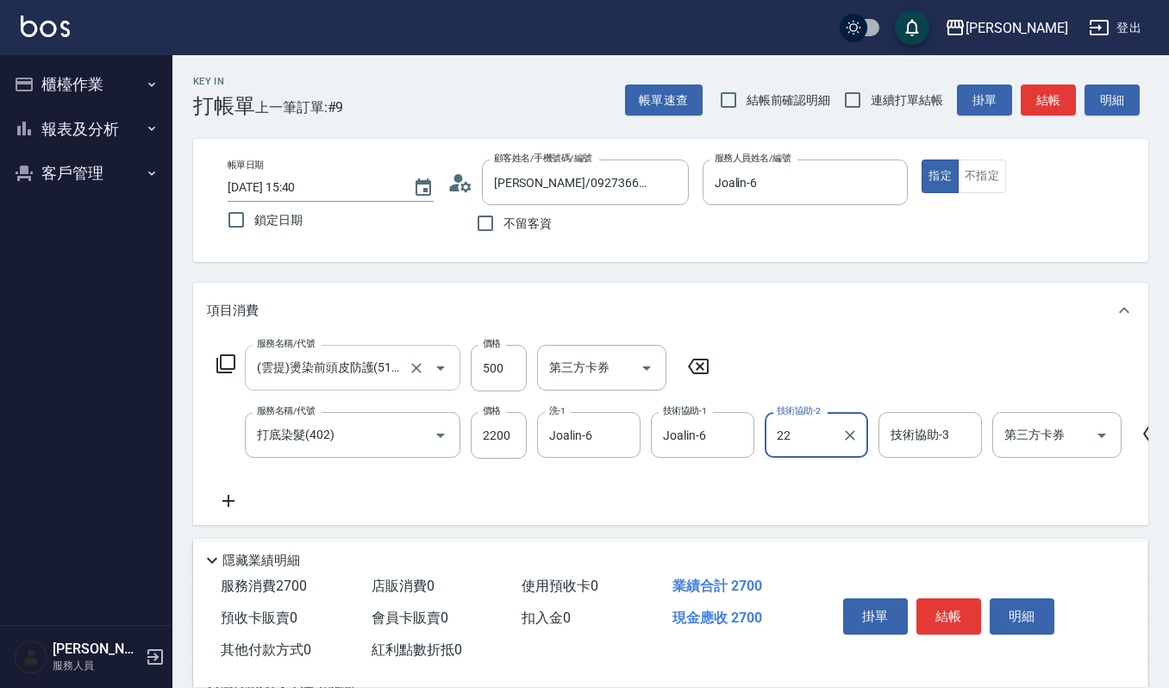
type input "宜芳-22"
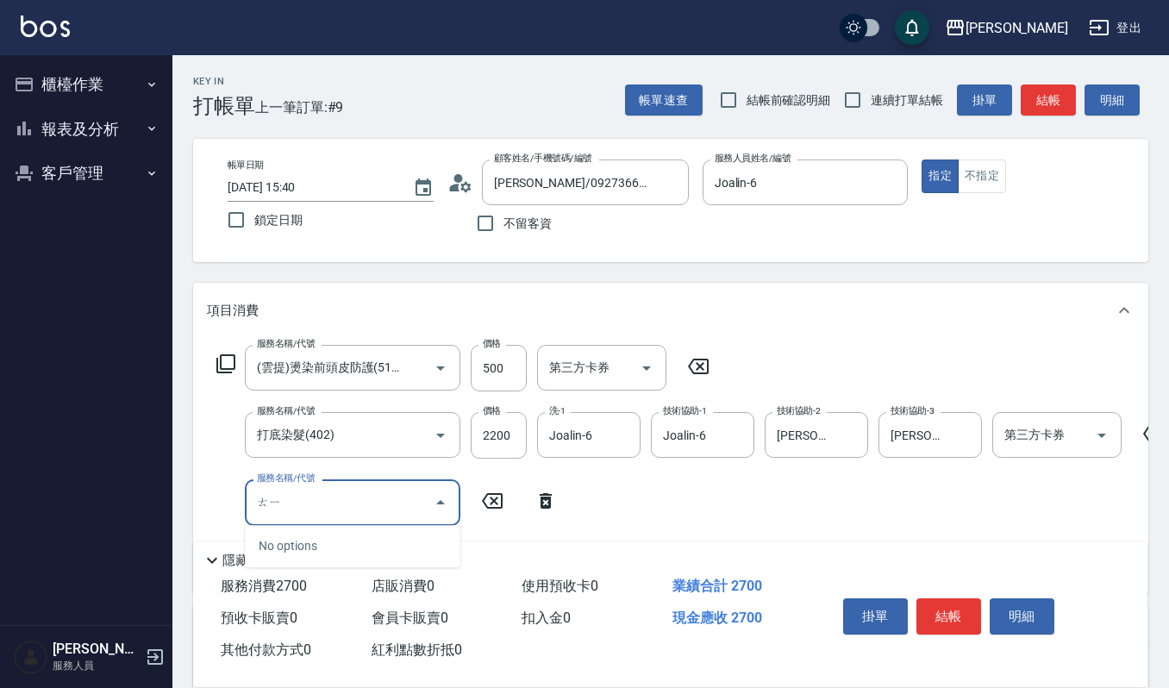
type input "ㄊ"
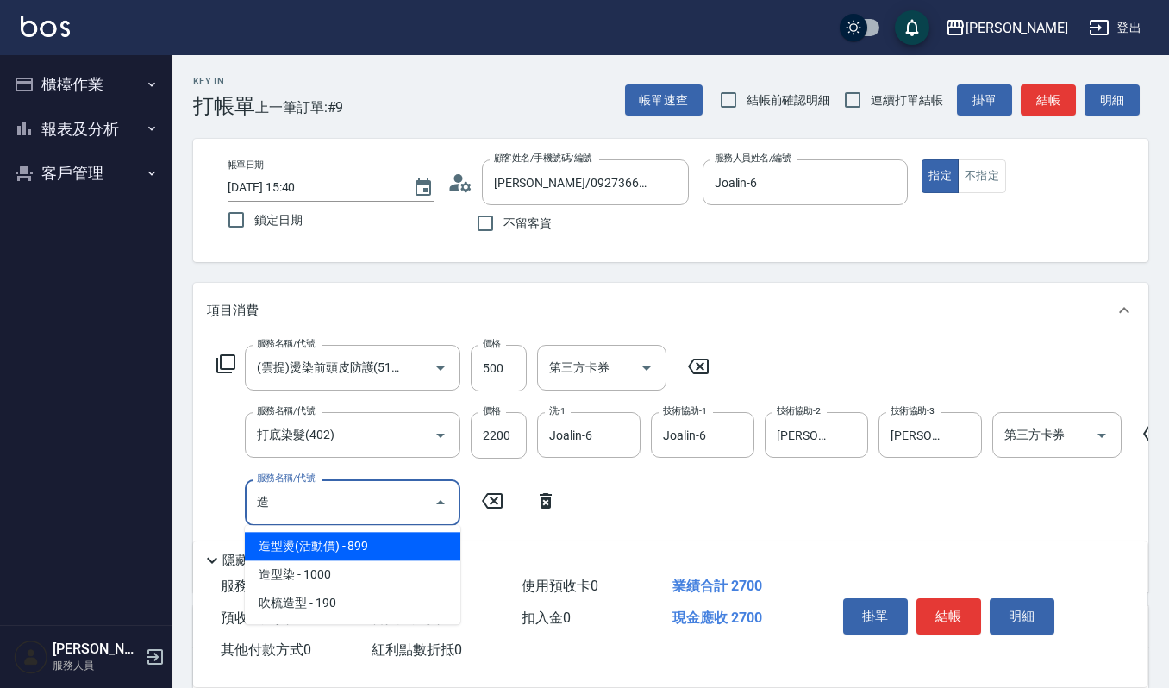
type input "造型燙(活動價)(218)"
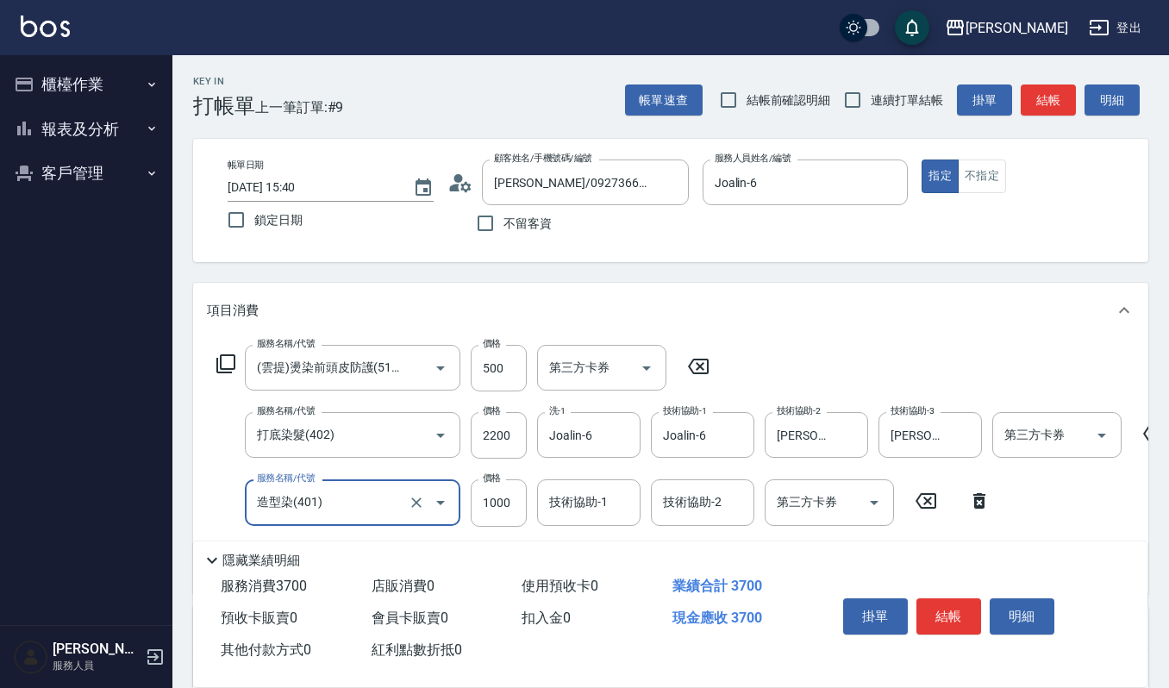
type input "造型染(401)"
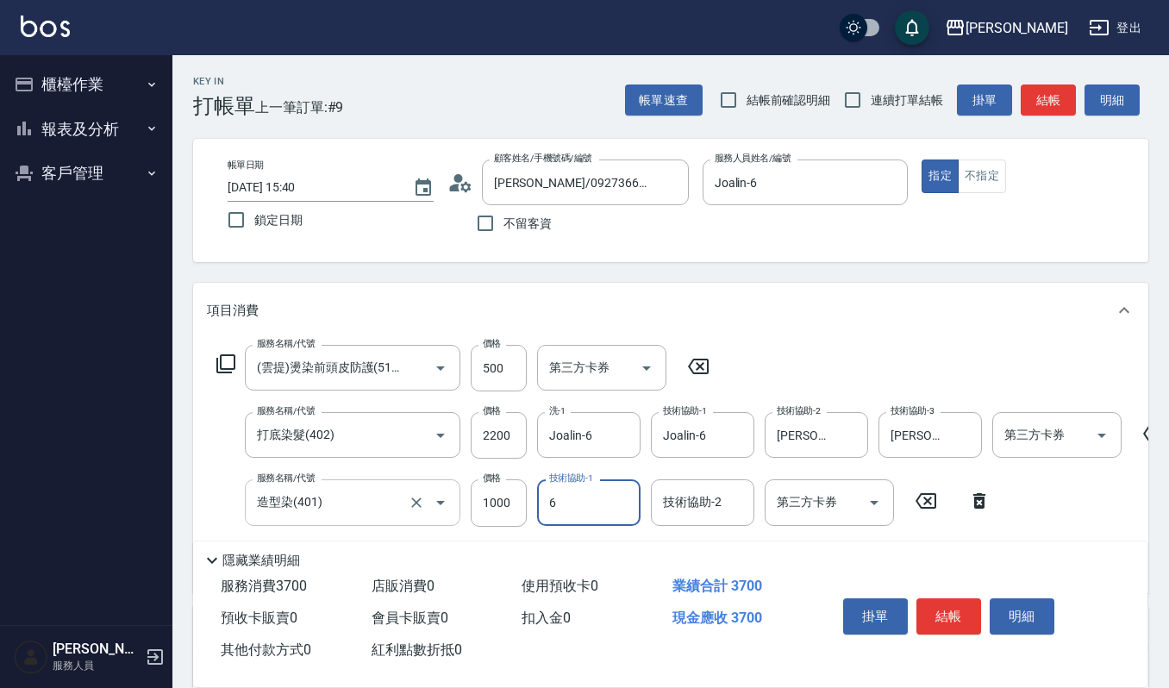
type input "Joalin-6"
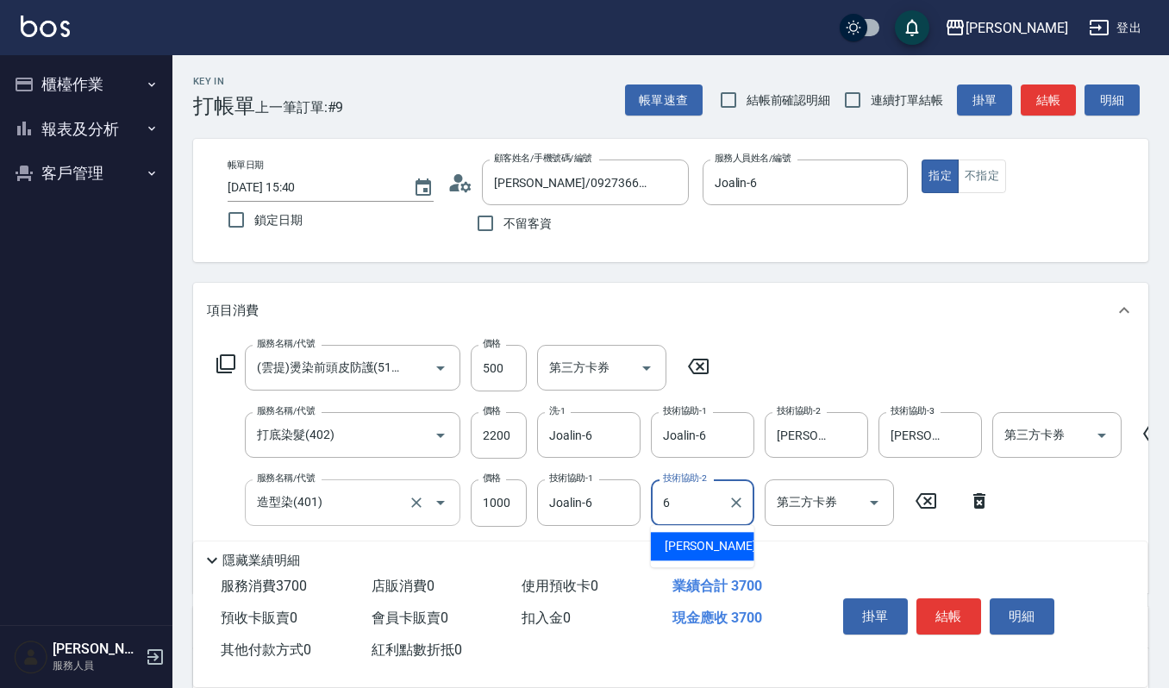
type input "Joalin-6"
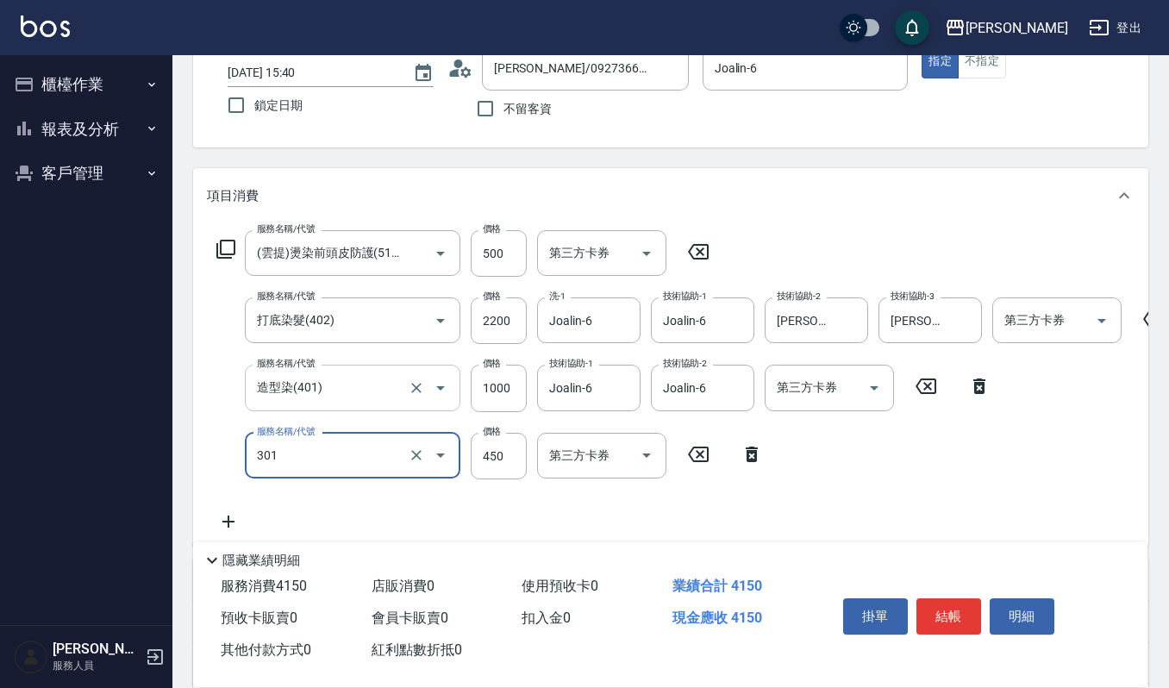
type input "創意剪髮(301)"
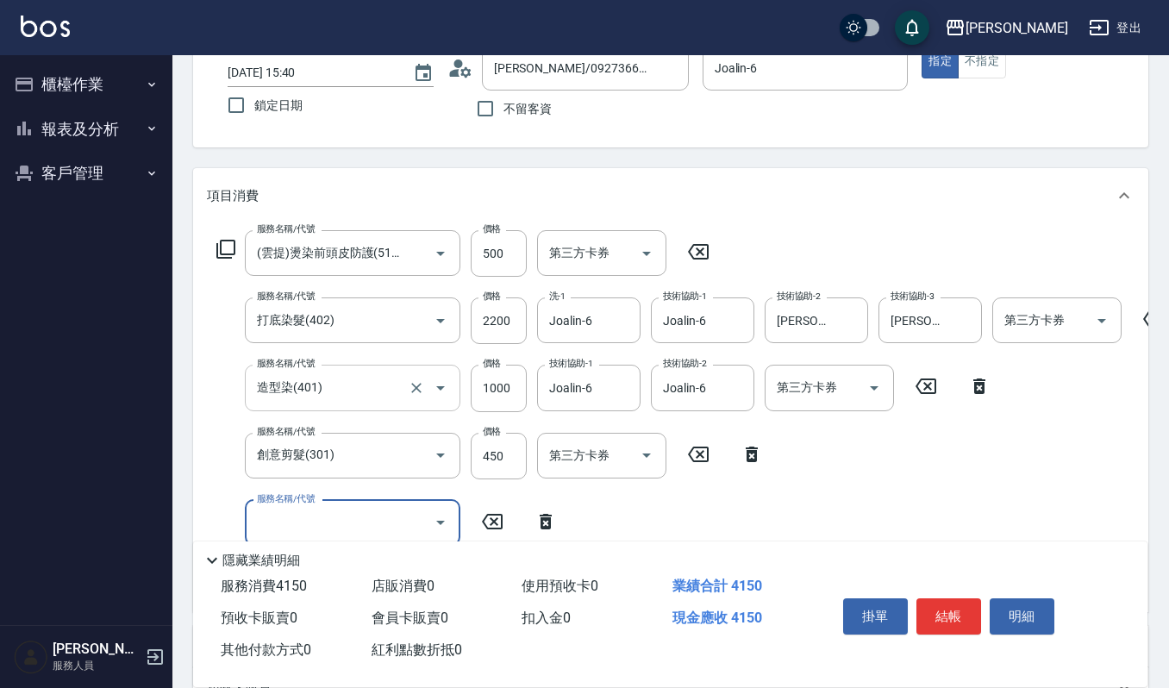
scroll to position [0, 0]
type input "1"
type input "CMC加購護(701)"
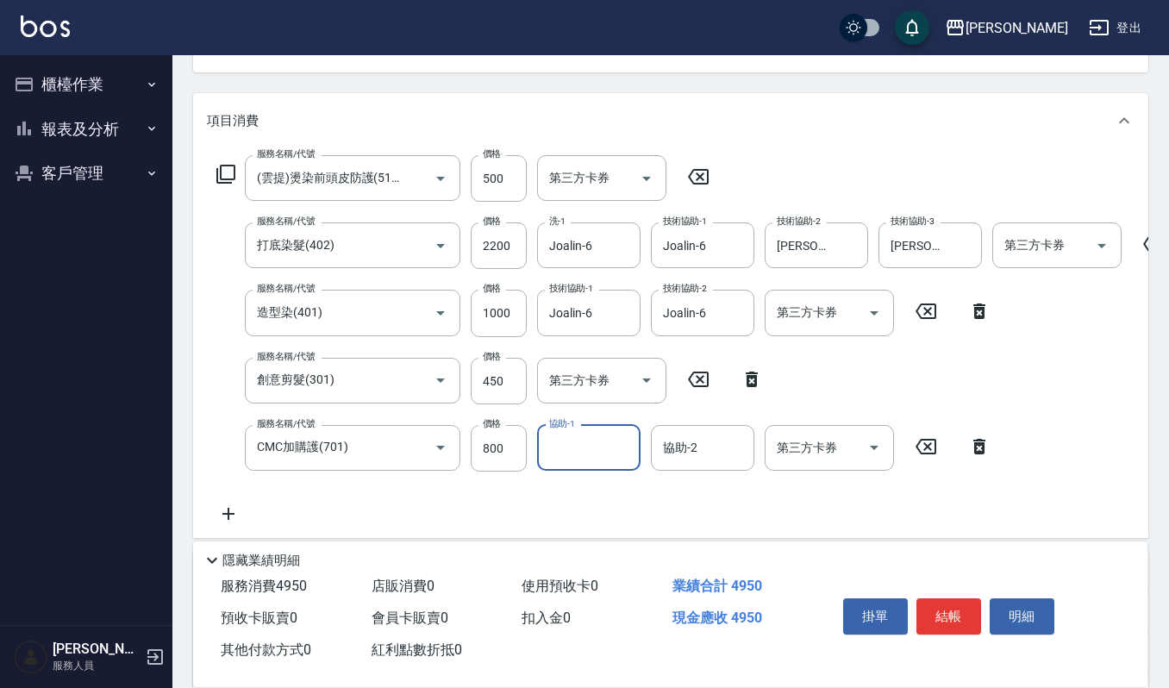
scroll to position [229, 0]
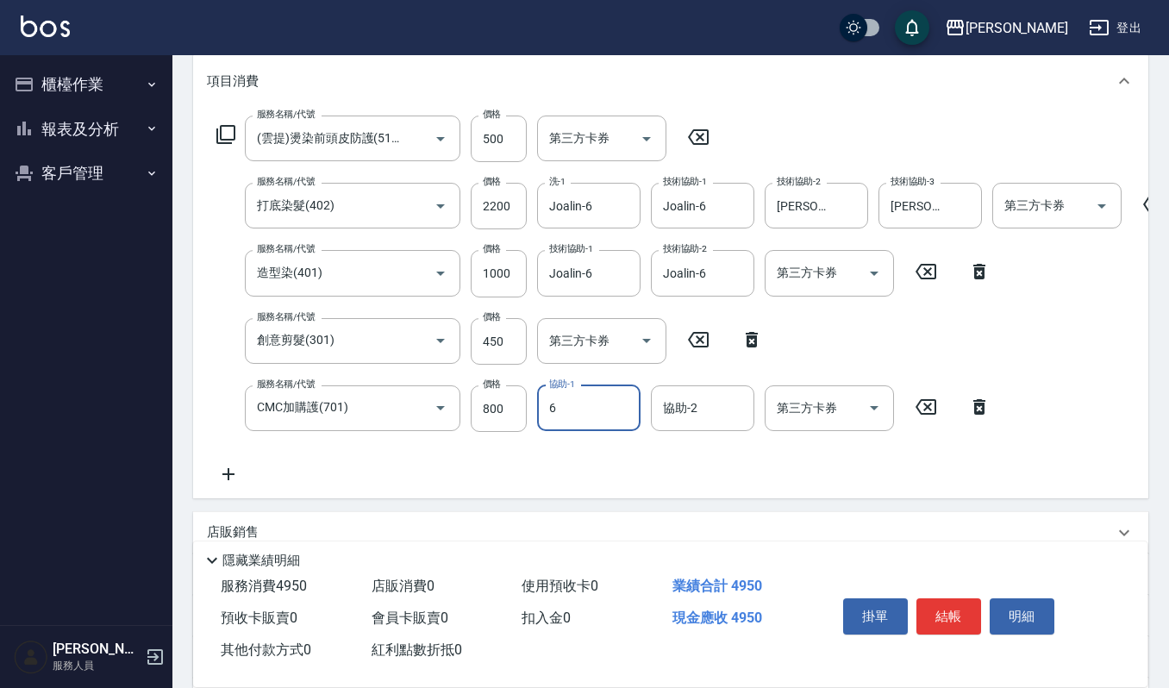
type input "Joalin-6"
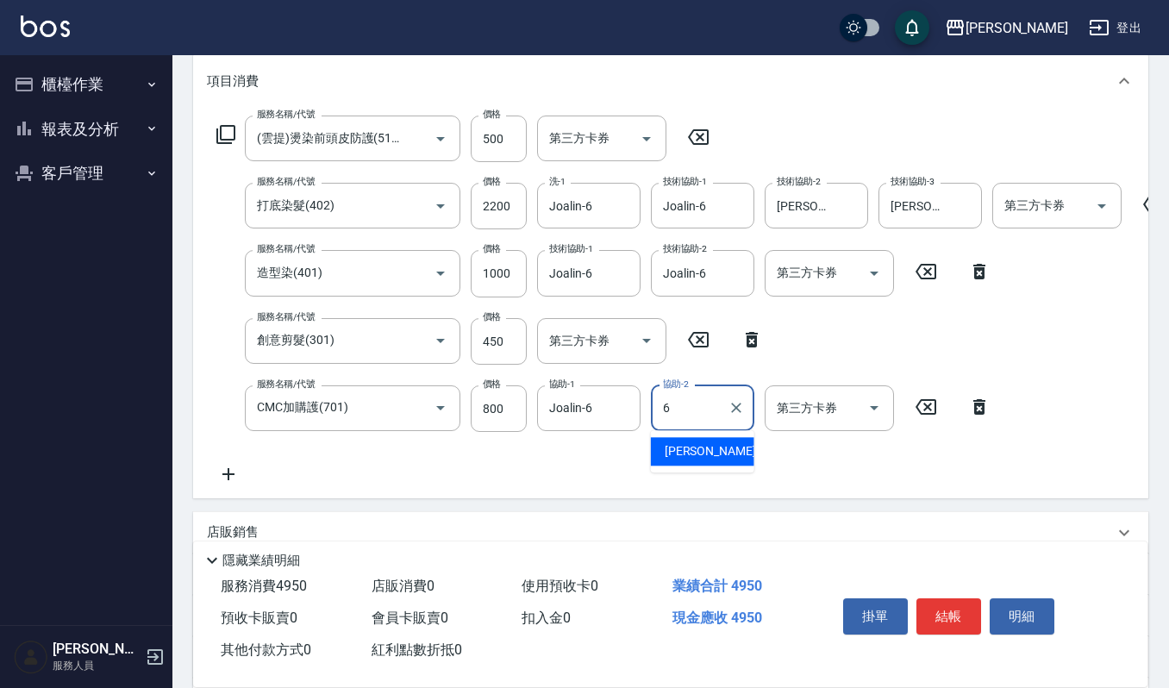
type input "Joalin-6"
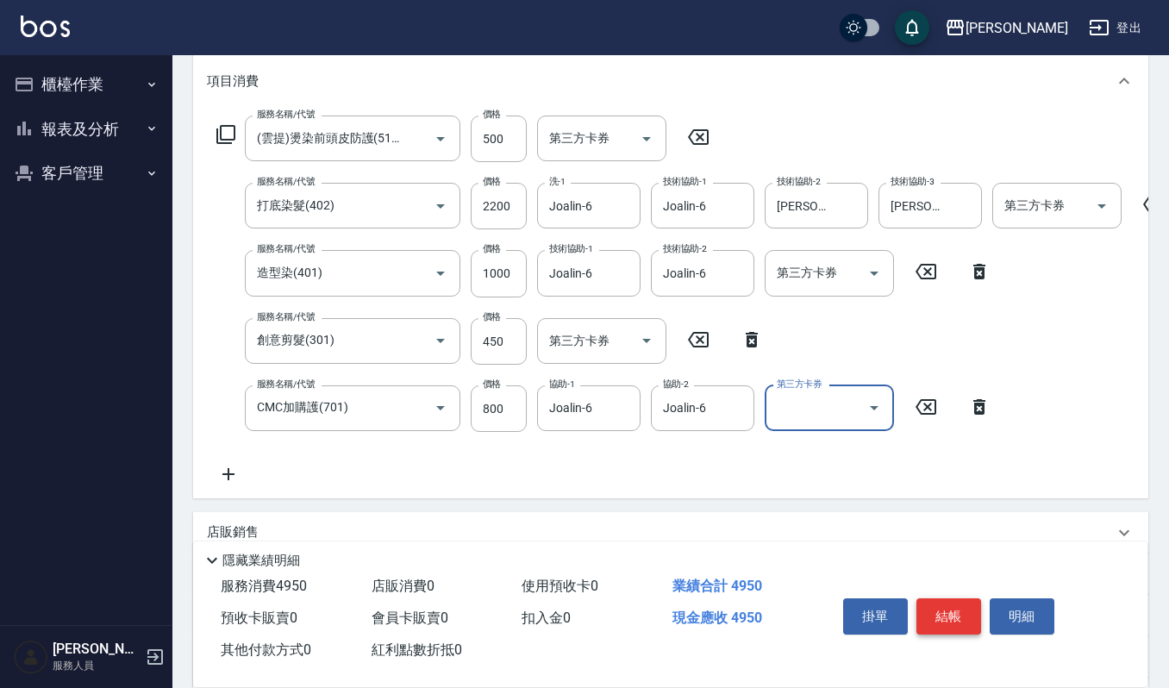
click at [949, 614] on button "結帳" at bounding box center [949, 616] width 65 height 36
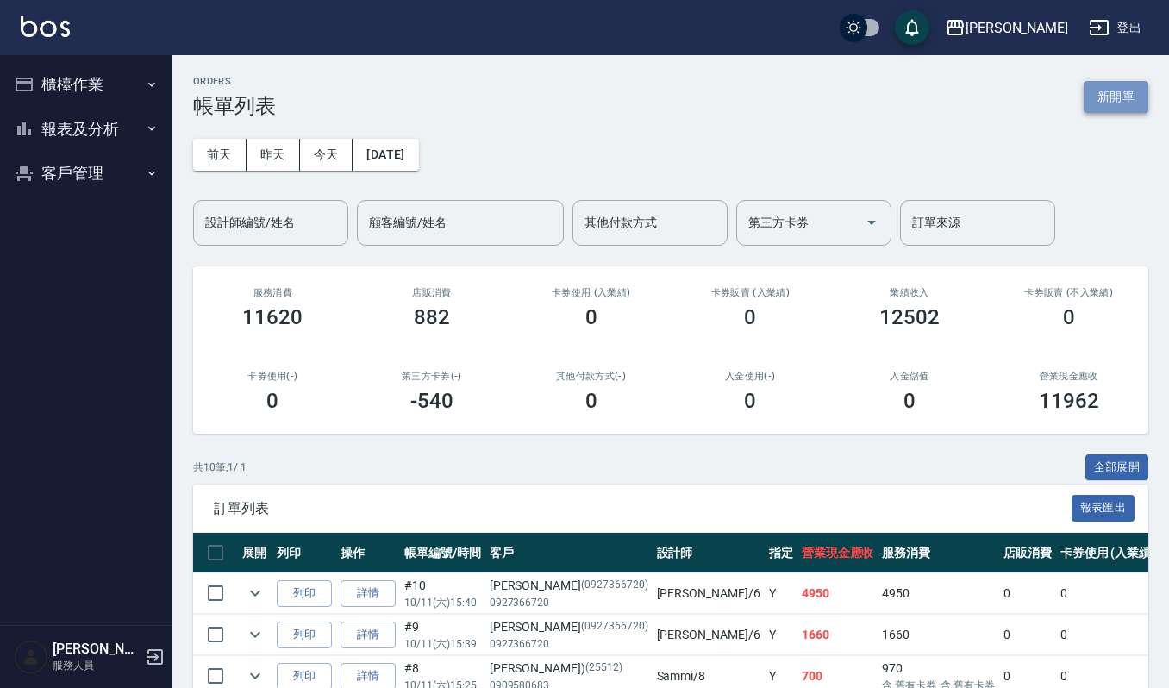
click at [1090, 101] on button "新開單" at bounding box center [1116, 97] width 65 height 32
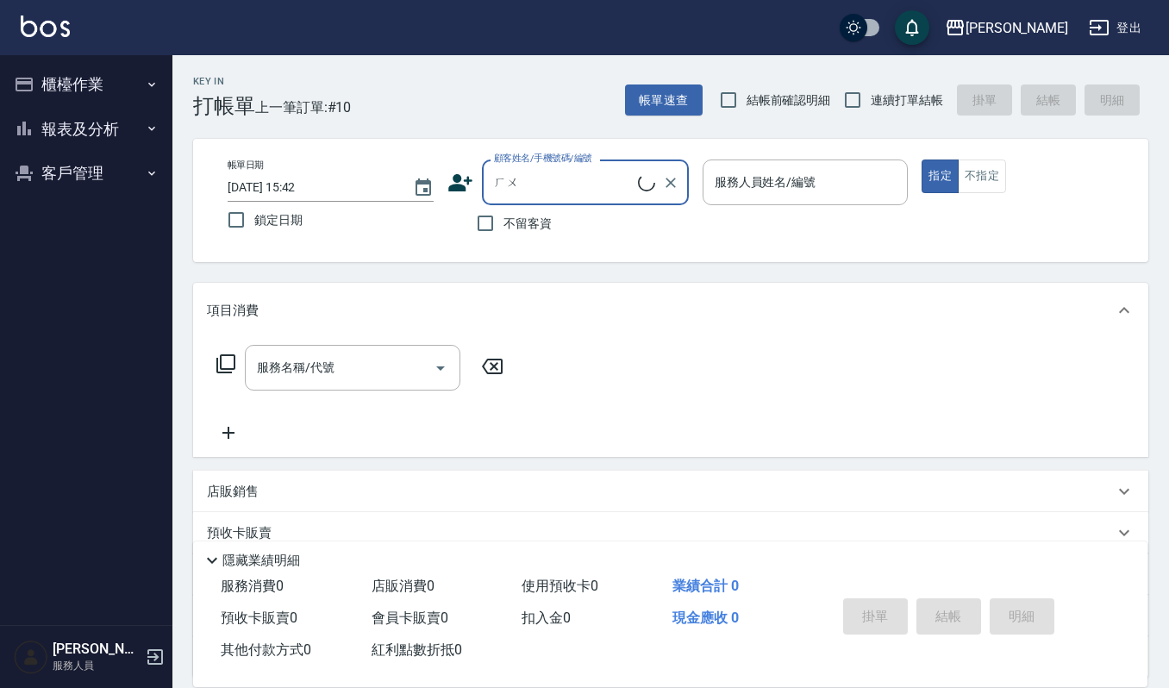
type input "'"
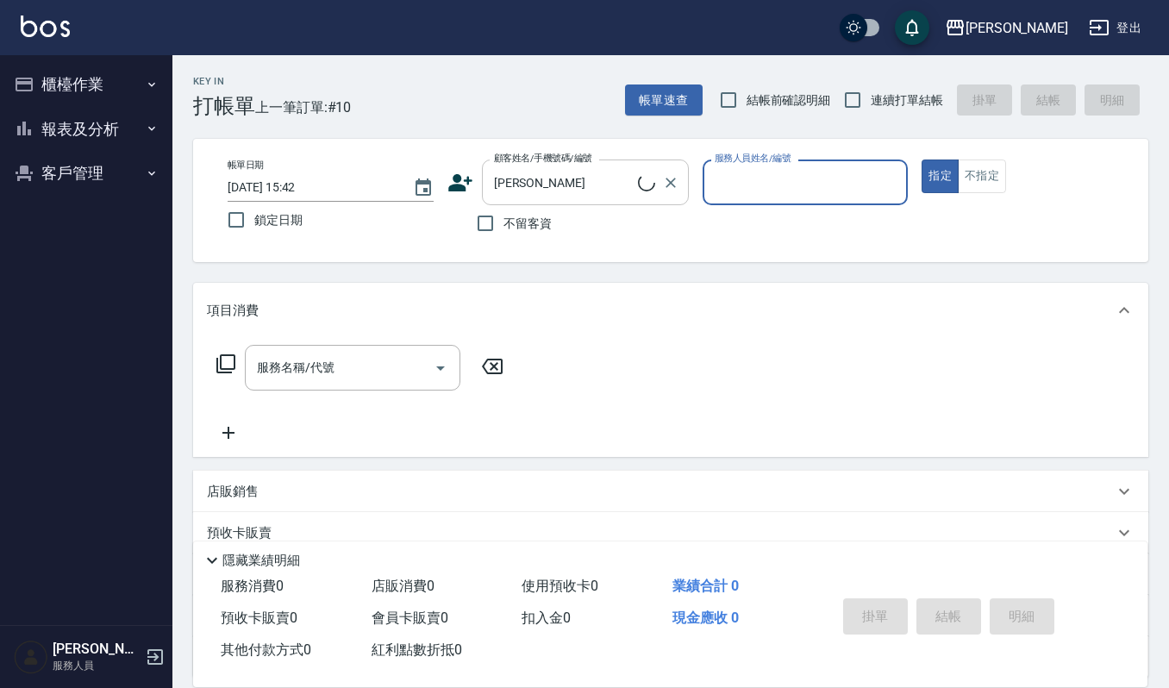
click at [576, 202] on div "黃靜 顧客姓名/手機號碼/編號" at bounding box center [585, 183] width 207 height 46
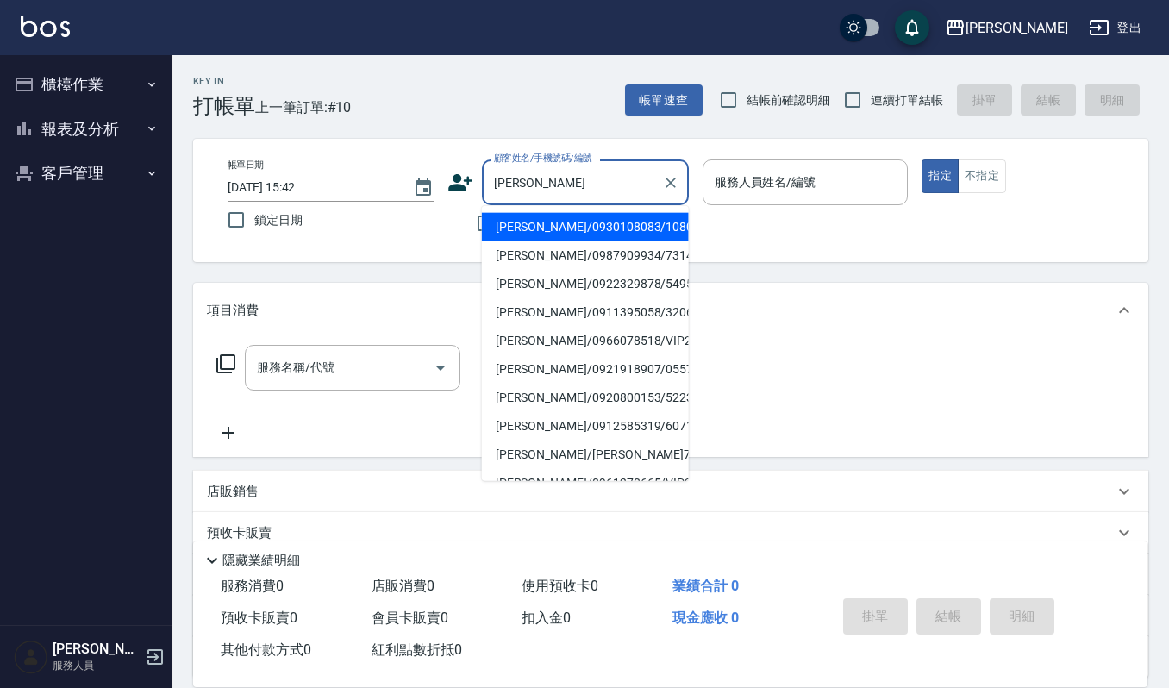
click at [548, 229] on li "黃靜怡/0930108083/108083" at bounding box center [585, 227] width 207 height 28
type input "黃靜怡/0930108083/108083"
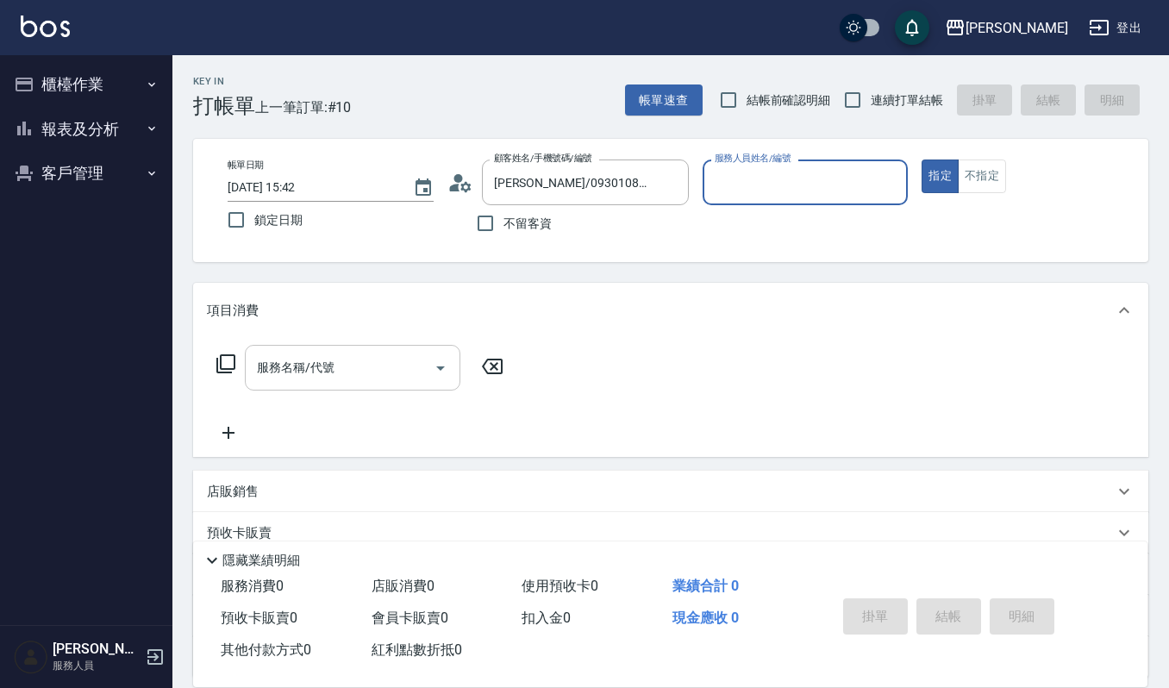
type input "Joalin-6"
click at [325, 350] on div "服務名稱/代號" at bounding box center [353, 368] width 216 height 46
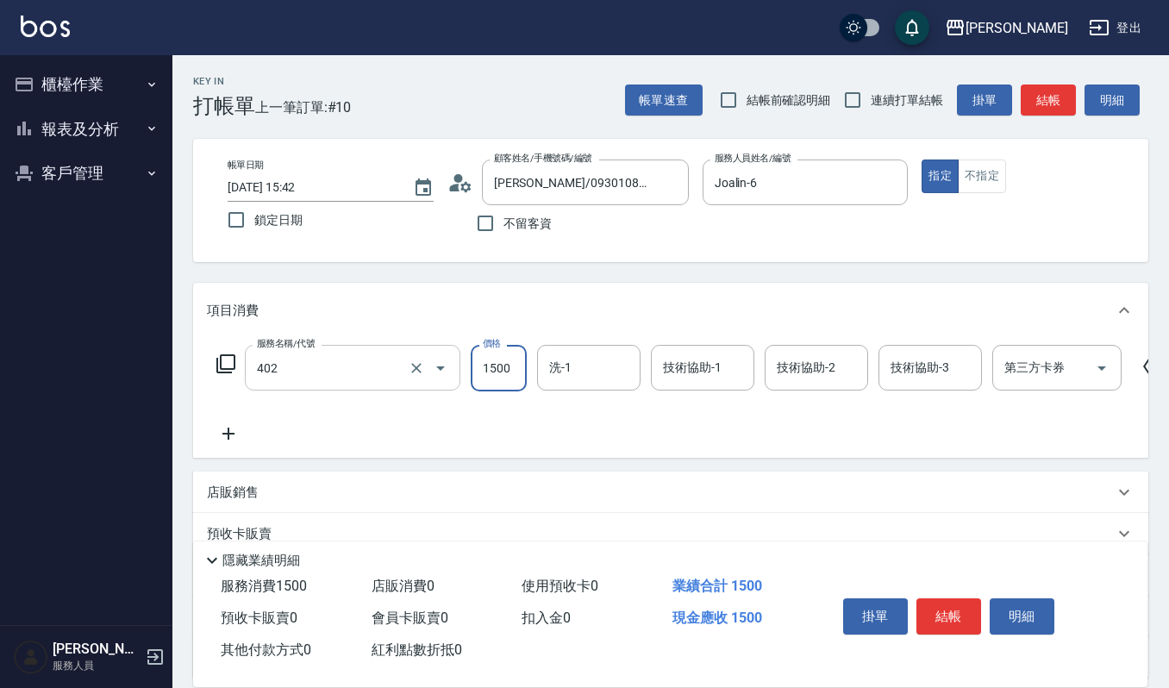
type input "打底染髮(402)"
type input "1600"
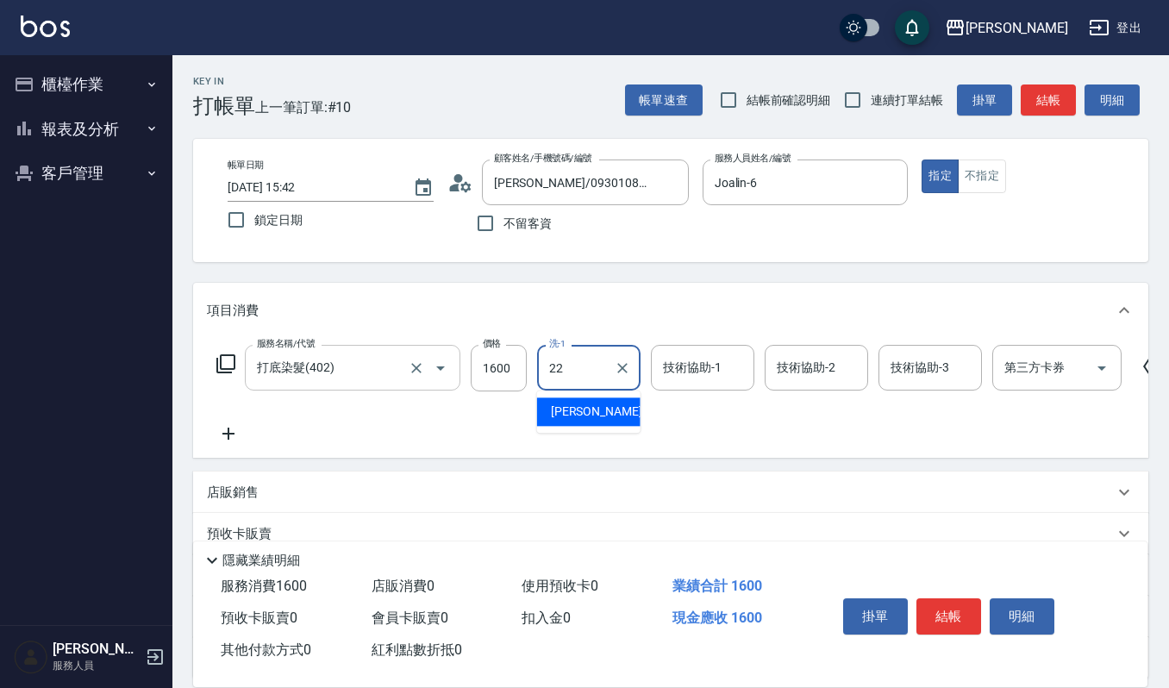
type input "宜芳-22"
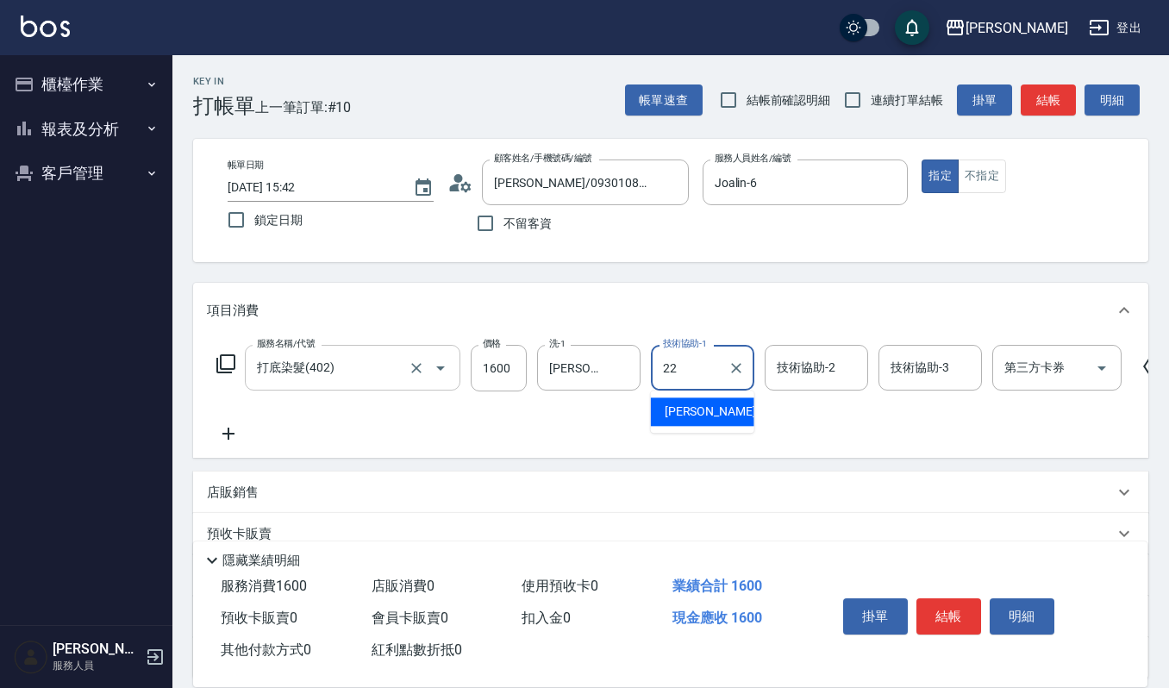
type input "宜芳-22"
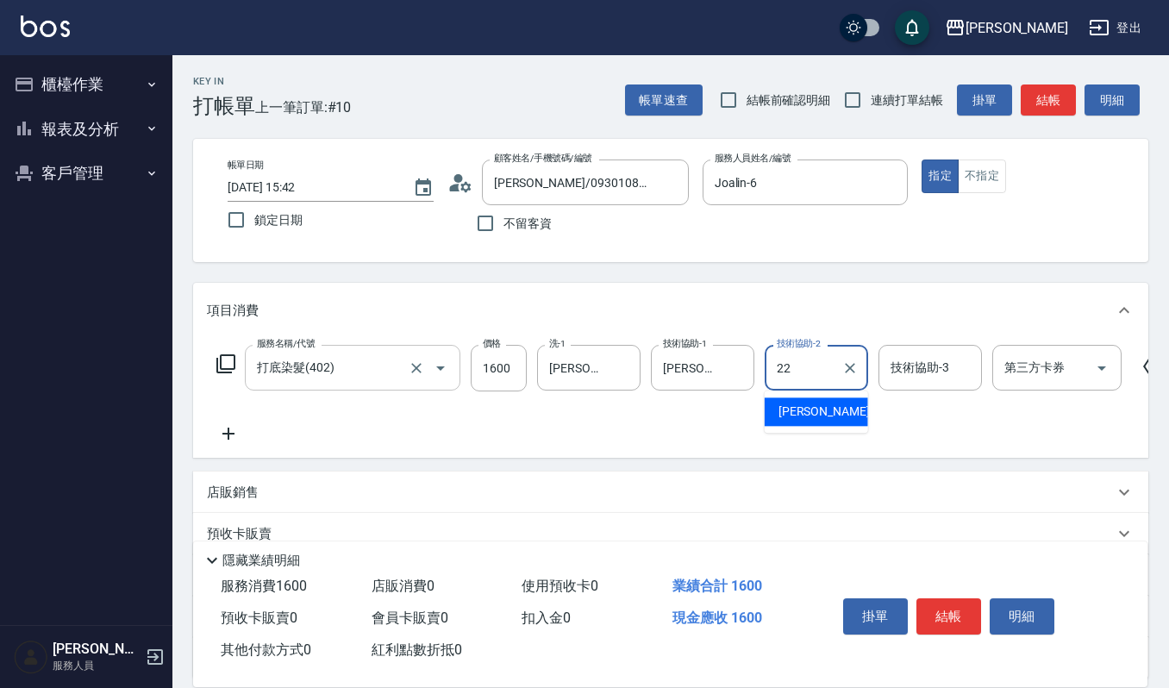
type input "宜芳-22"
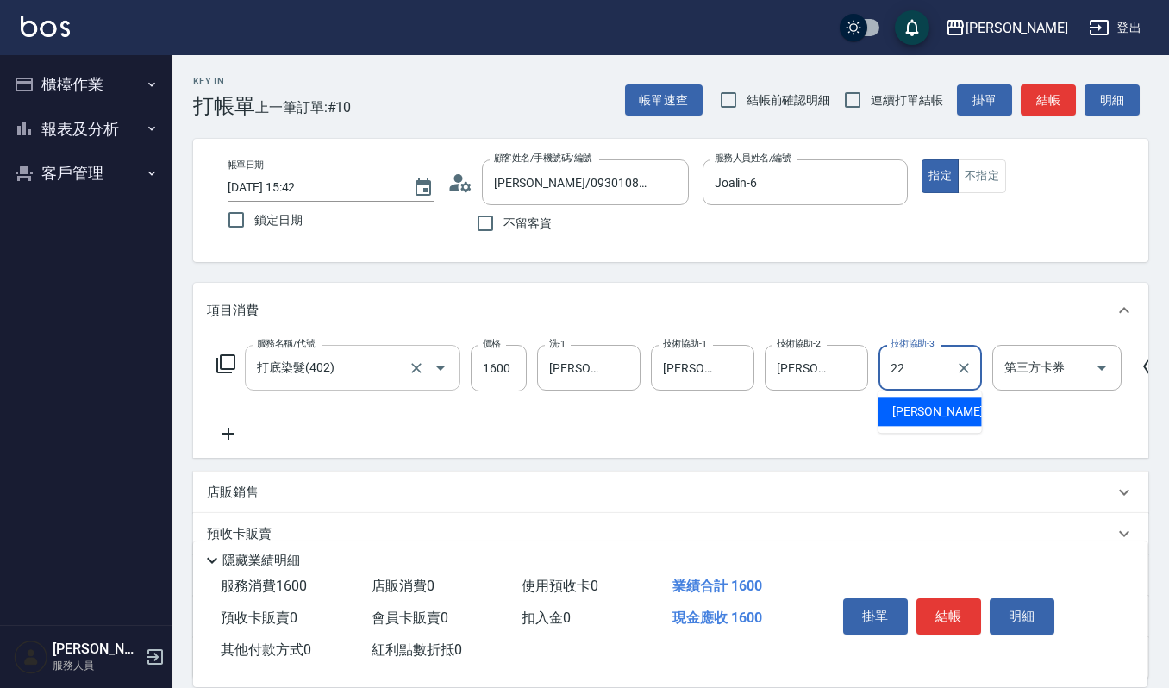
type input "宜芳-22"
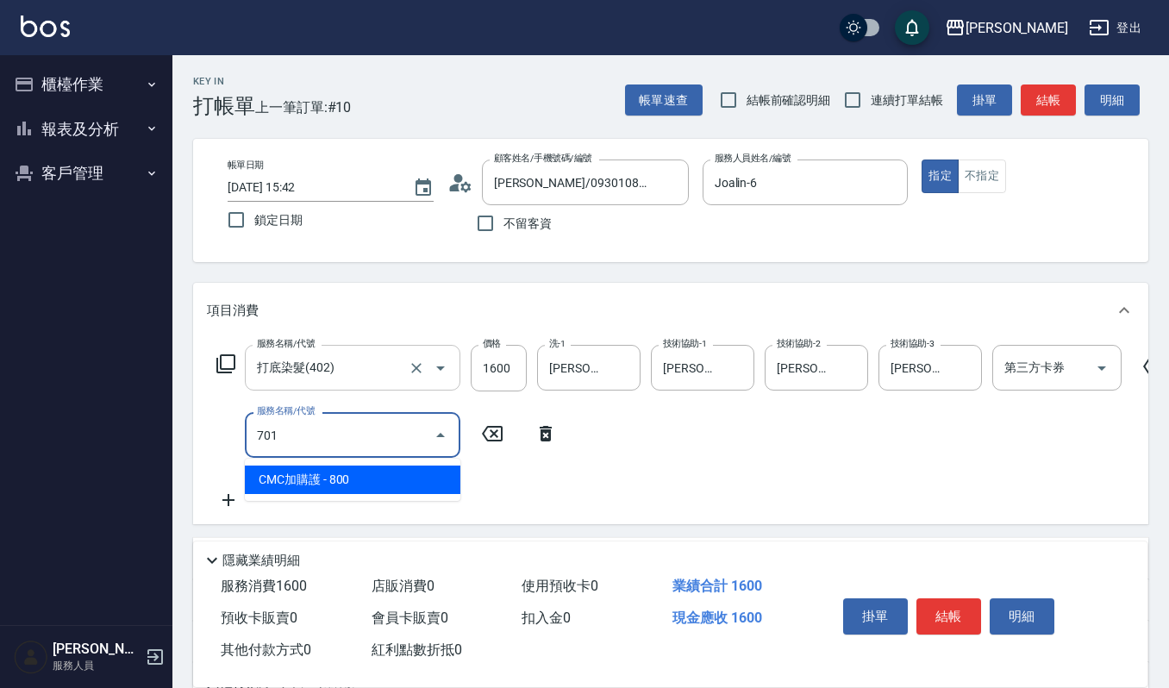
type input "CMC加購護(701)"
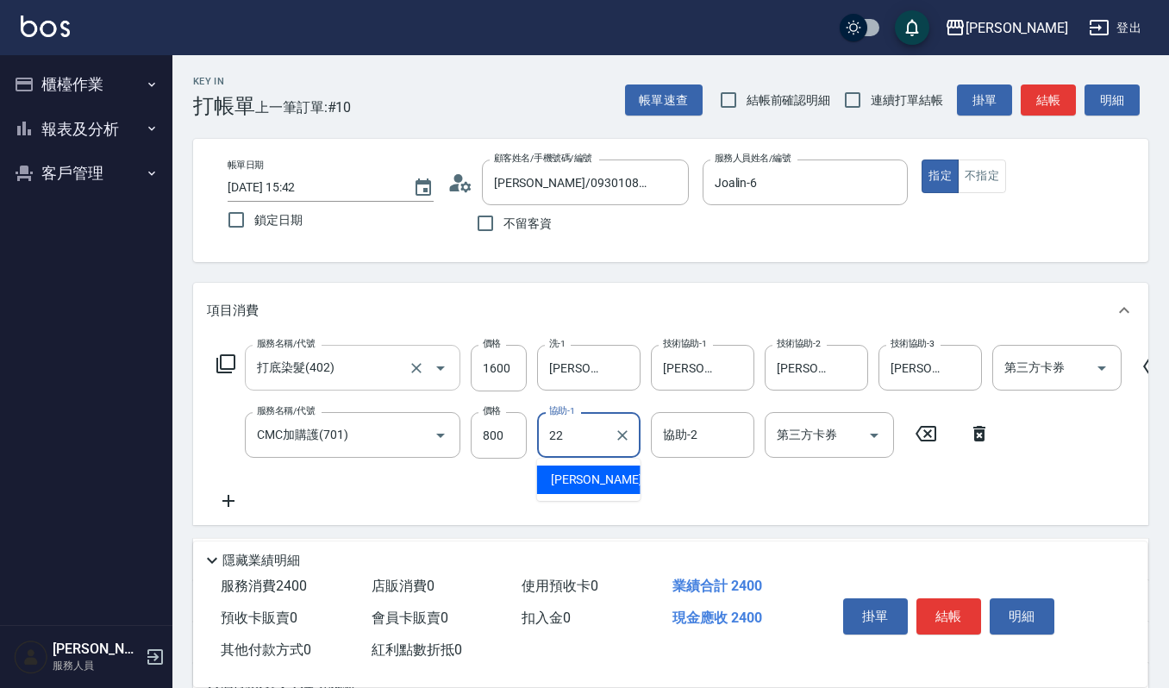
type input "宜芳-22"
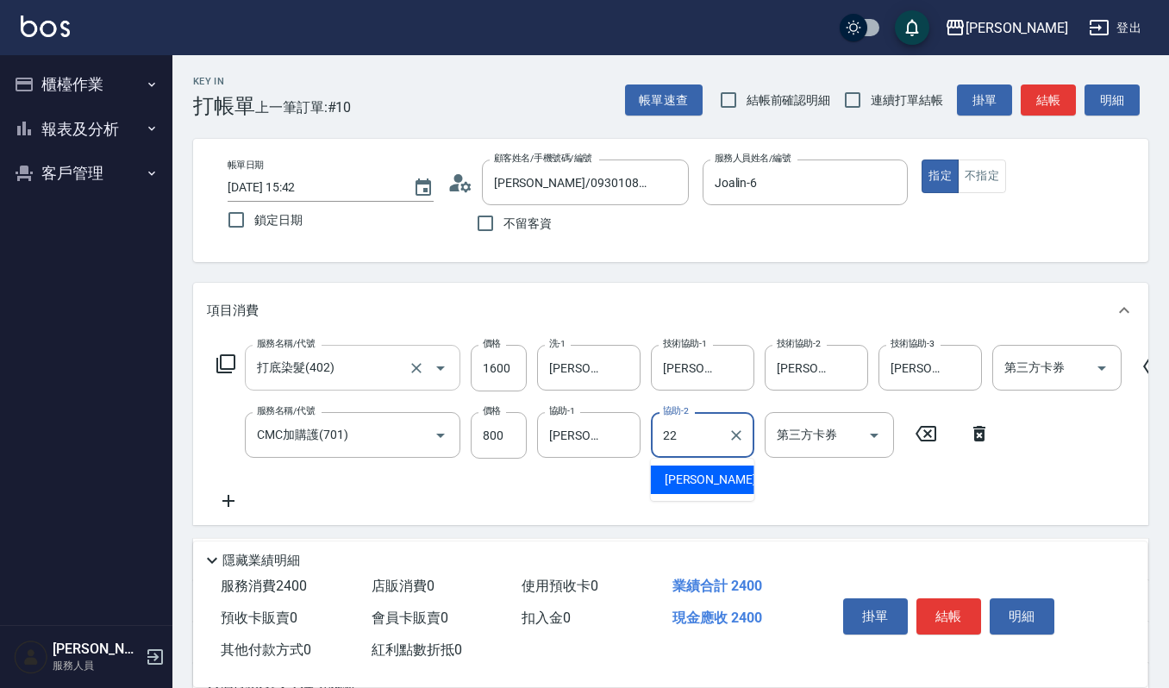
type input "宜芳-22"
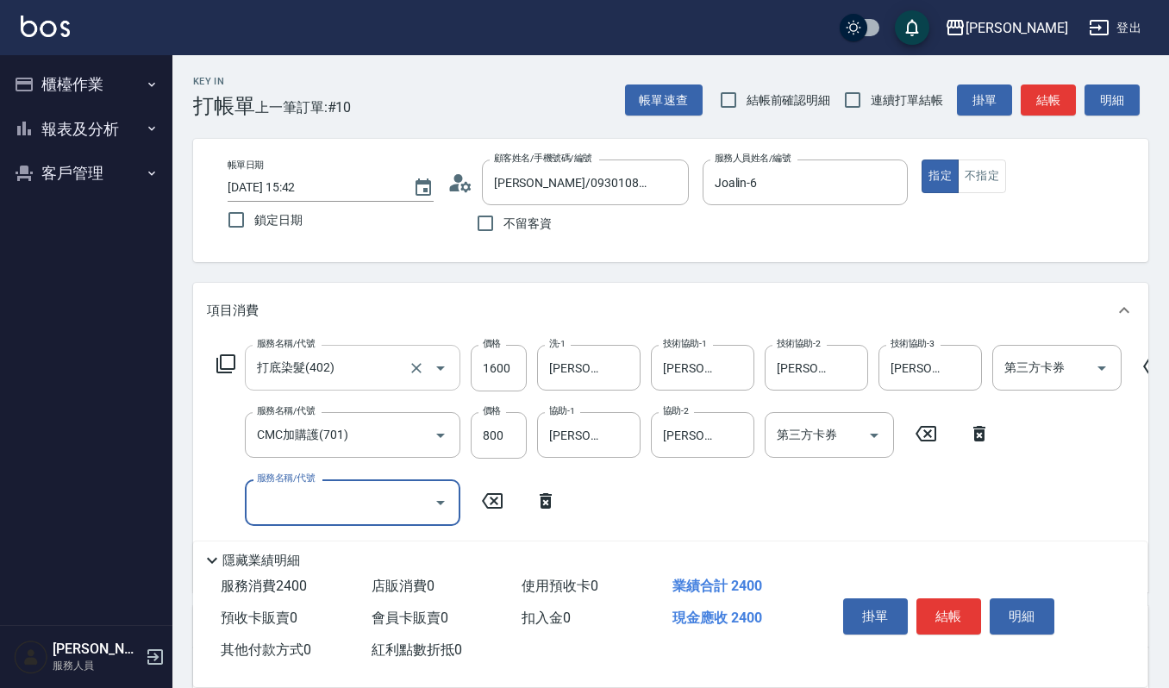
scroll to position [115, 0]
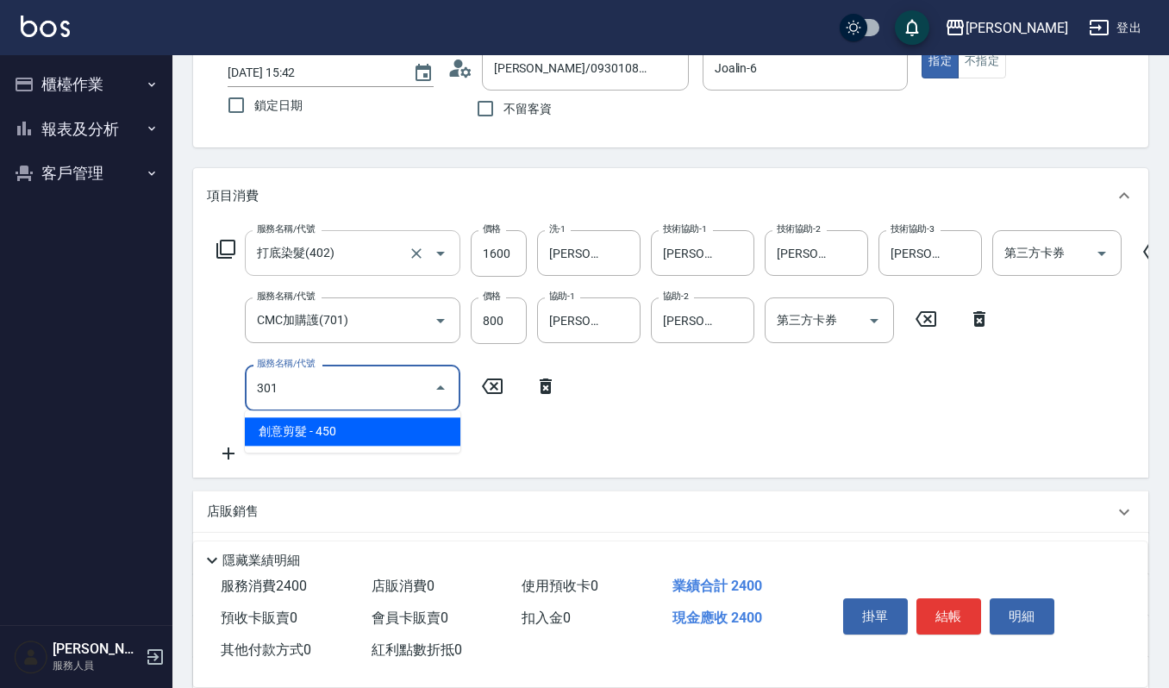
type input "創意剪髮(301)"
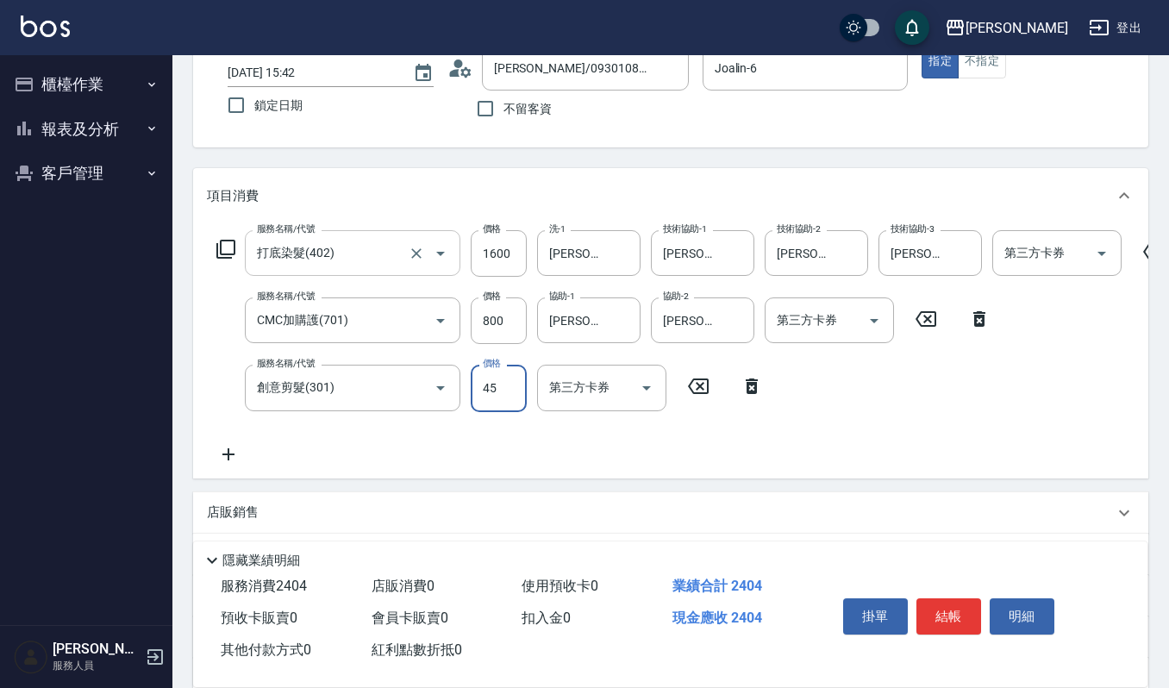
type input "450"
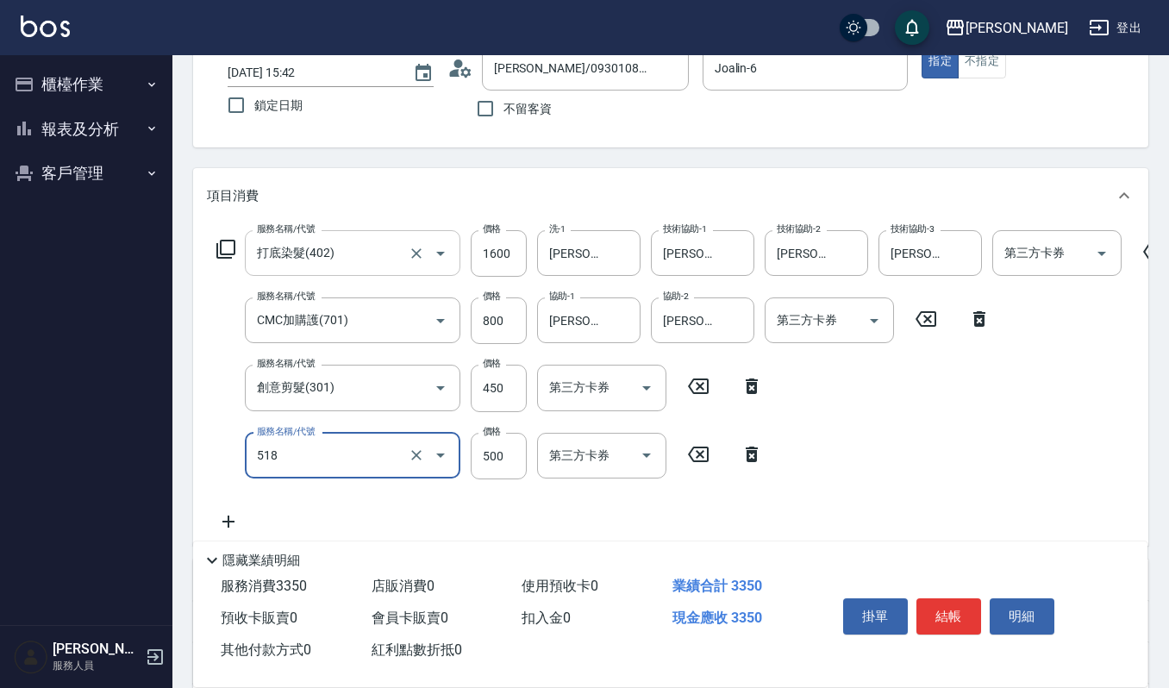
type input "(雲提)燙染前頭皮防護(518)"
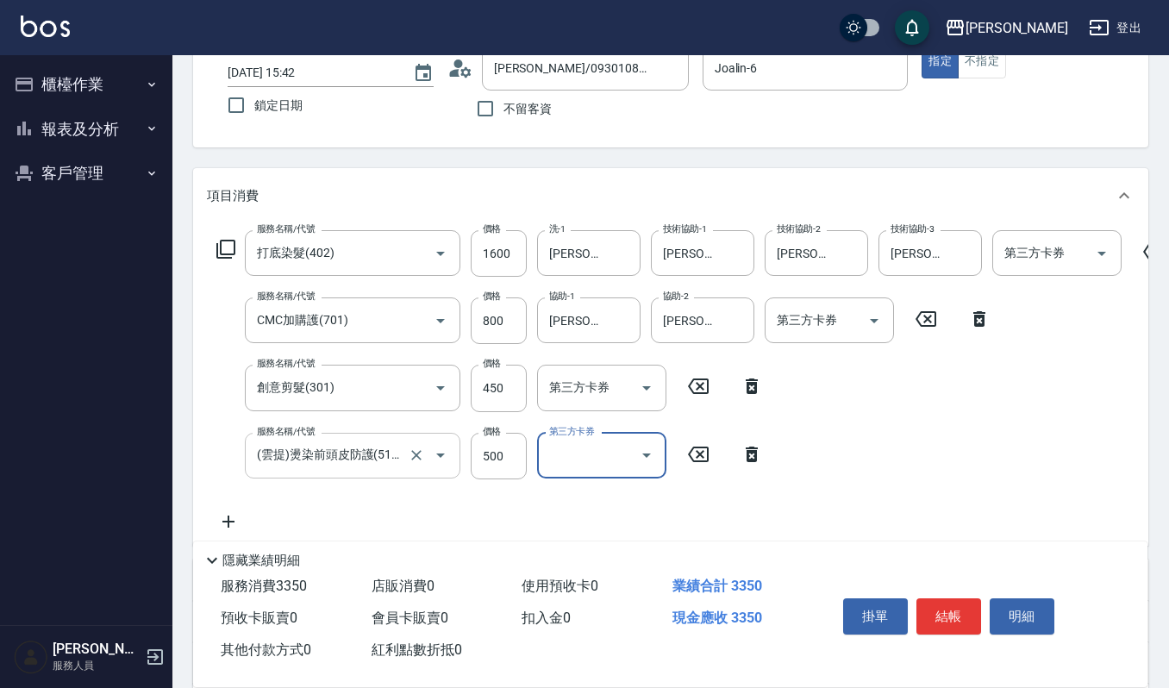
click at [357, 448] on input "(雲提)燙染前頭皮防護(518)" at bounding box center [329, 456] width 152 height 30
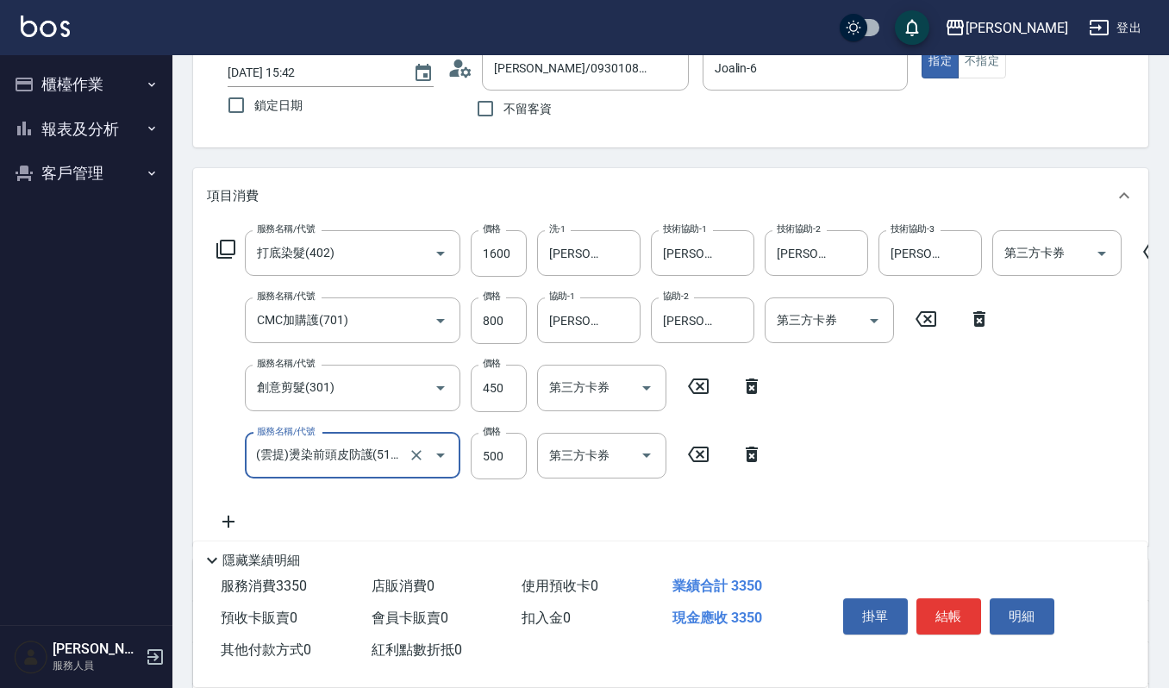
click at [203, 325] on div "服務名稱/代號 打底染髮(402) 服務名稱/代號 價格 1600 價格 洗-1 宜芳-22 洗-1 技術協助-1 宜芳-22 技術協助-1 技術協助-2 宜…" at bounding box center [670, 384] width 955 height 322
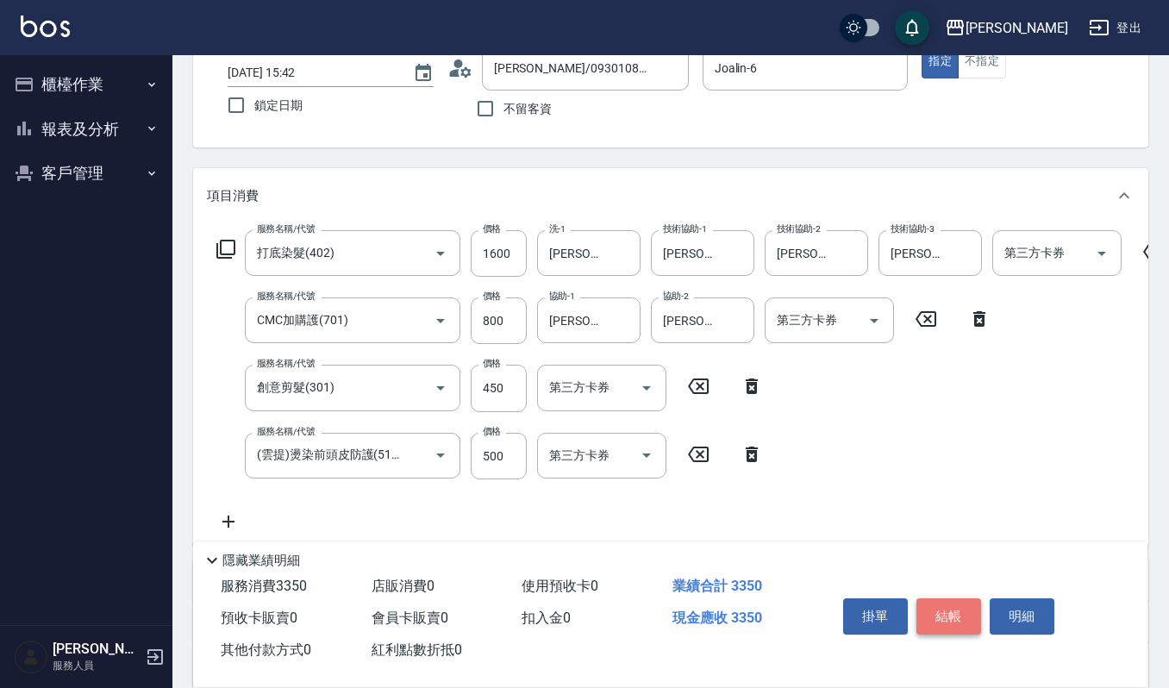
click at [949, 607] on button "結帳" at bounding box center [949, 616] width 65 height 36
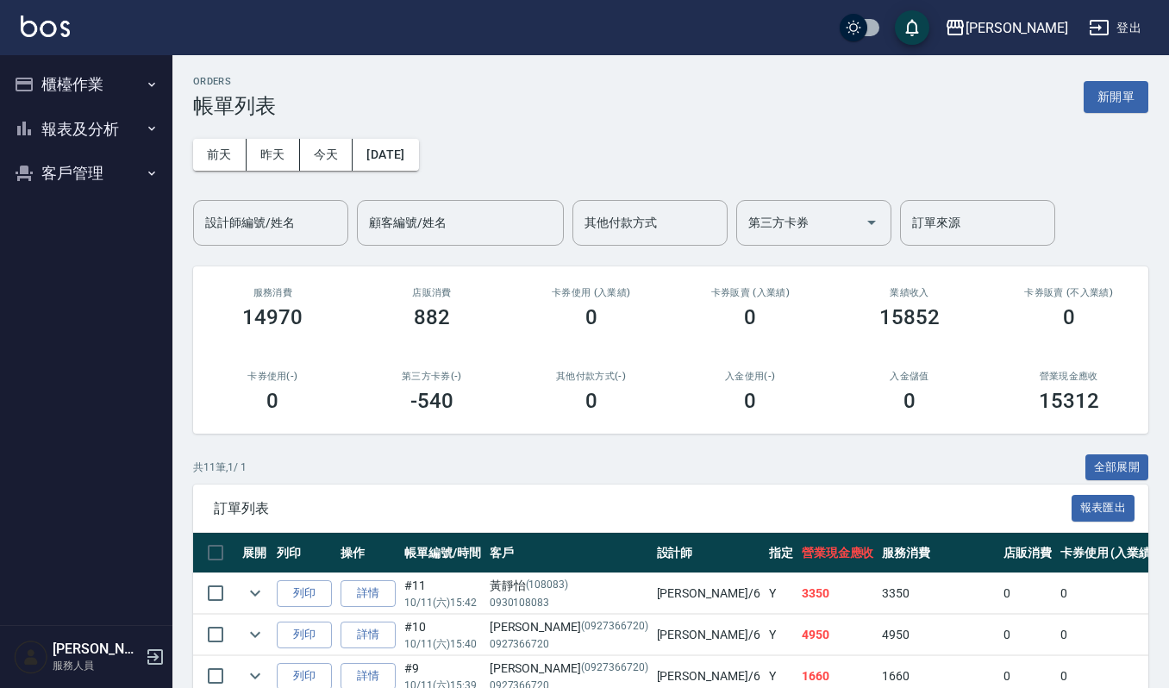
scroll to position [115, 0]
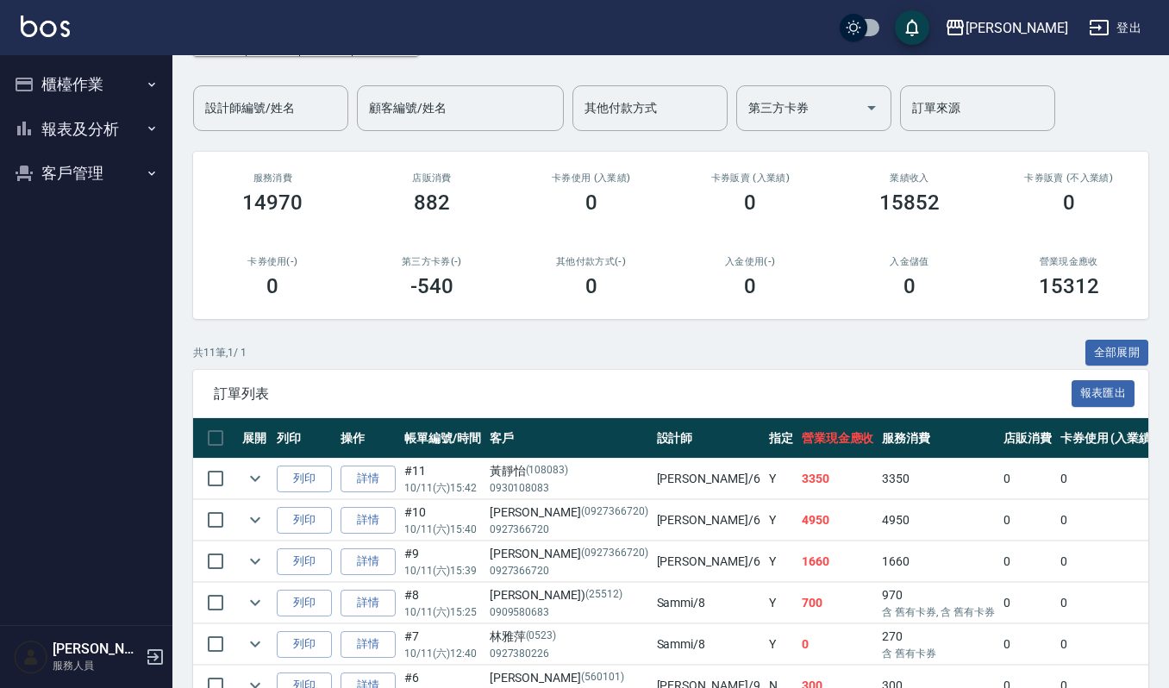
click at [592, 393] on span "訂單列表" at bounding box center [643, 393] width 858 height 17
click at [254, 476] on icon "expand row" at bounding box center [255, 478] width 21 height 21
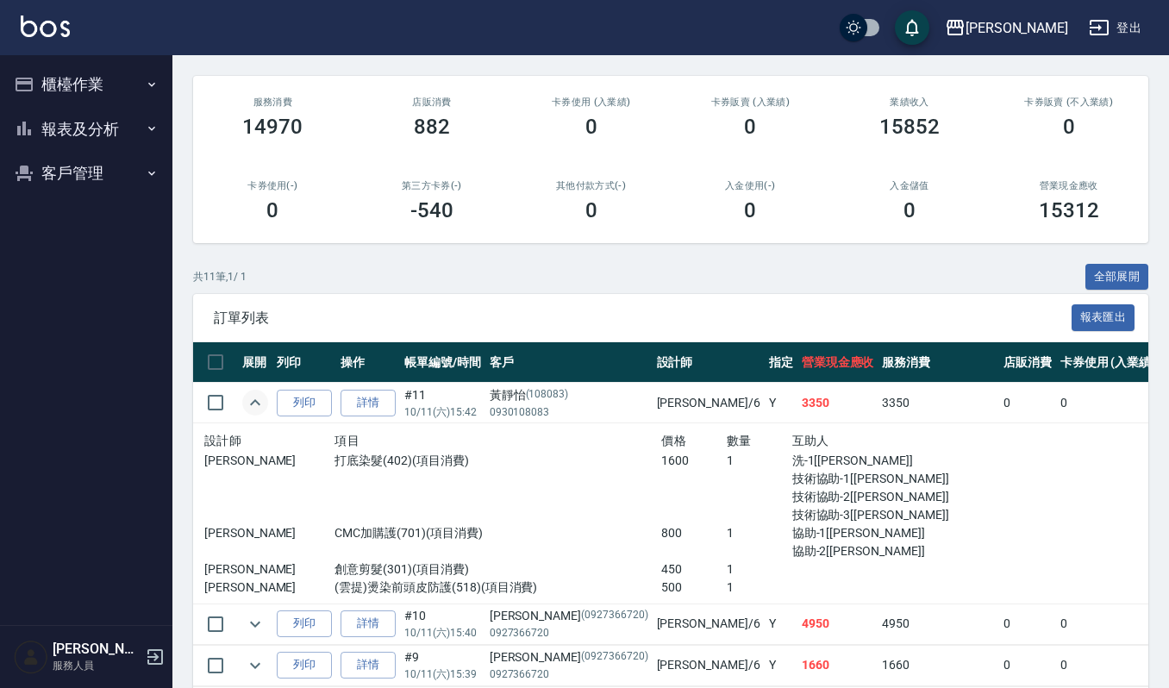
scroll to position [229, 0]
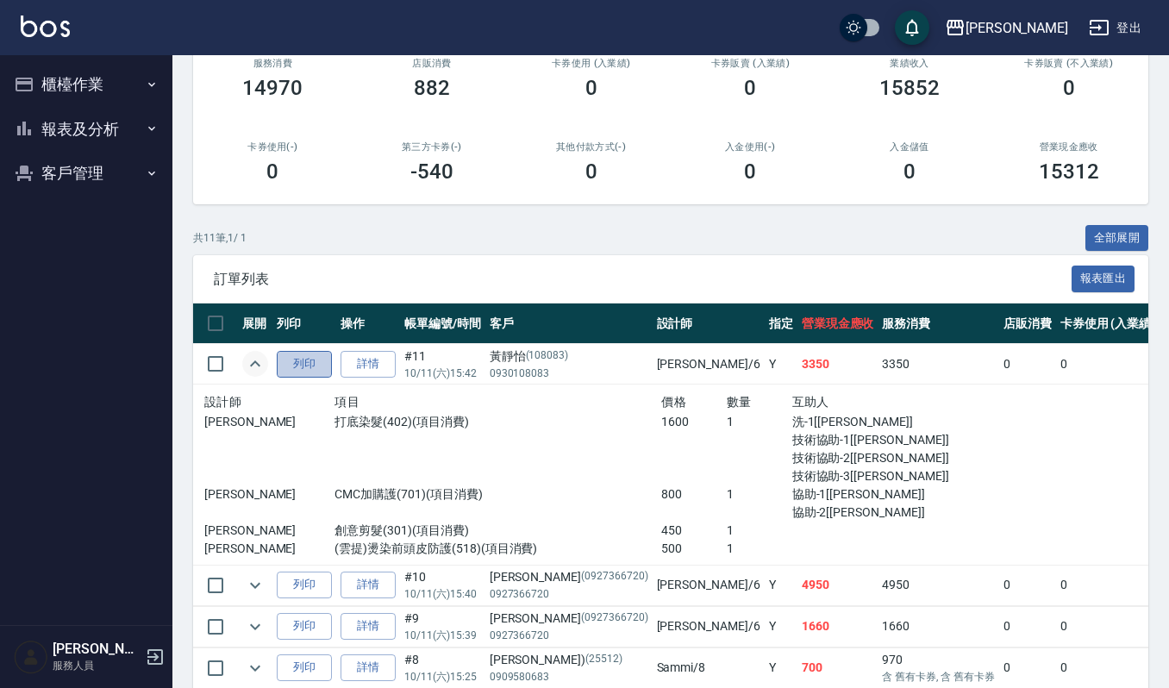
click at [297, 360] on button "列印" at bounding box center [304, 364] width 55 height 27
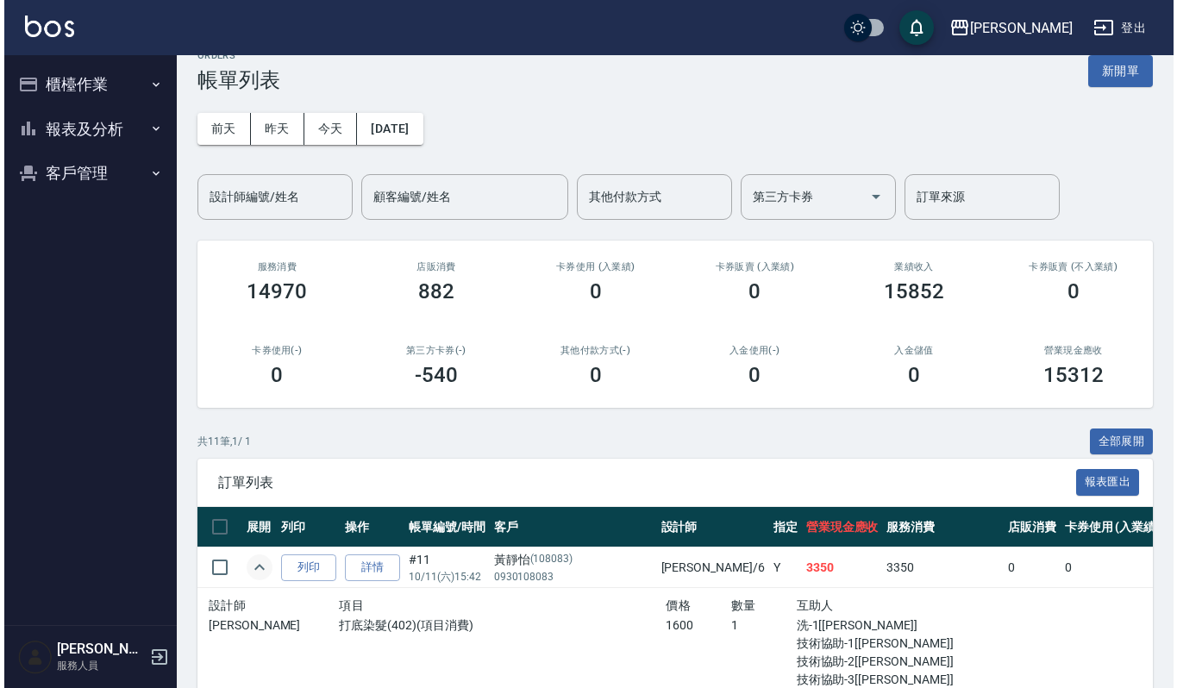
scroll to position [0, 0]
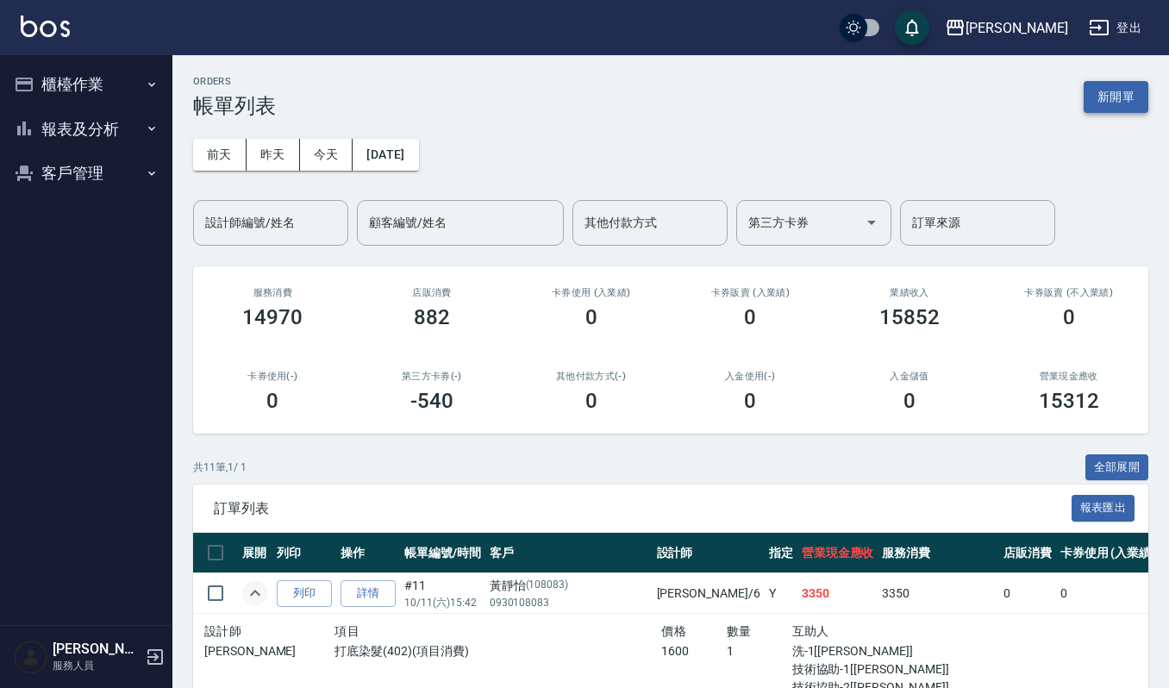
click at [1125, 86] on button "新開單" at bounding box center [1116, 97] width 65 height 32
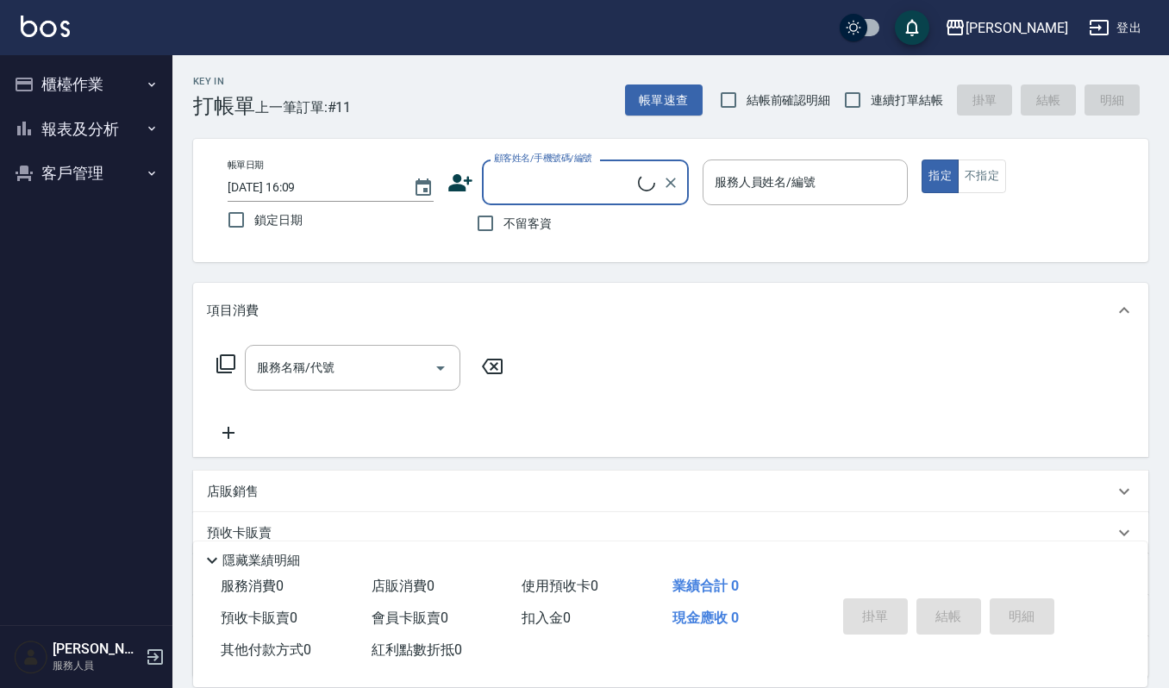
click at [573, 162] on label "顧客姓名/手機號碼/編號" at bounding box center [543, 158] width 98 height 13
click at [573, 167] on input "顧客姓名/手機號碼/編號" at bounding box center [564, 182] width 148 height 30
click at [666, 105] on button "帳單速查" at bounding box center [664, 101] width 78 height 32
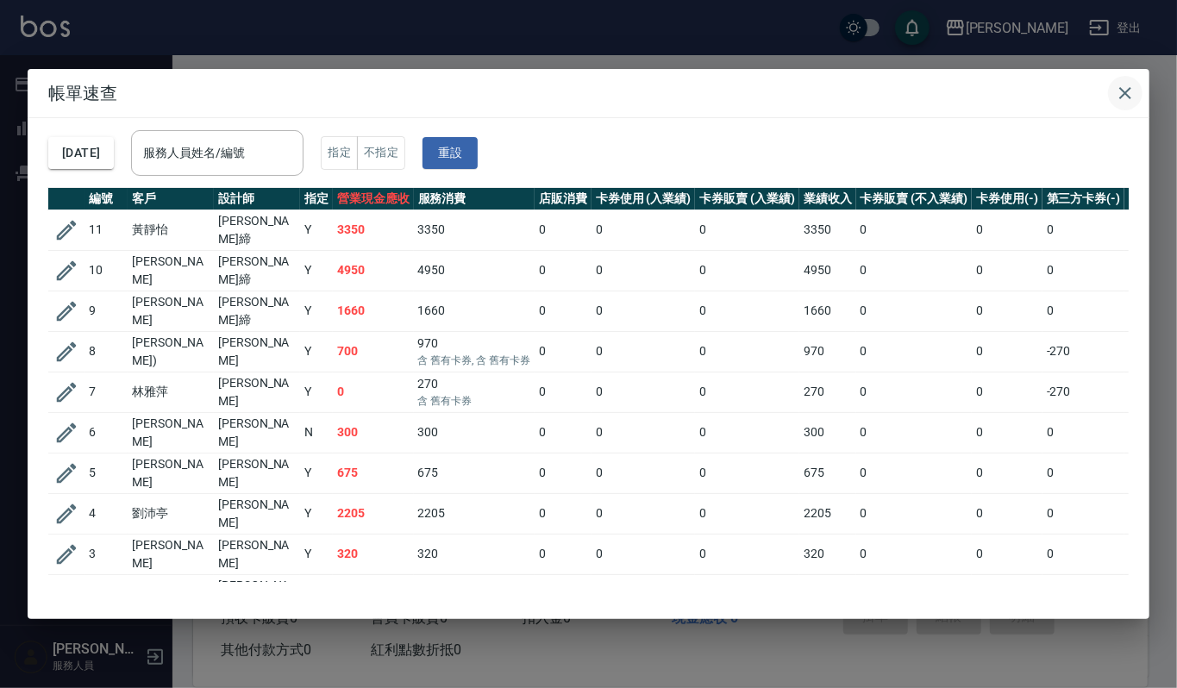
click at [1133, 91] on icon "button" at bounding box center [1125, 93] width 21 height 21
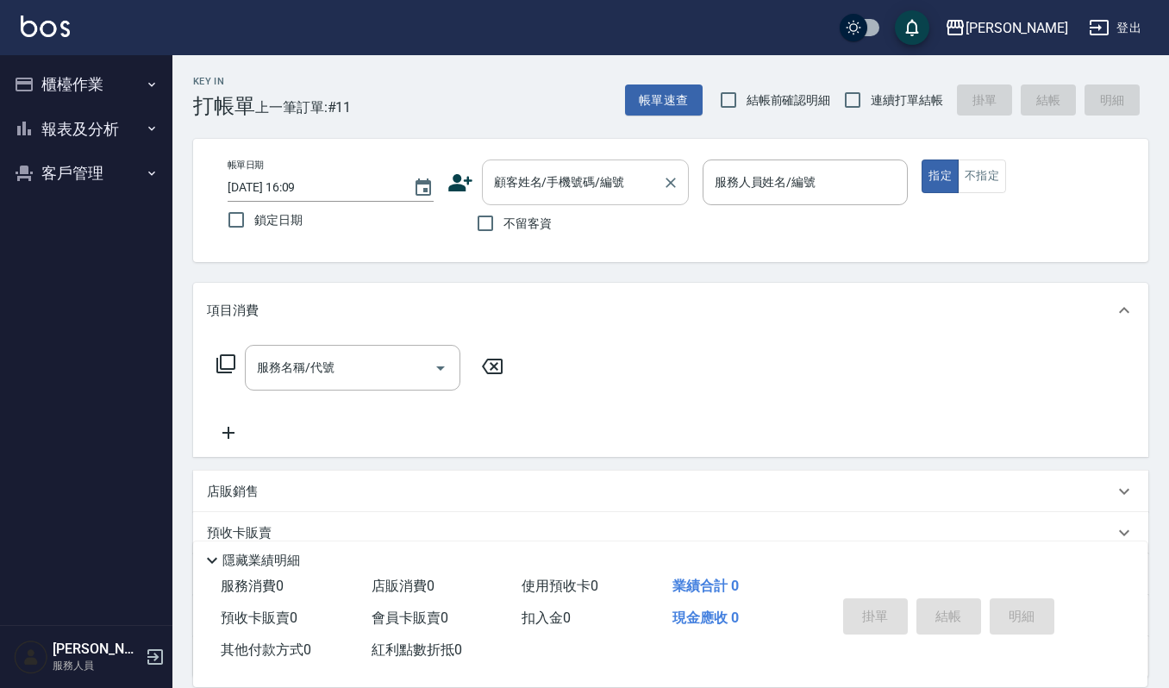
click at [524, 180] on input "顧客姓名/手機號碼/編號" at bounding box center [573, 182] width 166 height 30
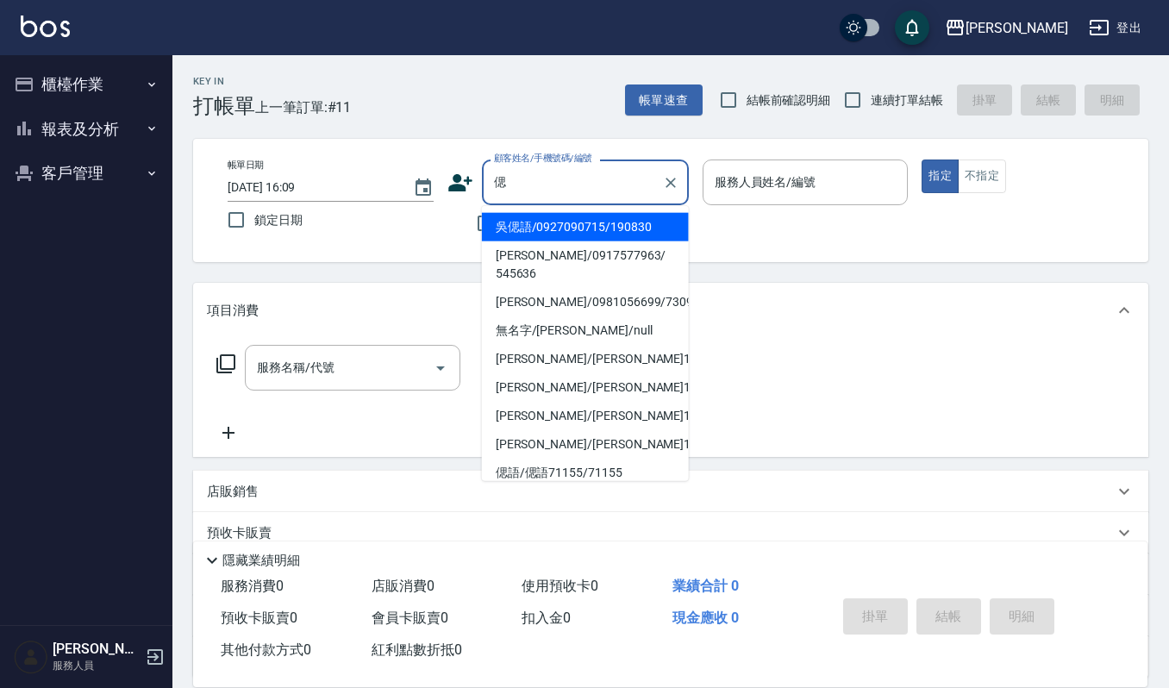
click at [556, 231] on li "吳偲語/0927090715/190830" at bounding box center [585, 227] width 207 height 28
type input "吳偲語/0927090715/190830"
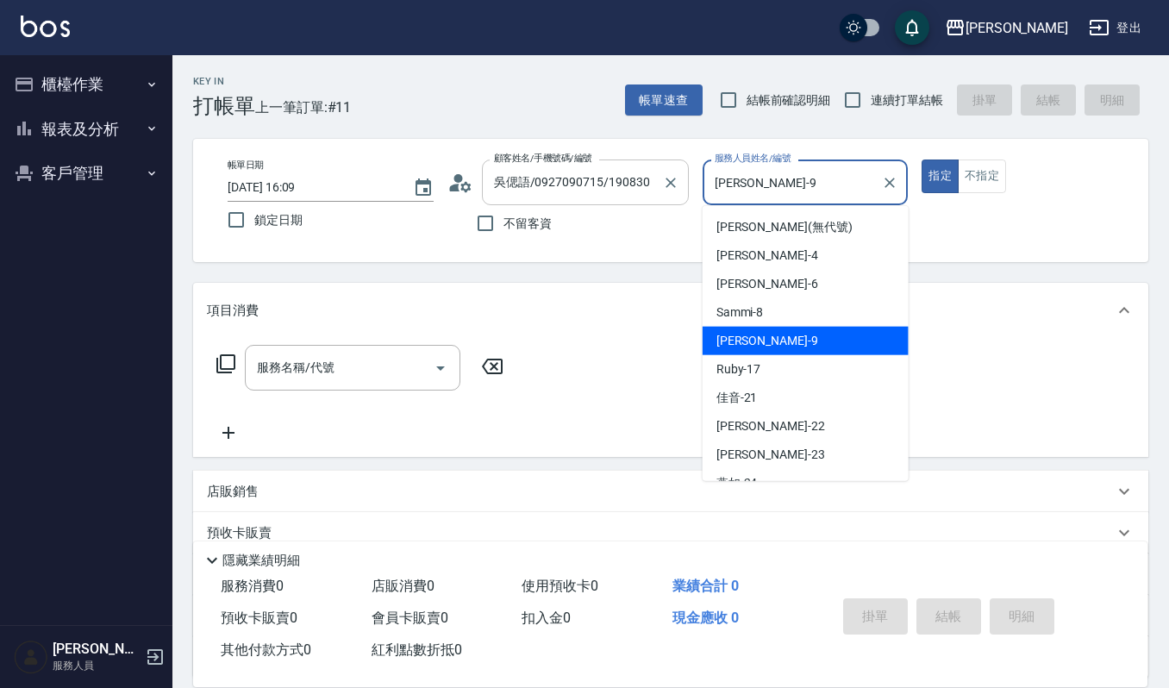
drag, startPoint x: 812, startPoint y: 186, endPoint x: 686, endPoint y: 185, distance: 125.9
click at [686, 185] on div "帳單日期 2025/10/11 16:09 鎖定日期 顧客姓名/手機號碼/編號 吳偲語/0927090715/190830 顧客姓名/手機號碼/編號 不留客資…" at bounding box center [671, 201] width 914 height 82
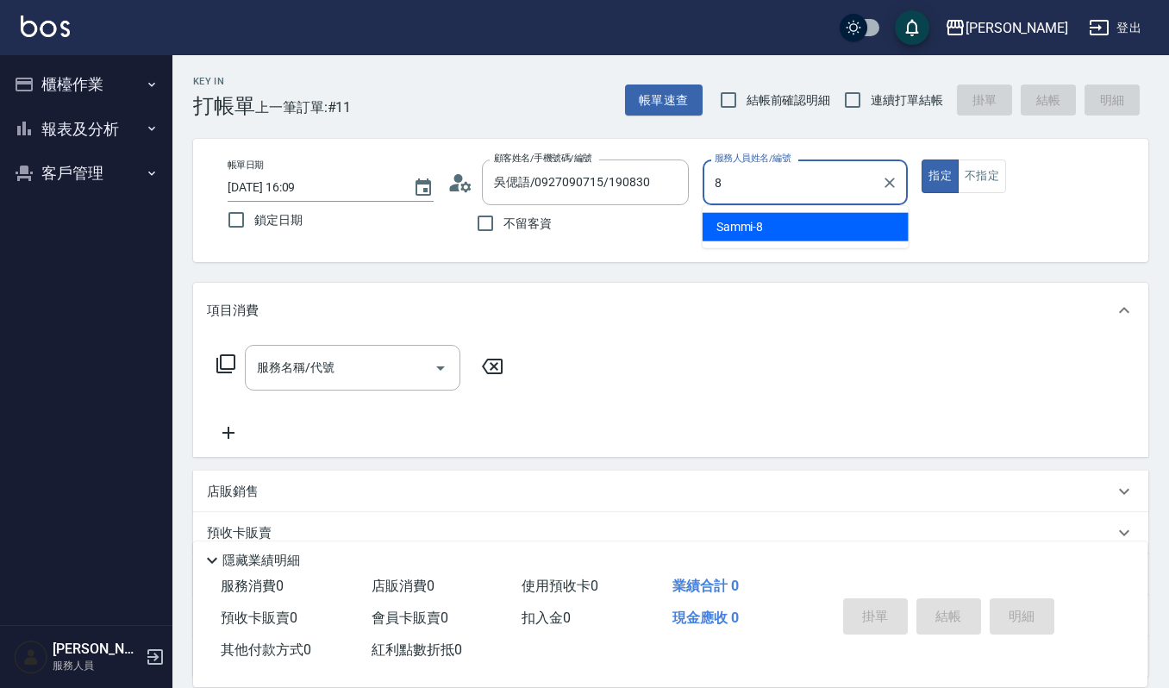
type input "Sammi-8"
type button "true"
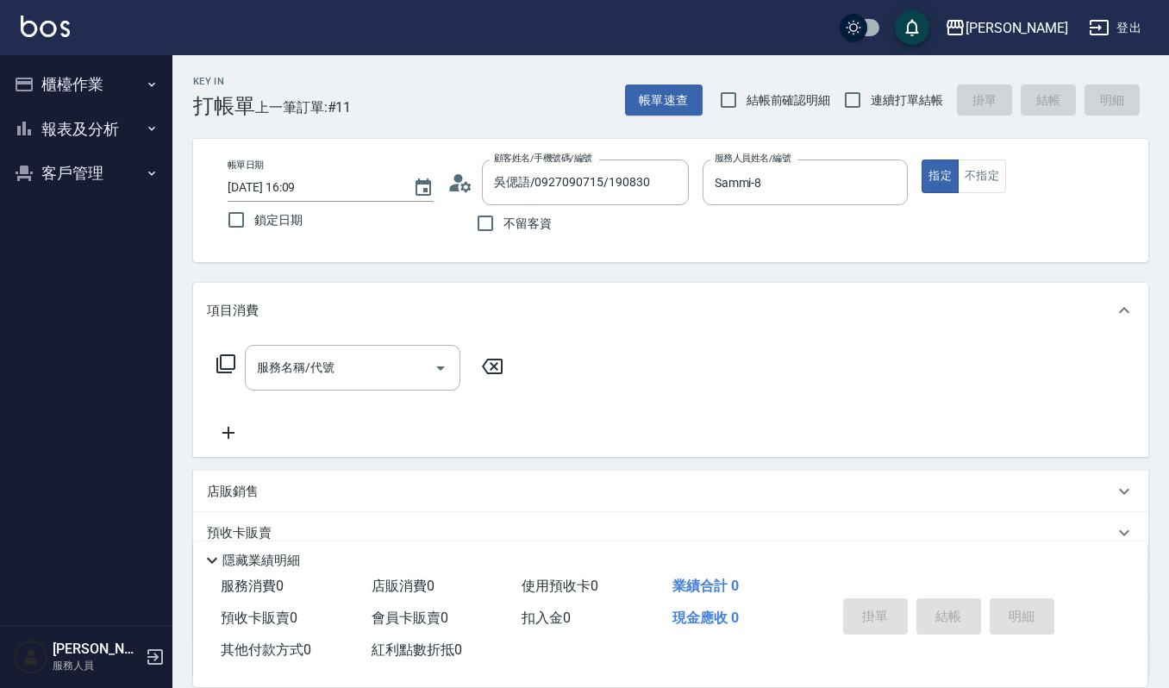
click at [464, 190] on icon at bounding box center [465, 186] width 10 height 10
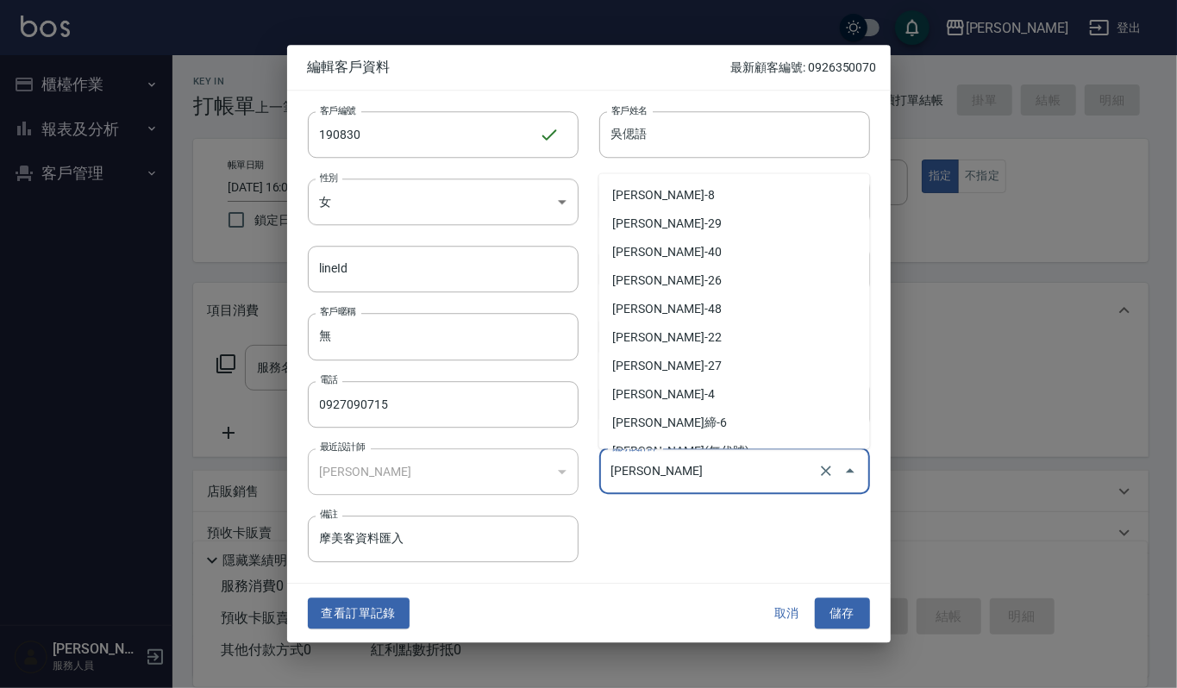
click at [652, 459] on input "[PERSON_NAME]" at bounding box center [710, 471] width 207 height 30
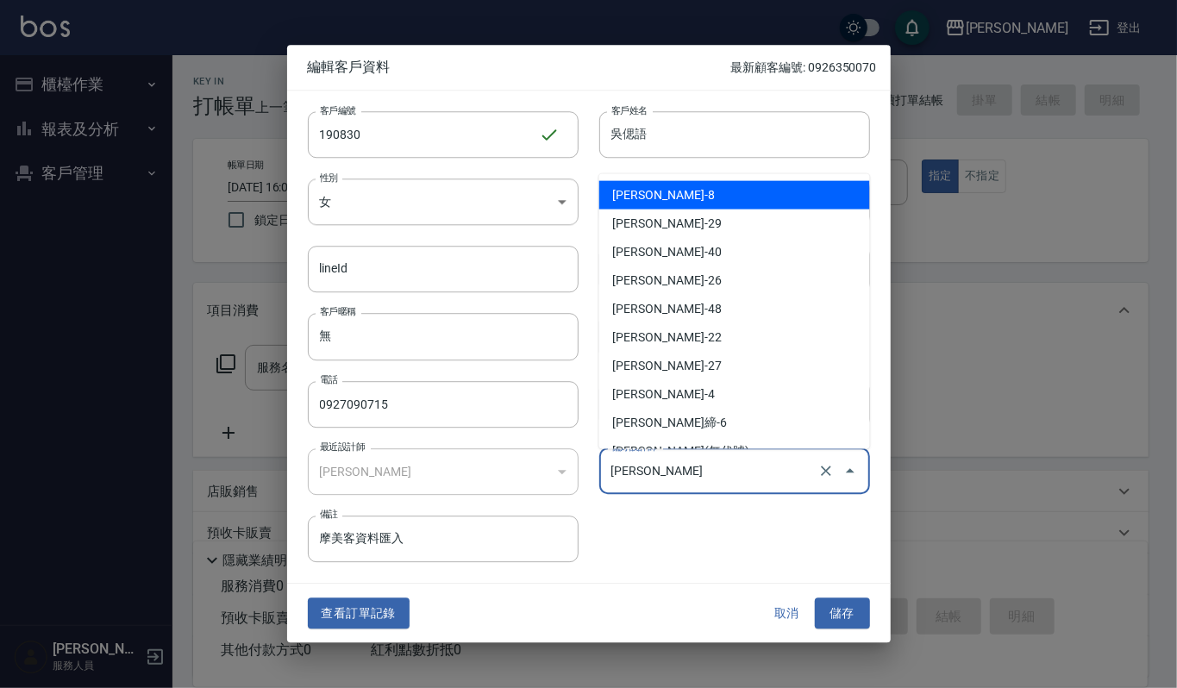
click at [718, 193] on li "李淑英-8" at bounding box center [734, 194] width 271 height 28
type input "[PERSON_NAME]"
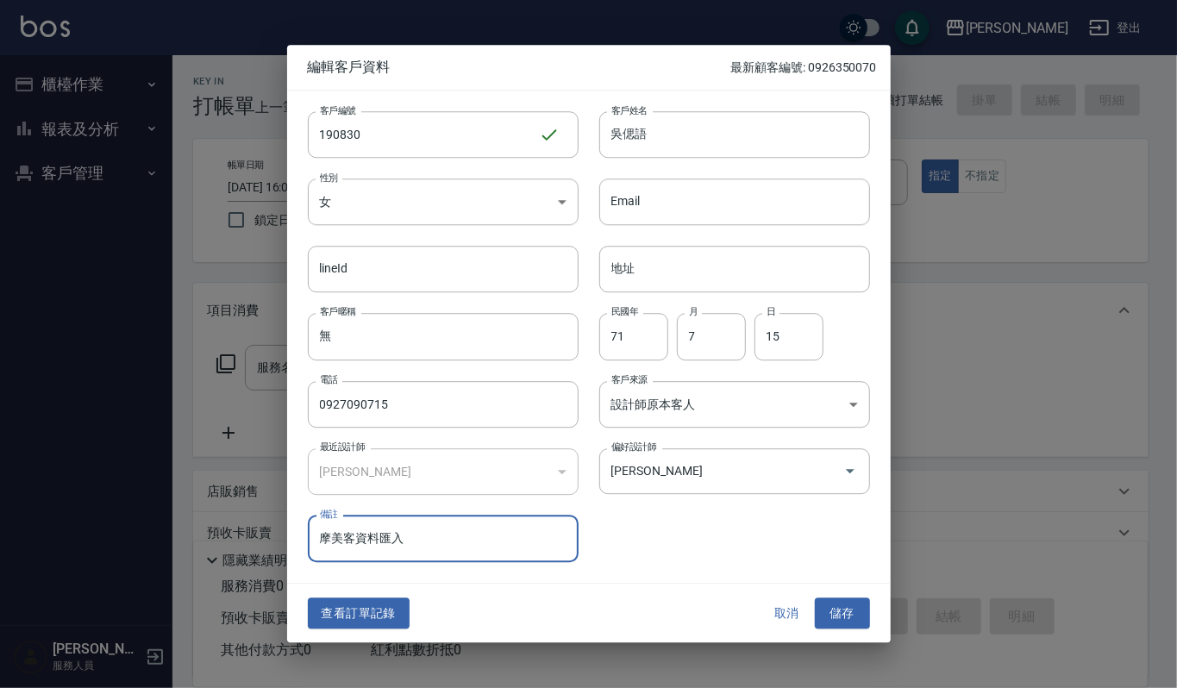
click at [843, 601] on button "儲存" at bounding box center [842, 614] width 55 height 32
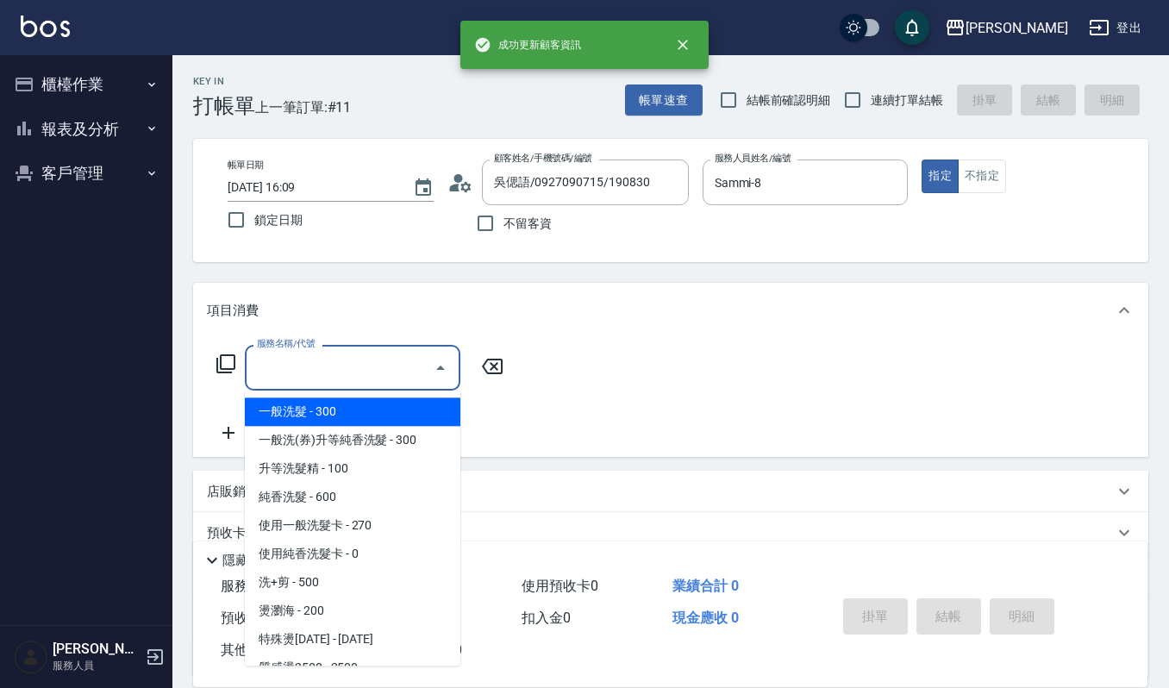
click at [404, 366] on input "服務名稱/代號" at bounding box center [340, 368] width 174 height 30
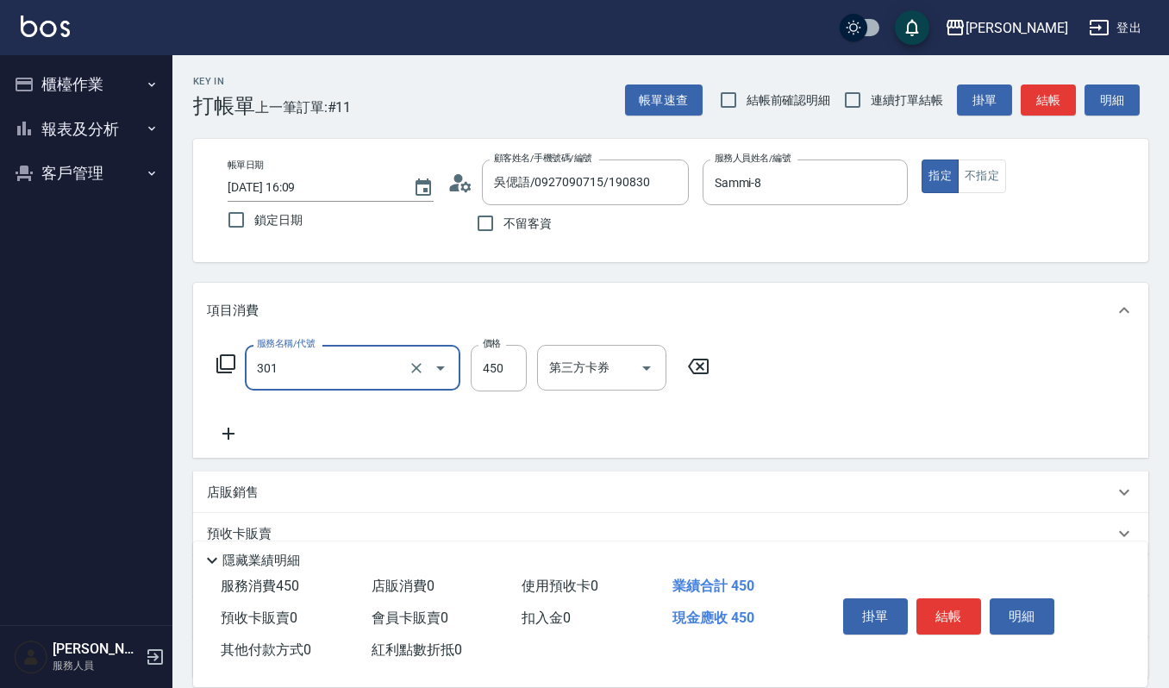
type input "創意剪髮(301)"
type input "360"
click at [817, 288] on div "項目消費" at bounding box center [670, 310] width 955 height 55
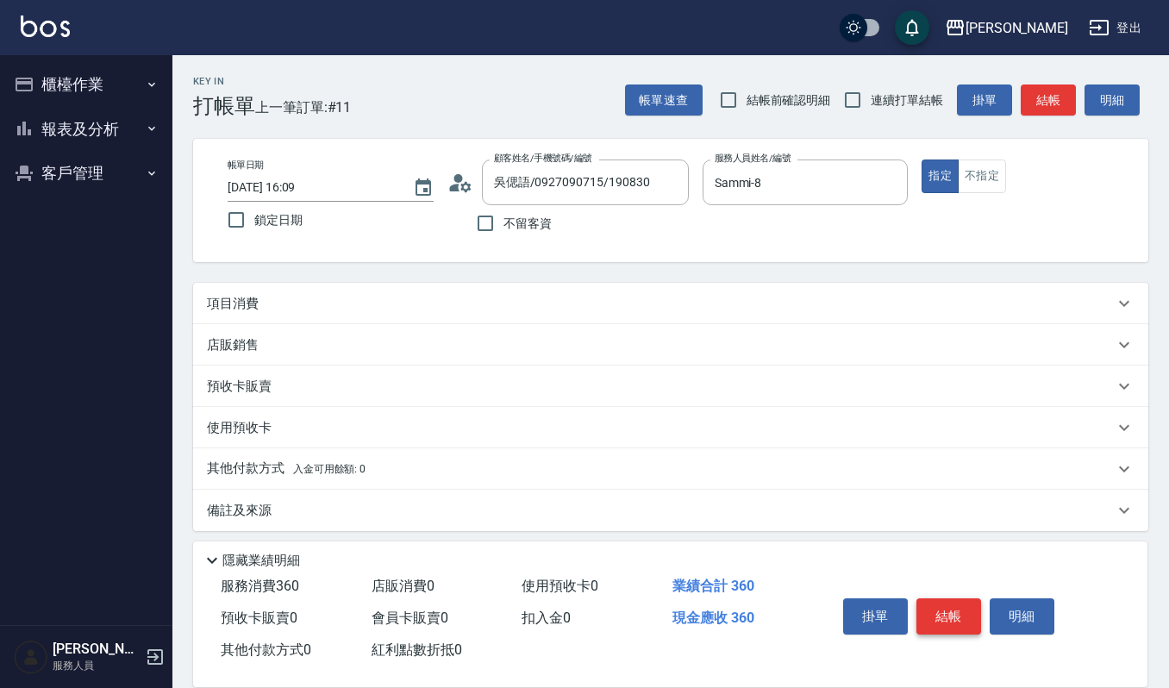
click at [963, 604] on button "結帳" at bounding box center [949, 616] width 65 height 36
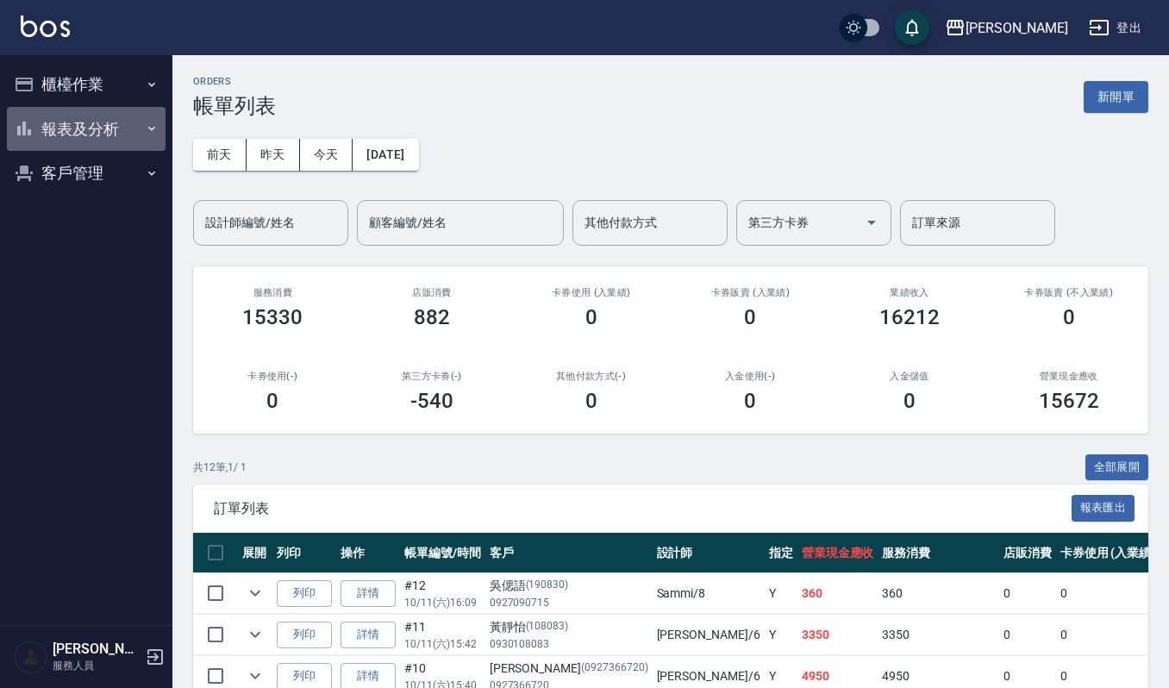
click at [90, 129] on button "報表及分析" at bounding box center [86, 129] width 159 height 45
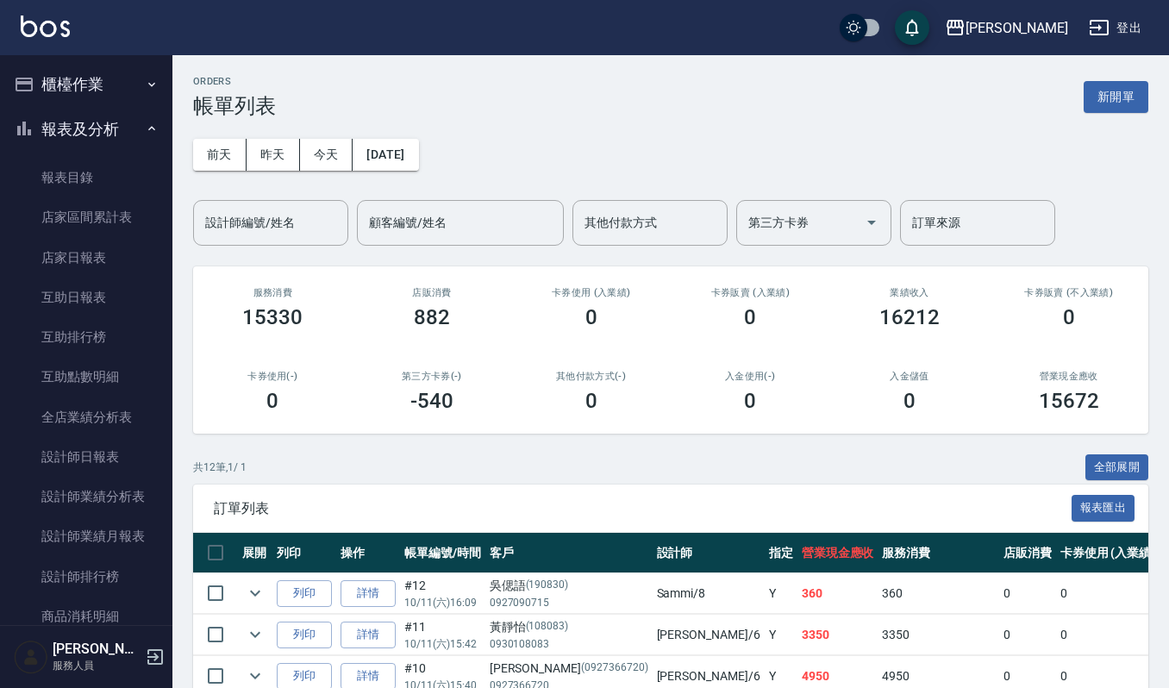
click at [90, 62] on button "櫃檯作業" at bounding box center [86, 84] width 159 height 45
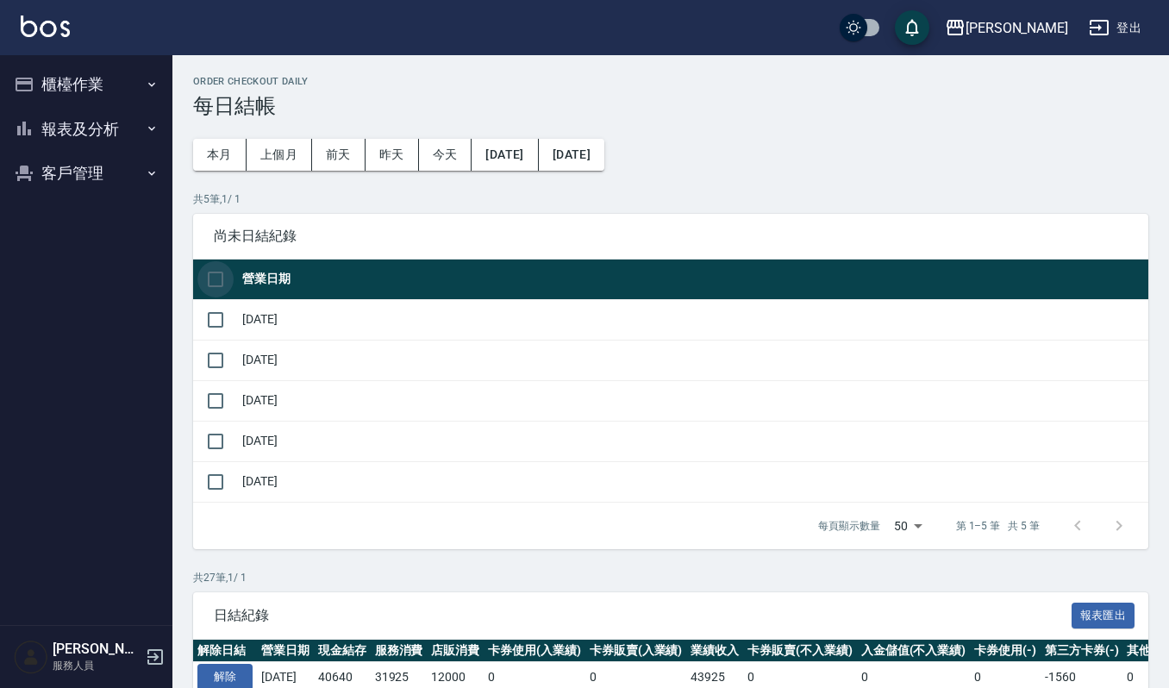
click at [228, 279] on input "checkbox" at bounding box center [215, 279] width 36 height 36
checkbox input "true"
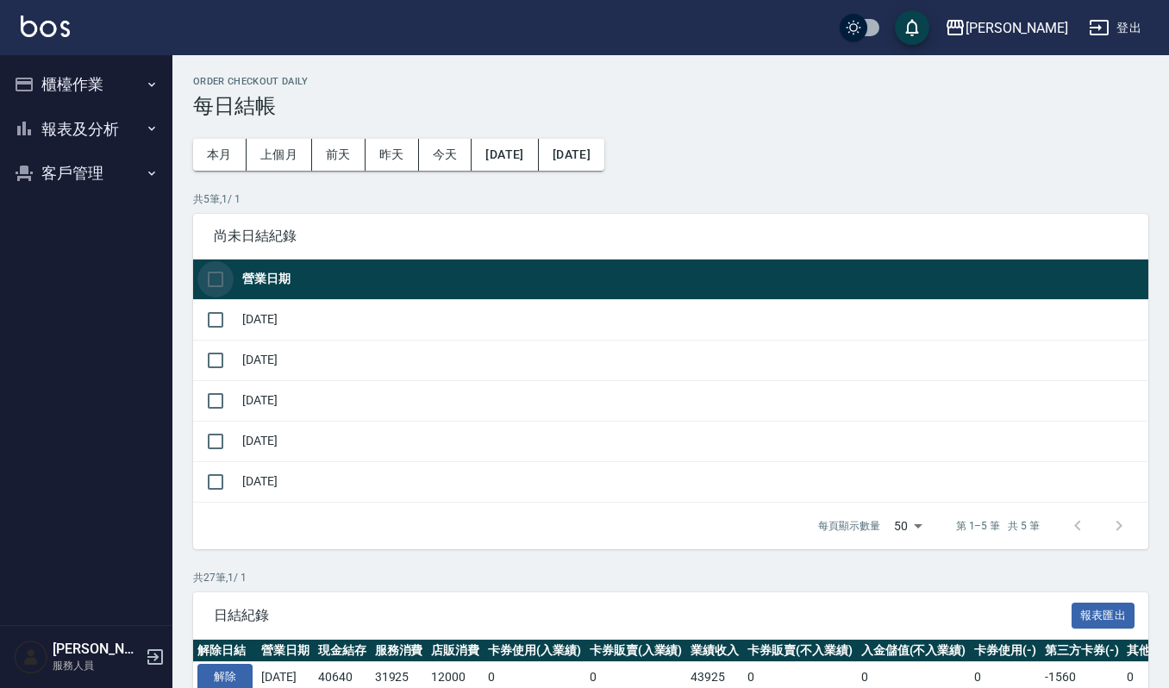
checkbox input "true"
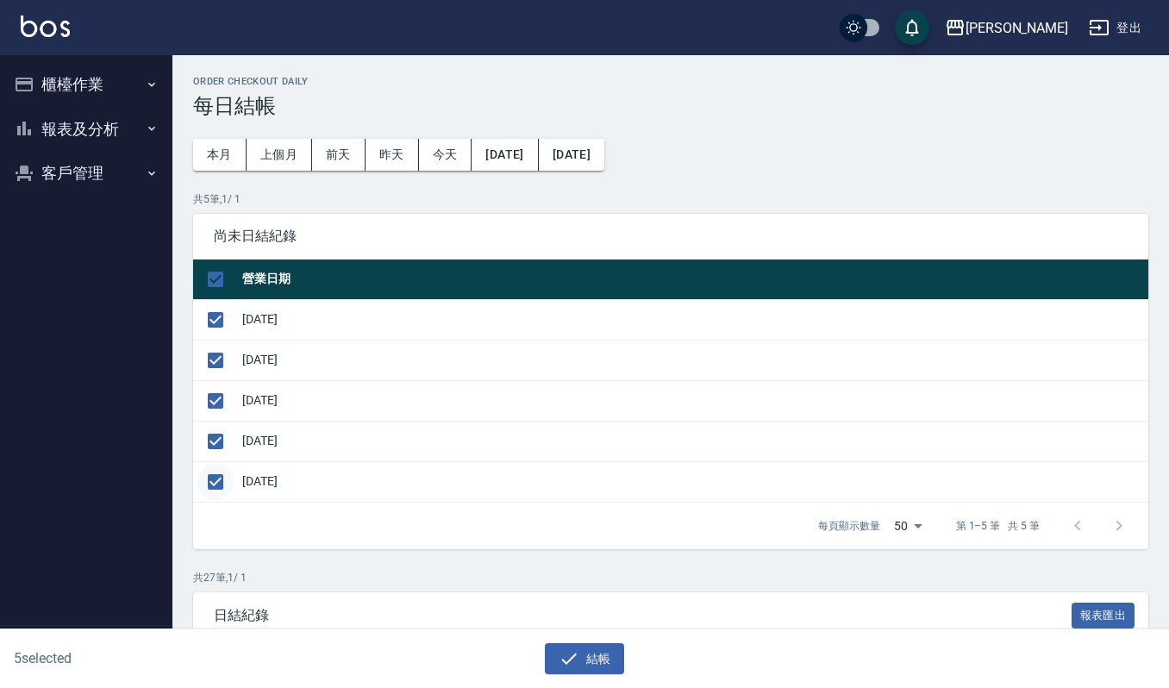
click at [219, 474] on input "checkbox" at bounding box center [215, 482] width 36 height 36
checkbox input "false"
click at [591, 656] on button "結帳" at bounding box center [585, 659] width 80 height 32
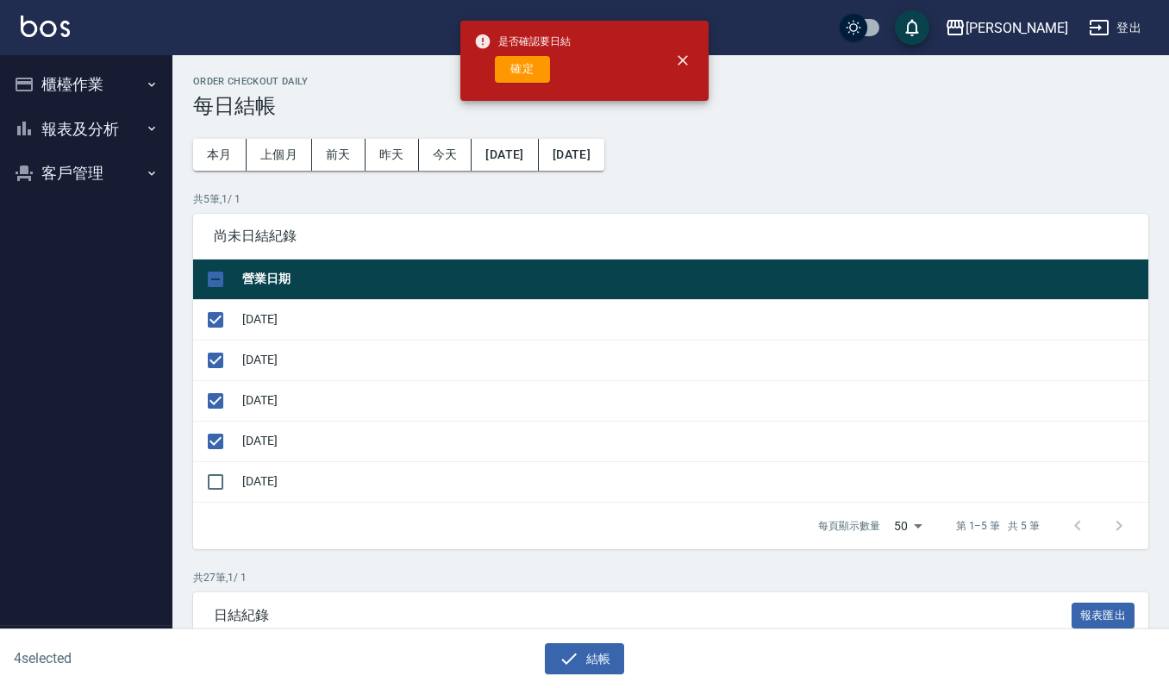
click at [508, 48] on span "是否確認要日結" at bounding box center [522, 41] width 97 height 17
click at [508, 59] on button "確定" at bounding box center [522, 69] width 55 height 27
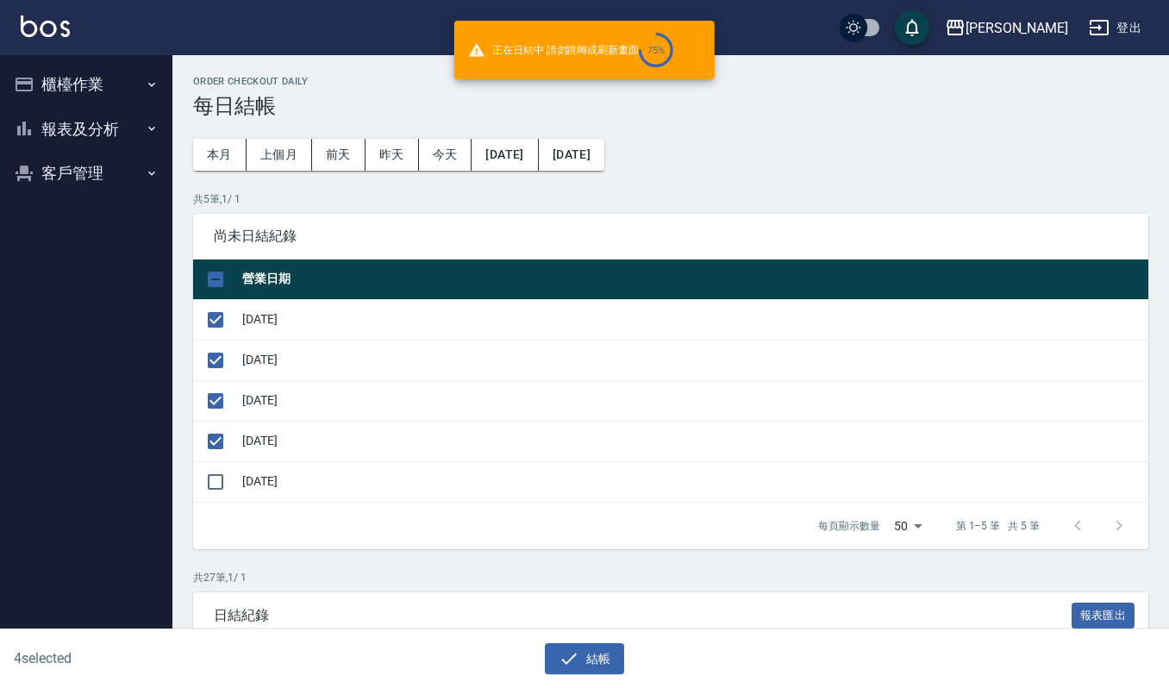
checkbox input "false"
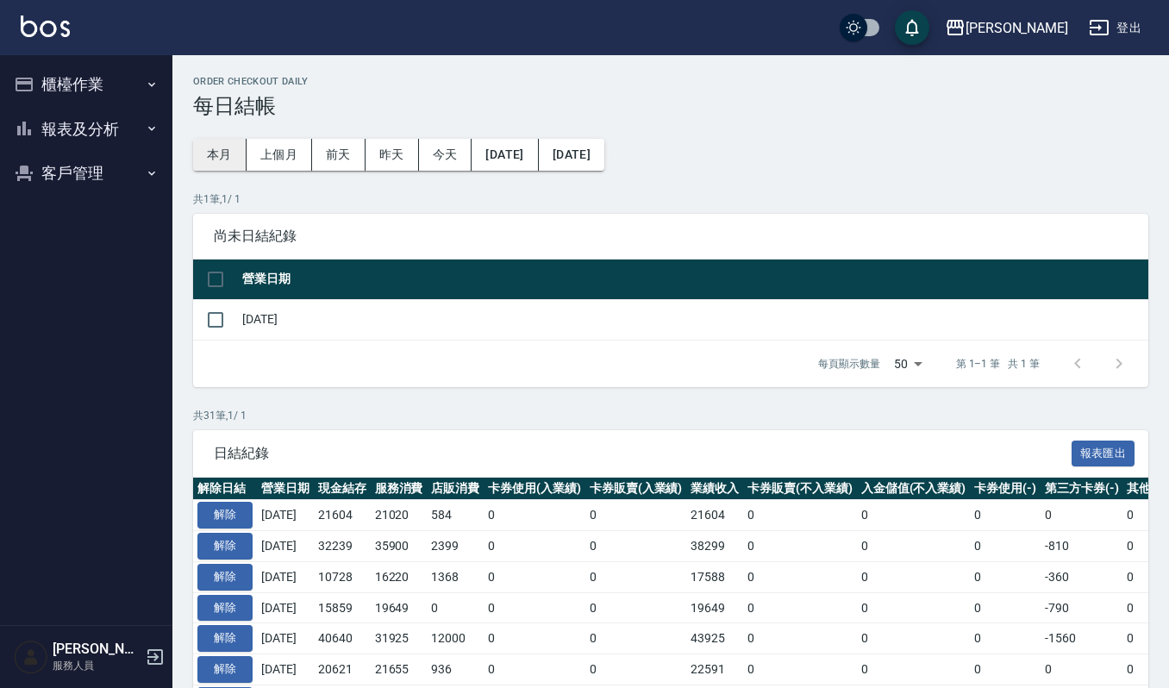
click at [219, 141] on button "本月" at bounding box center [219, 155] width 53 height 32
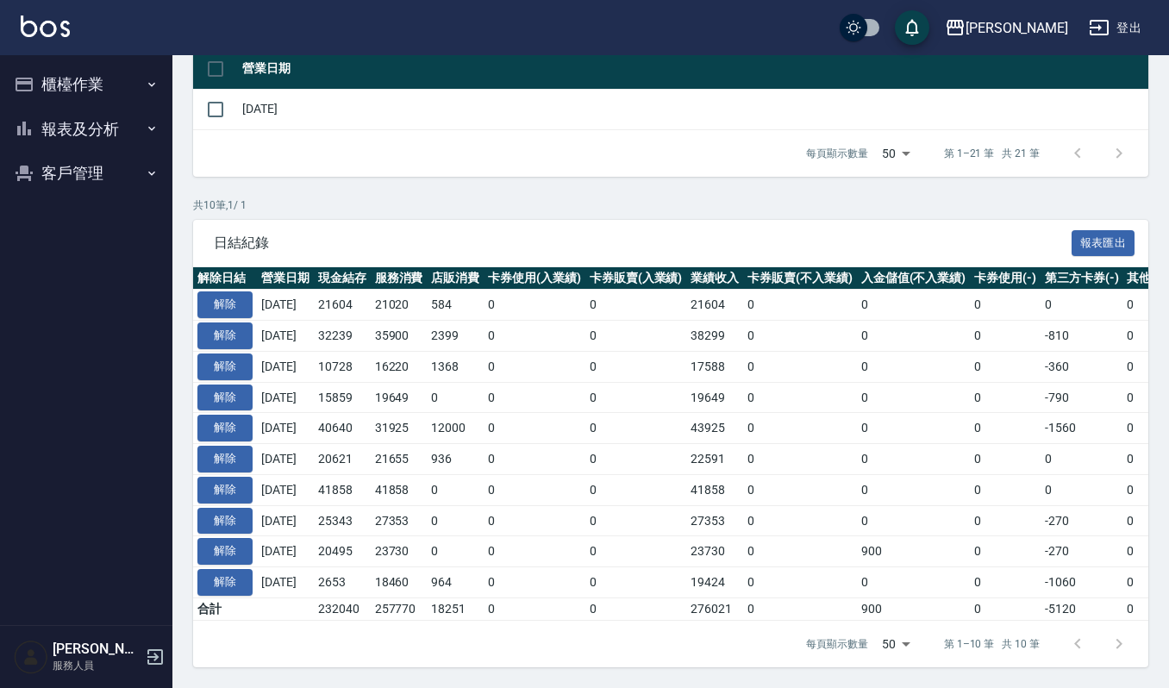
scroll to position [177, 0]
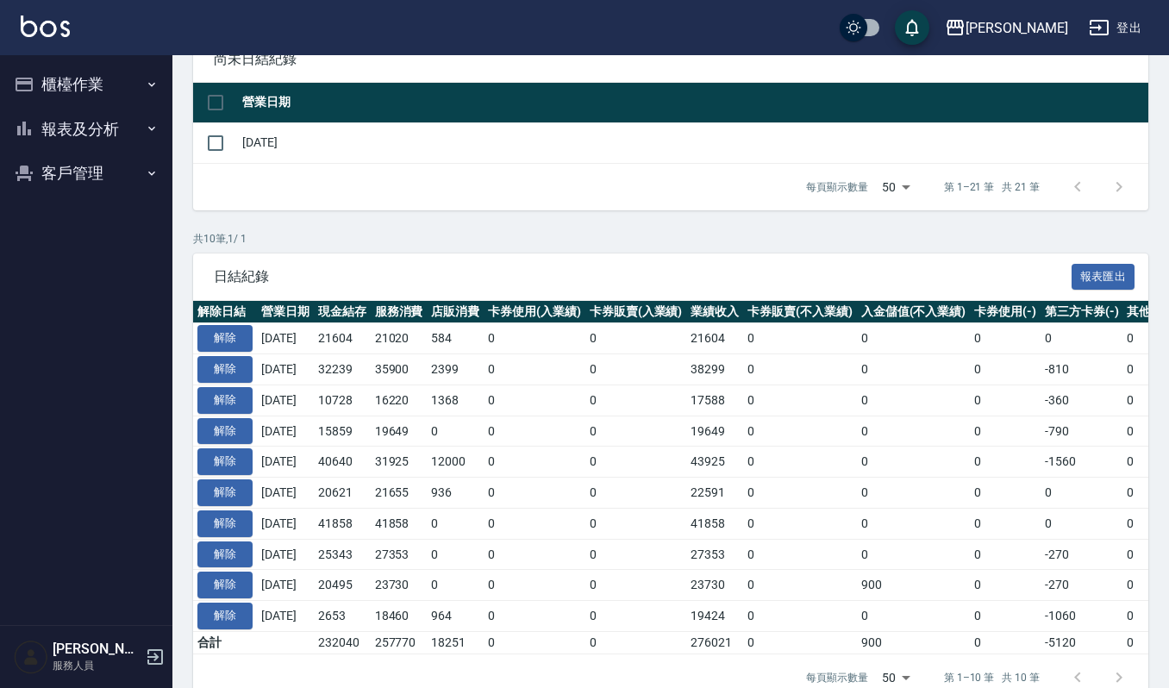
click at [57, 66] on button "櫃檯作業" at bounding box center [86, 84] width 159 height 45
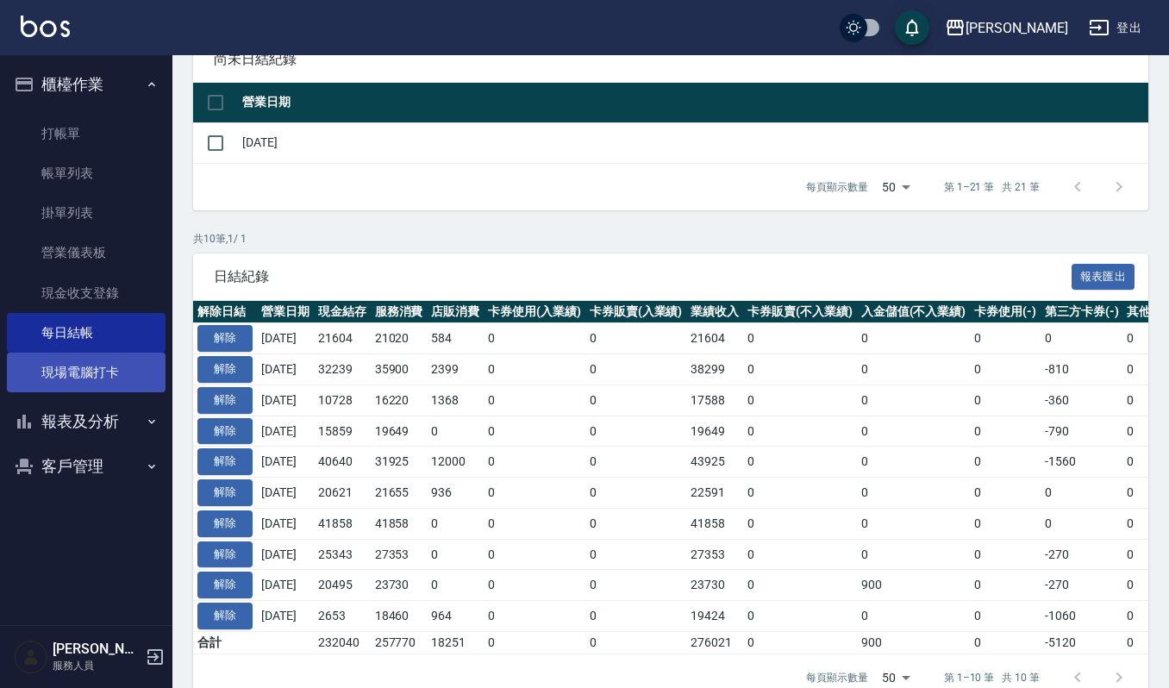
click at [124, 363] on link "現場電腦打卡" at bounding box center [86, 373] width 159 height 40
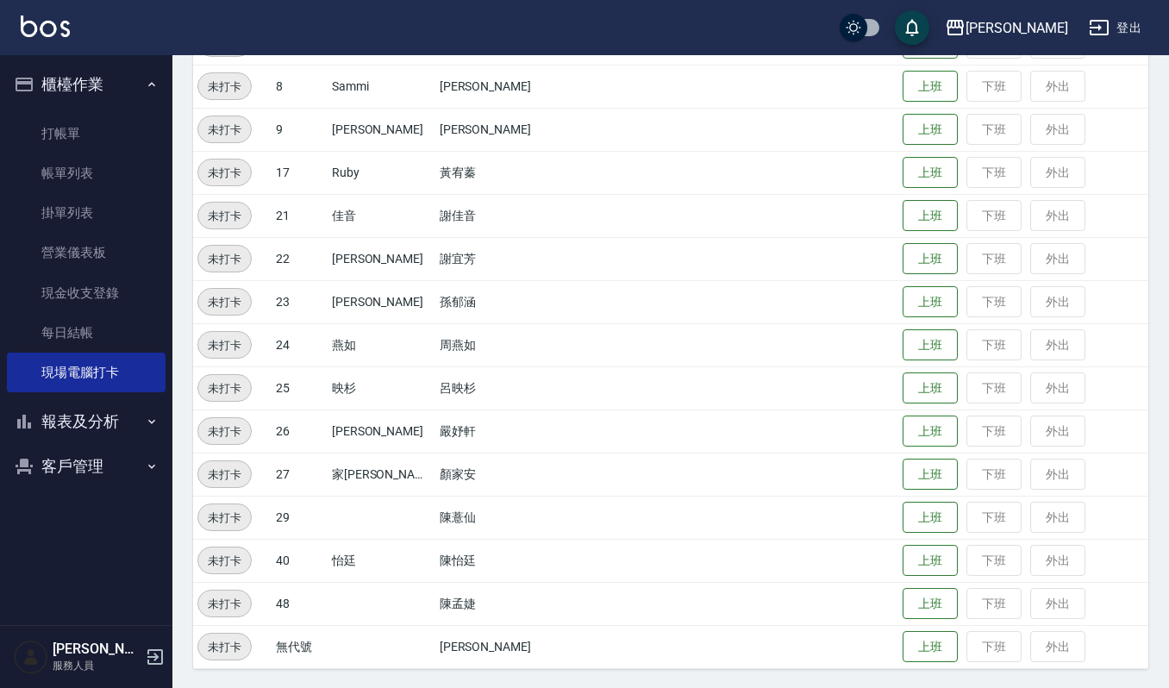
scroll to position [301, 0]
click at [34, 25] on img at bounding box center [45, 27] width 49 height 22
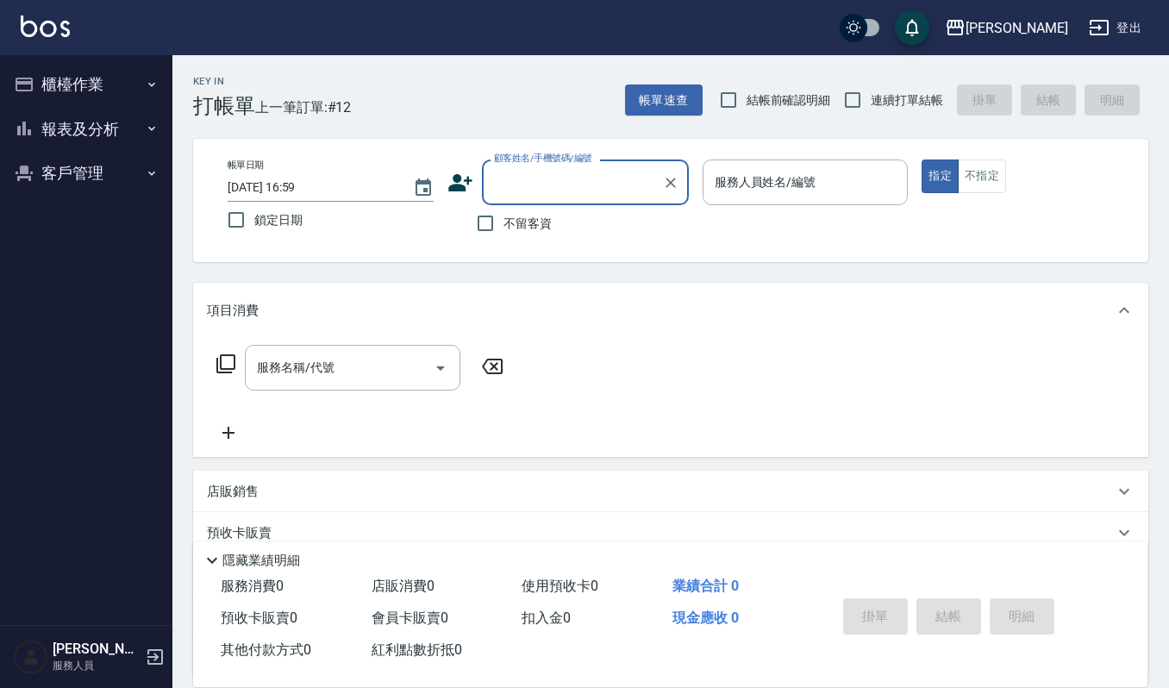
click at [53, 77] on button "櫃檯作業" at bounding box center [86, 84] width 159 height 45
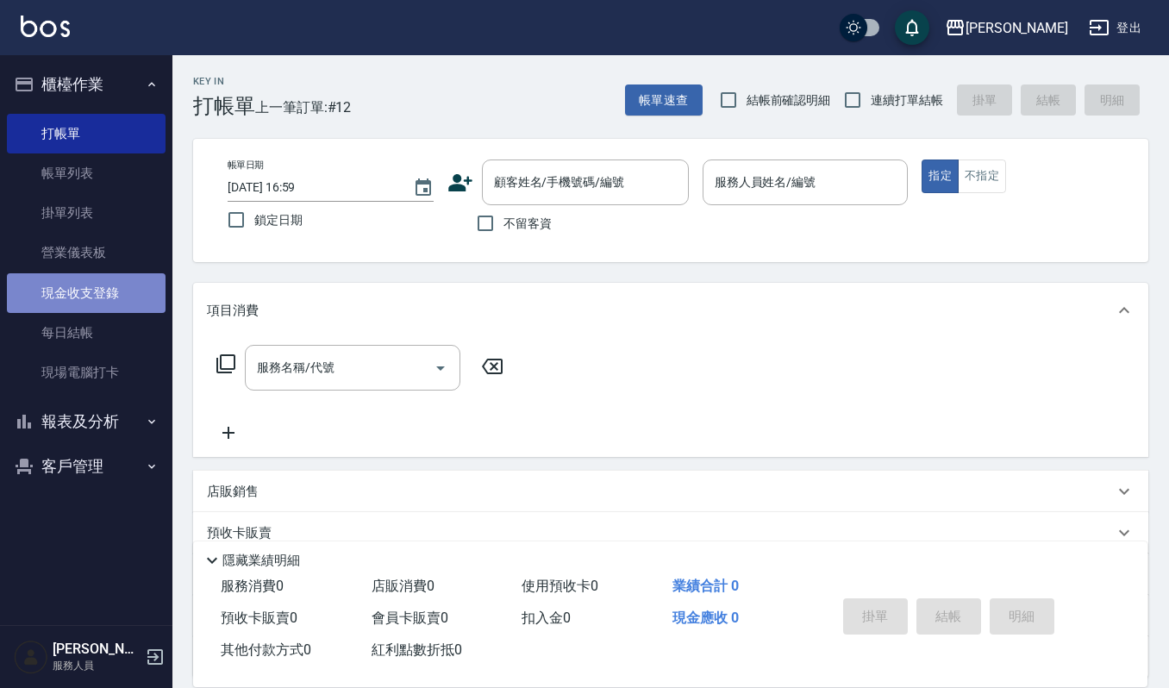
click at [111, 274] on link "現金收支登錄" at bounding box center [86, 293] width 159 height 40
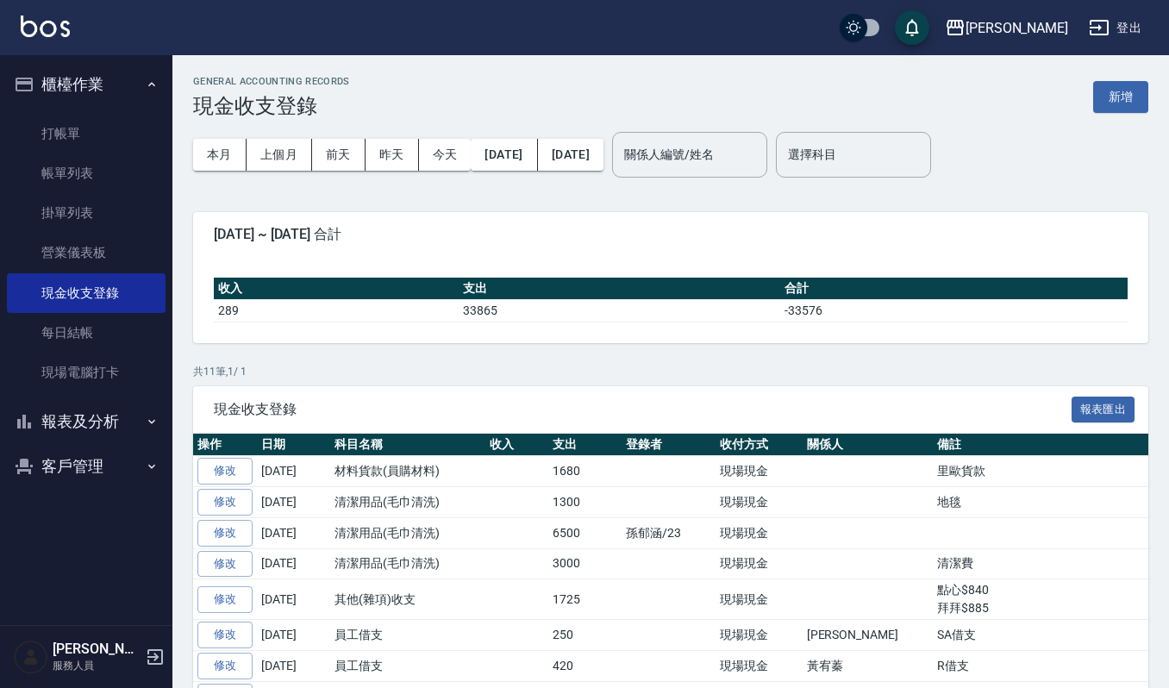
scroll to position [115, 0]
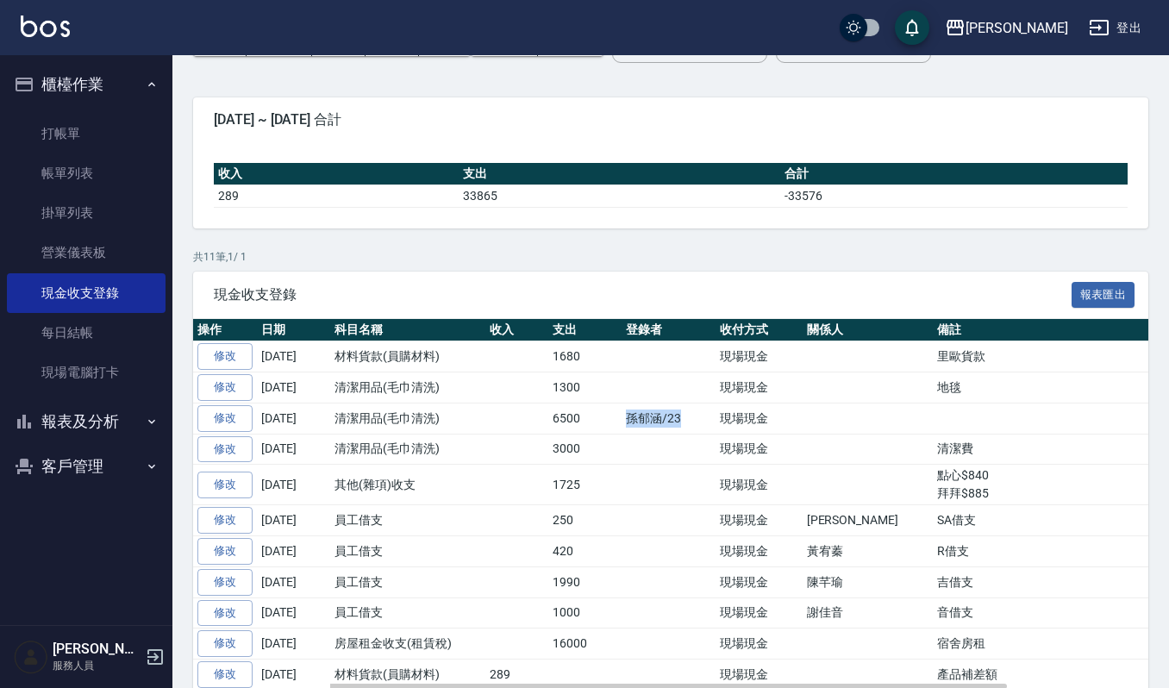
drag, startPoint x: 612, startPoint y: 423, endPoint x: 702, endPoint y: 424, distance: 89.7
click at [702, 424] on tr "修改 [DATE] 清潔用品(毛巾清洗) 6500 孫郁涵/23 現場現金" at bounding box center [753, 418] width 1121 height 31
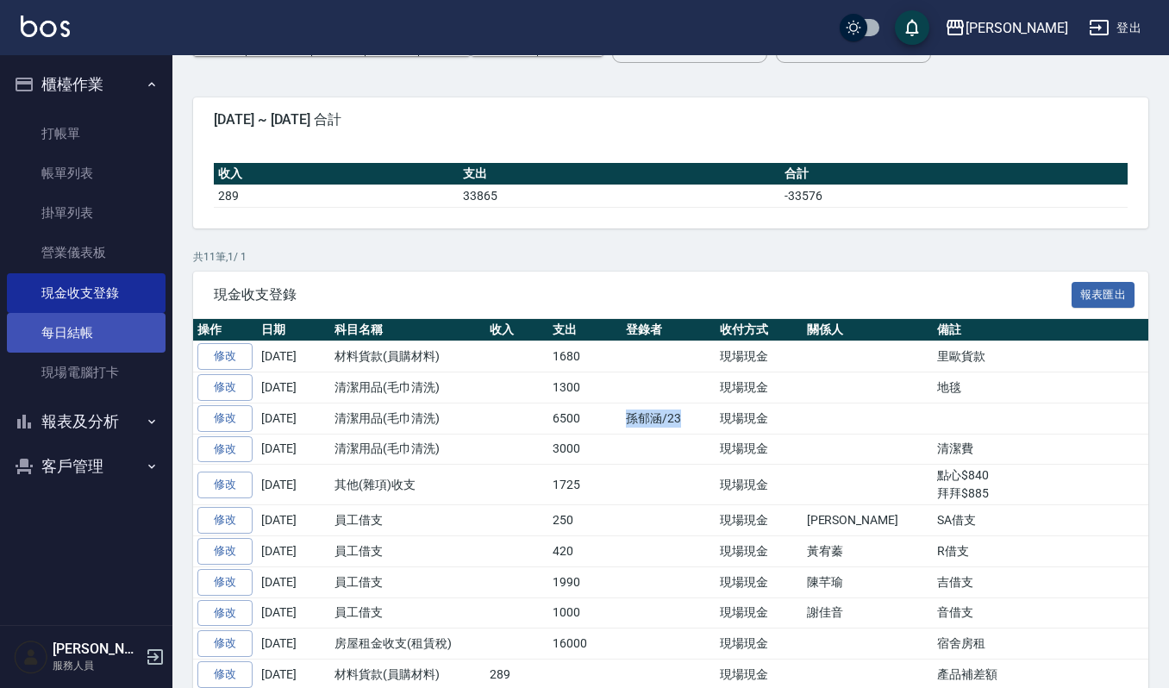
click at [97, 339] on link "每日結帳" at bounding box center [86, 333] width 159 height 40
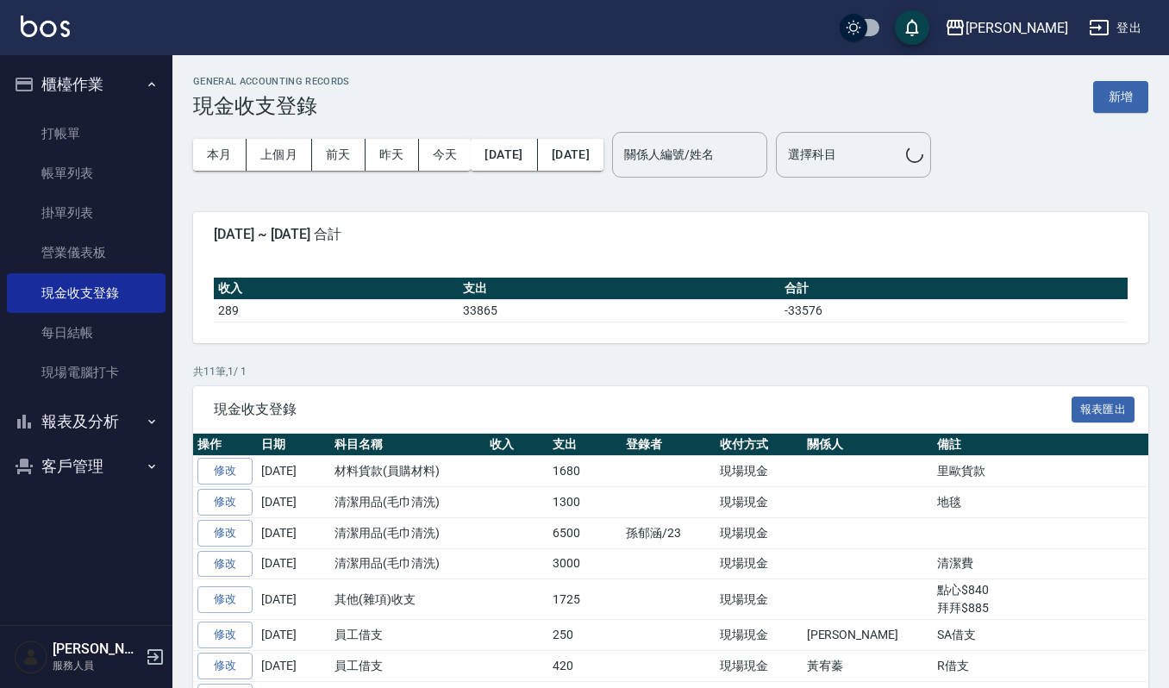
scroll to position [115, 0]
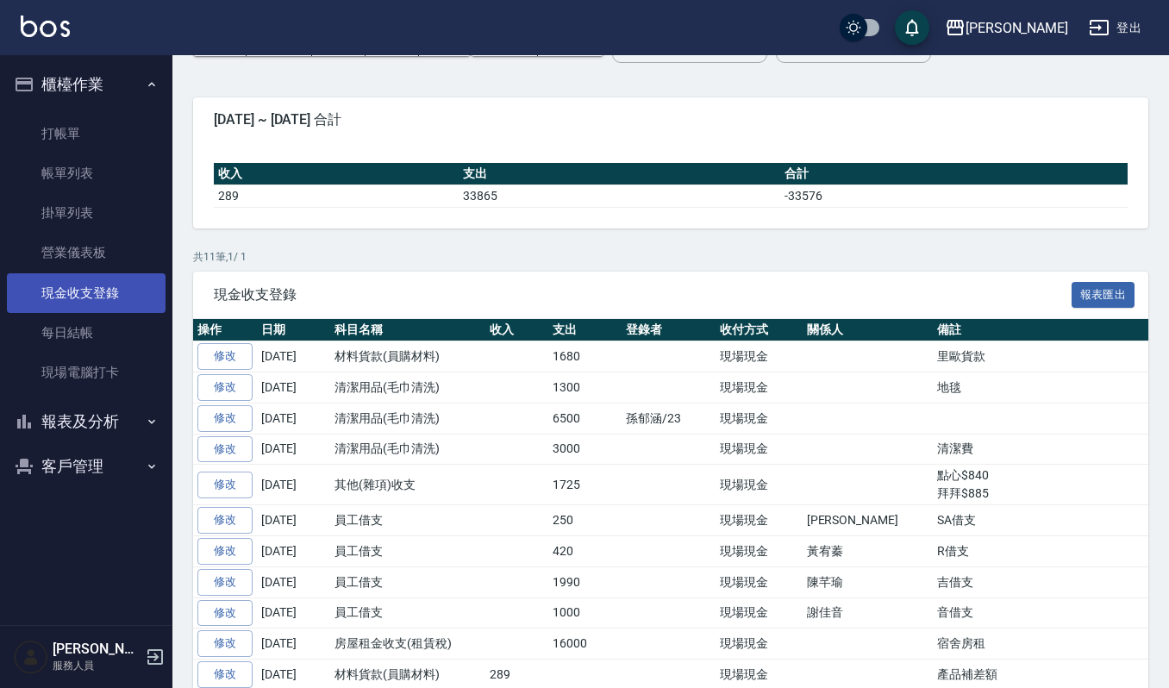
click at [117, 309] on link "現金收支登錄" at bounding box center [86, 293] width 159 height 40
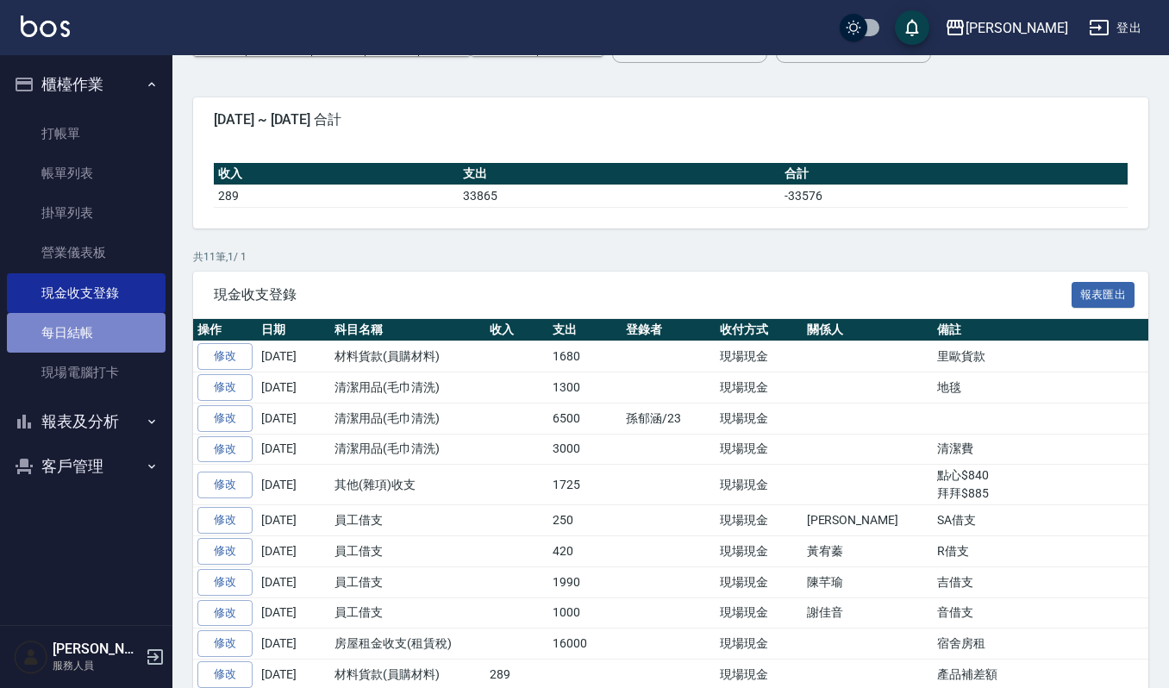
click at [117, 322] on link "每日結帳" at bounding box center [86, 333] width 159 height 40
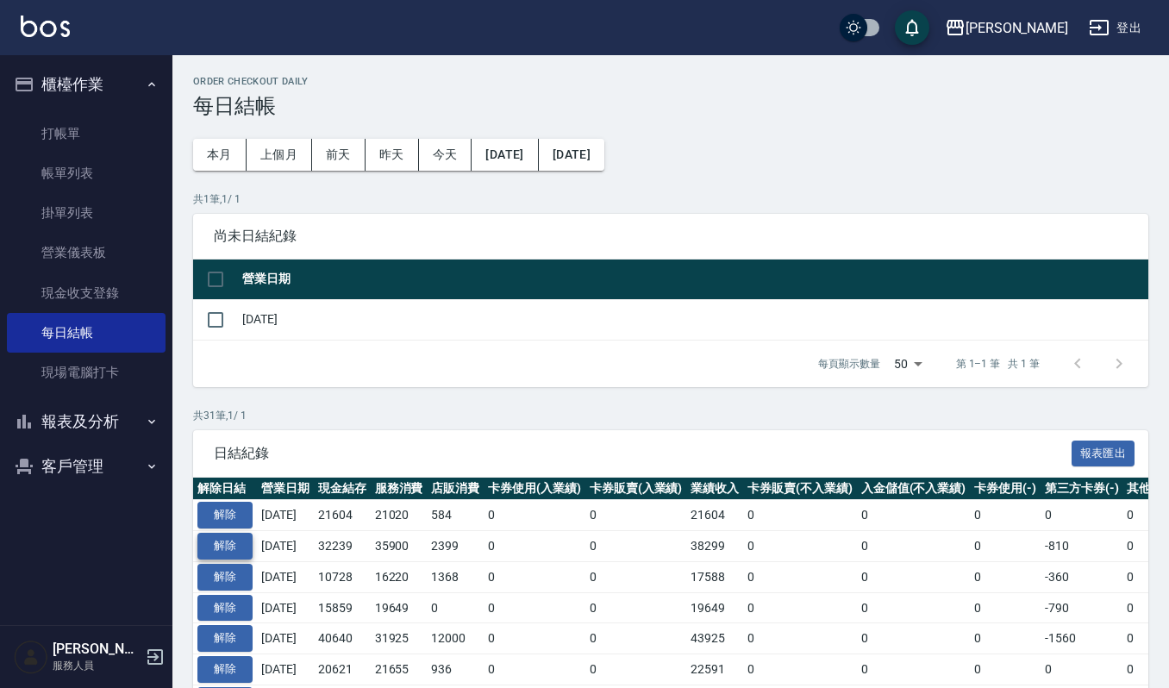
click at [239, 550] on button "解除" at bounding box center [224, 546] width 55 height 27
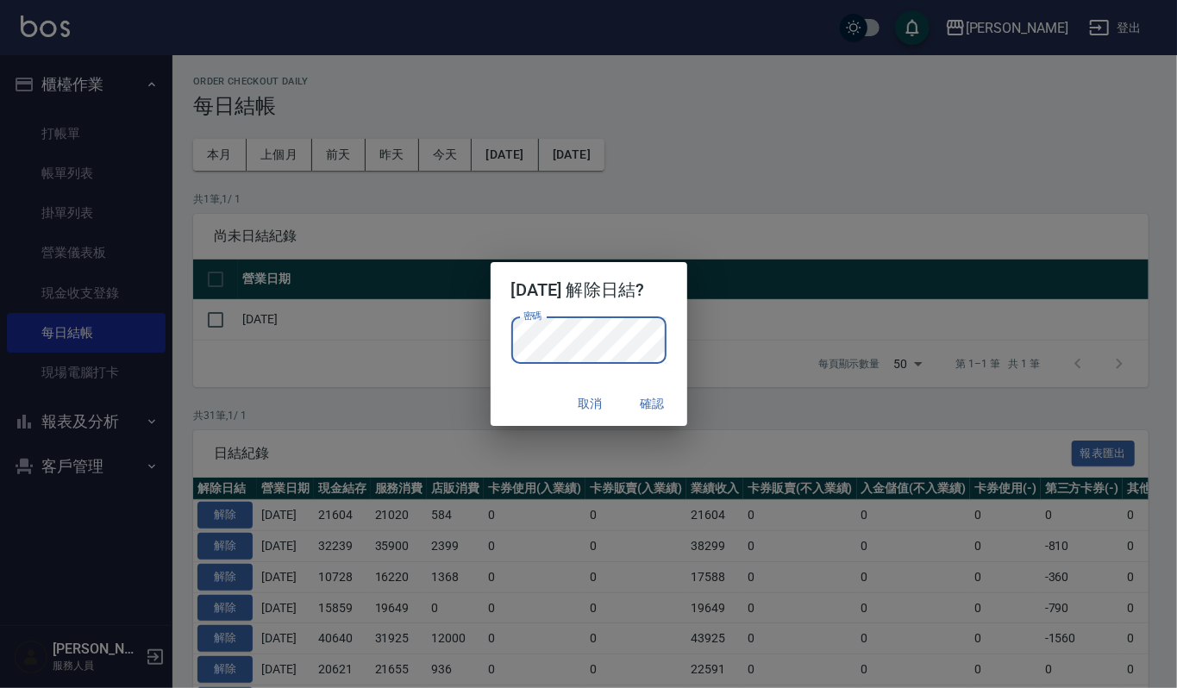
drag, startPoint x: 663, startPoint y: 305, endPoint x: 662, endPoint y: 315, distance: 9.5
click at [663, 305] on h2 "[DATE] 解除日結?" at bounding box center [589, 289] width 197 height 55
click at [659, 398] on button "確認" at bounding box center [652, 404] width 55 height 32
